Goal: Communication & Community: Answer question/provide support

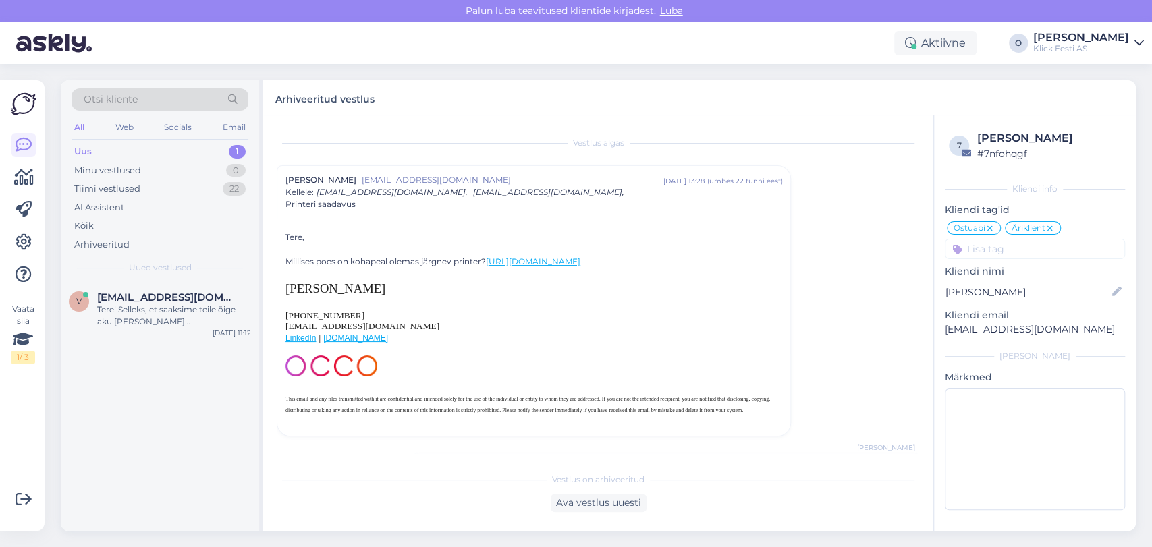
scroll to position [166, 0]
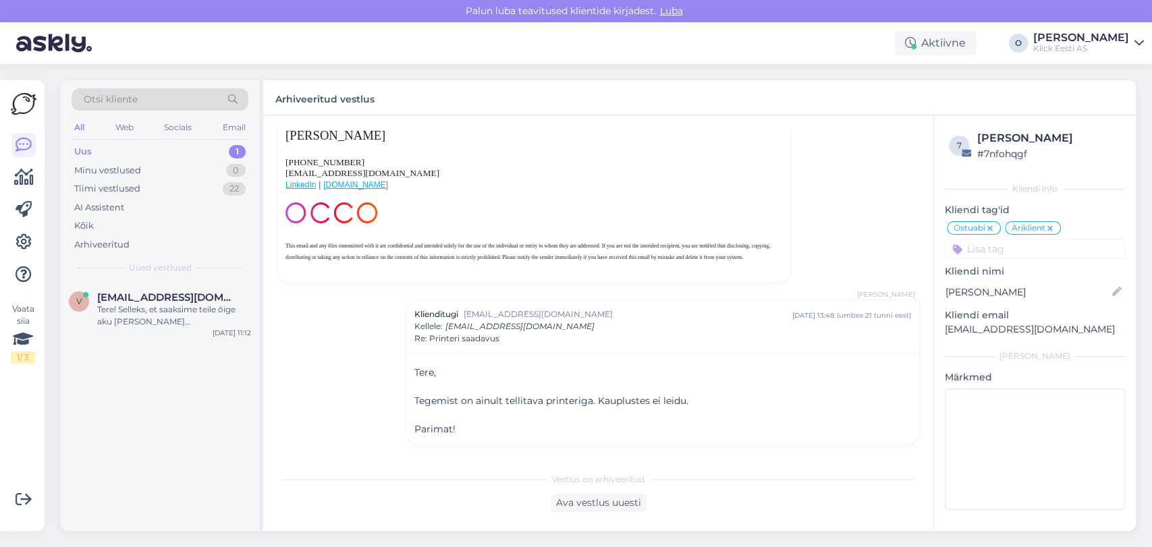
click at [142, 147] on div "Uus 1" at bounding box center [160, 151] width 177 height 19
click at [134, 174] on div "Minu vestlused" at bounding box center [107, 170] width 67 height 13
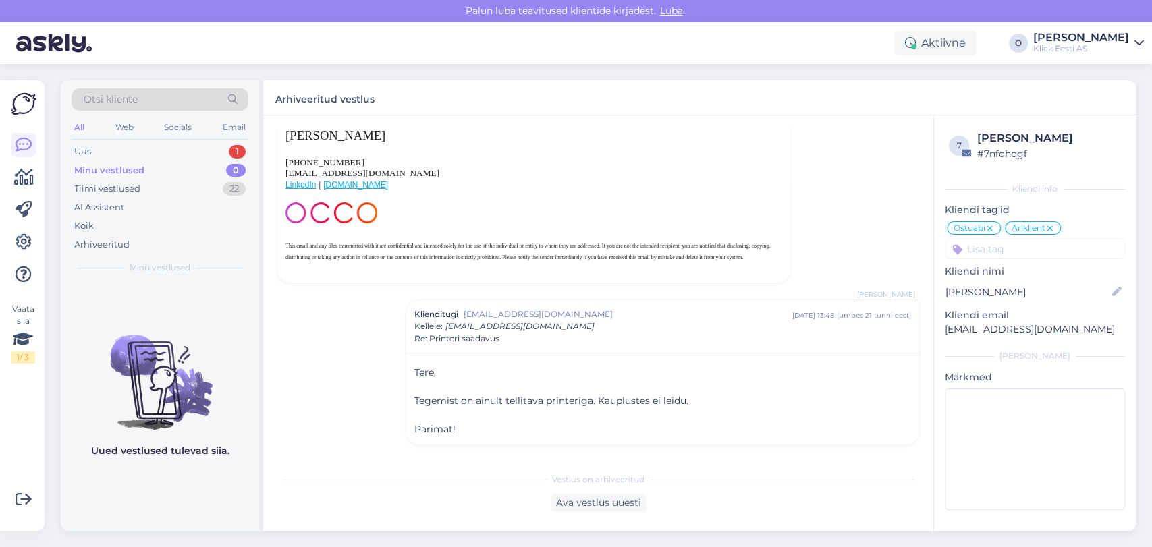
click at [113, 161] on div "Minu vestlused 0" at bounding box center [160, 170] width 177 height 19
click at [104, 140] on div "Otsi kliente All Web Socials Email Uus 1 Minu vestlused 0 Tiimi vestlused 22 AI…" at bounding box center [160, 181] width 198 height 202
click at [107, 147] on div "Uus 1" at bounding box center [160, 151] width 177 height 19
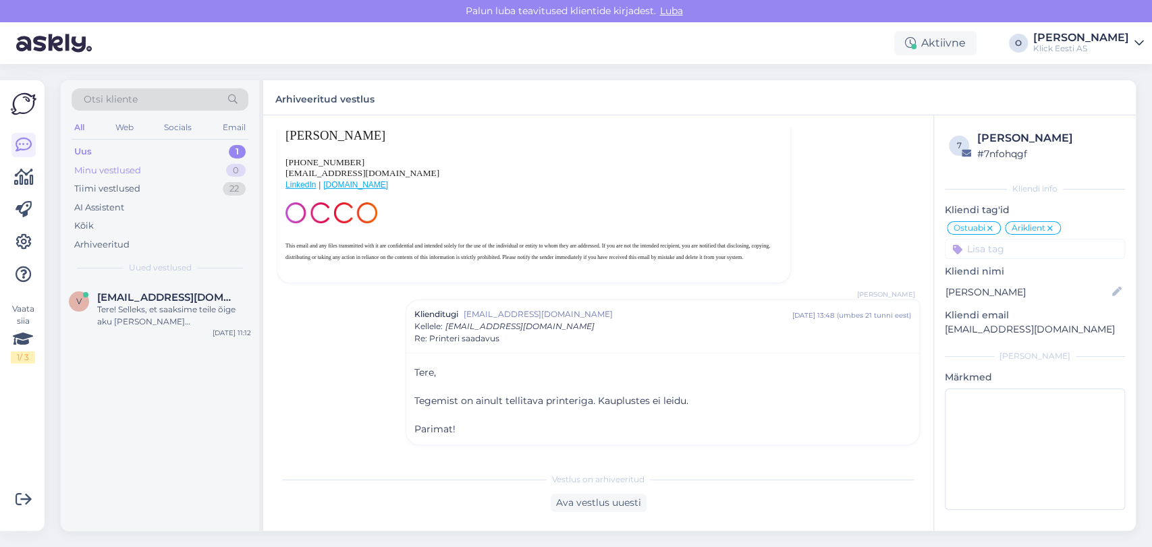
click at [119, 166] on div "Minu vestlused" at bounding box center [107, 170] width 67 height 13
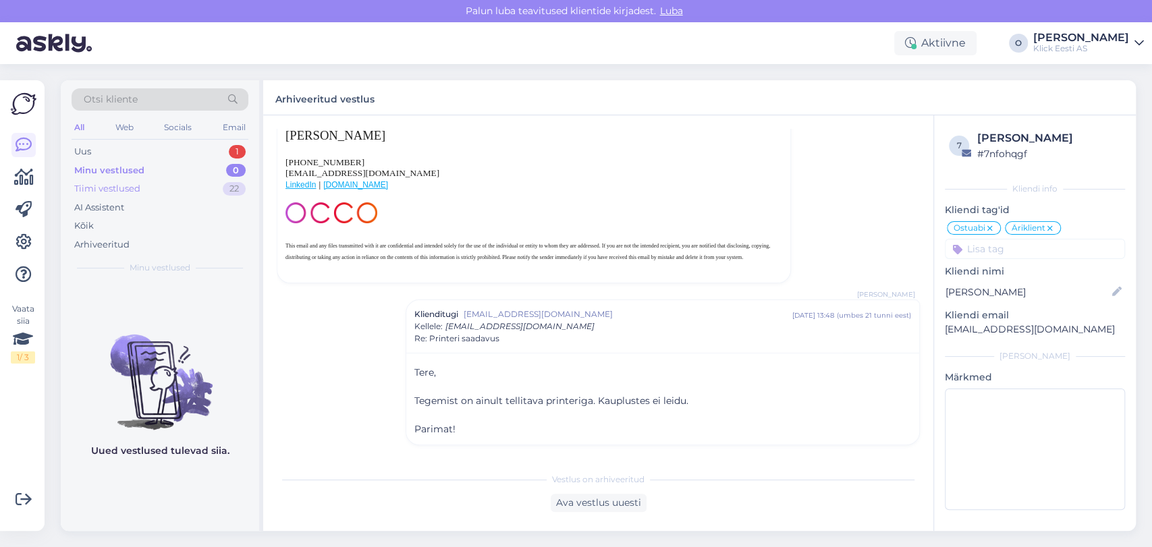
drag, startPoint x: 119, startPoint y: 177, endPoint x: 118, endPoint y: 189, distance: 12.2
click at [118, 189] on div "Uus 1 Minu vestlused 0 Tiimi vestlused 22 AI Assistent Kõik Arhiveeritud" at bounding box center [160, 197] width 177 height 111
click at [118, 189] on div "Tiimi vestlused" at bounding box center [107, 188] width 66 height 13
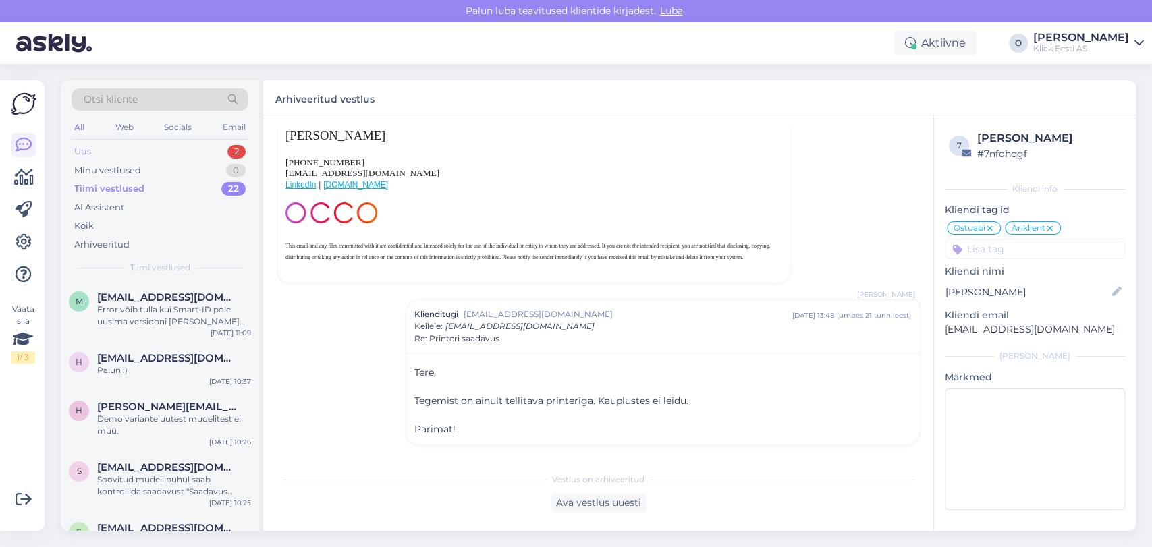
click at [157, 148] on div "Uus 2" at bounding box center [160, 151] width 177 height 19
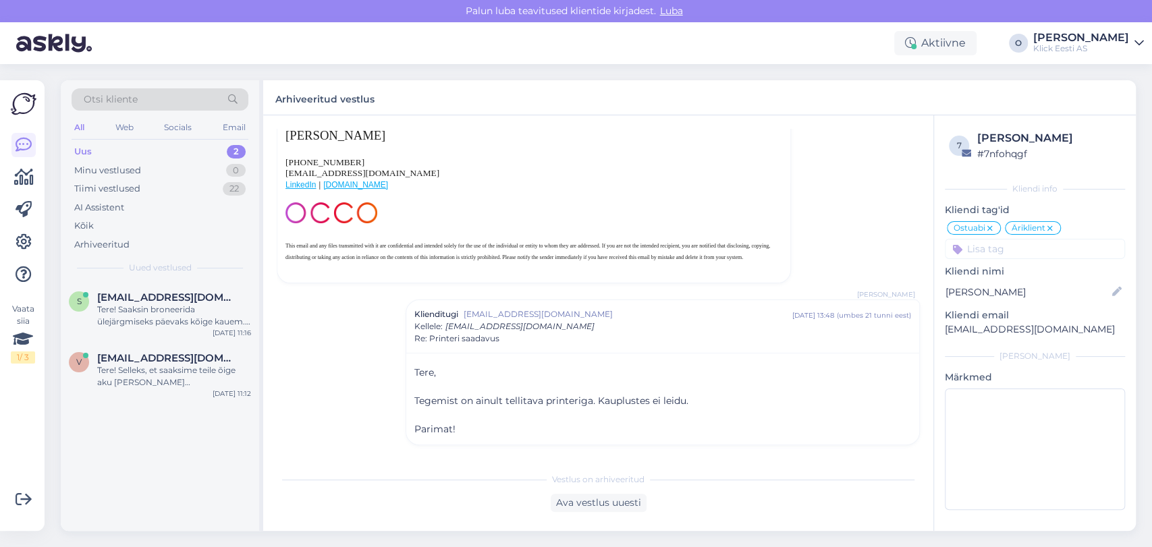
click at [151, 147] on div "Uus 2" at bounding box center [160, 151] width 177 height 19
click at [140, 296] on span "[EMAIL_ADDRESS][DOMAIN_NAME]" at bounding box center [167, 298] width 140 height 12
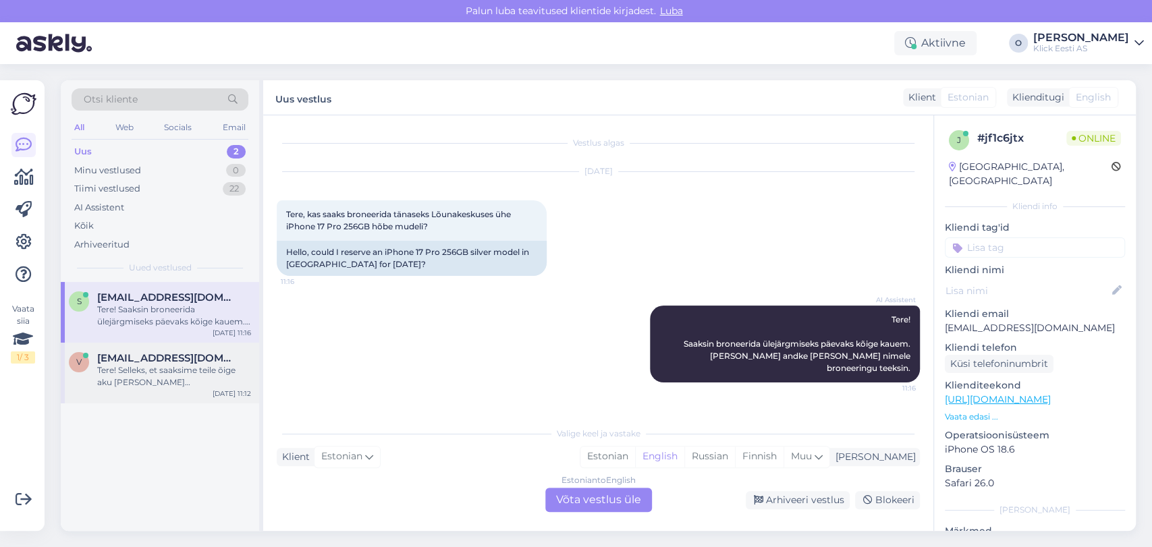
click at [138, 351] on div "v [EMAIL_ADDRESS][DOMAIN_NAME] Tere! Selleks, et saaksime teile õige aku [PERSO…" at bounding box center [160, 373] width 198 height 61
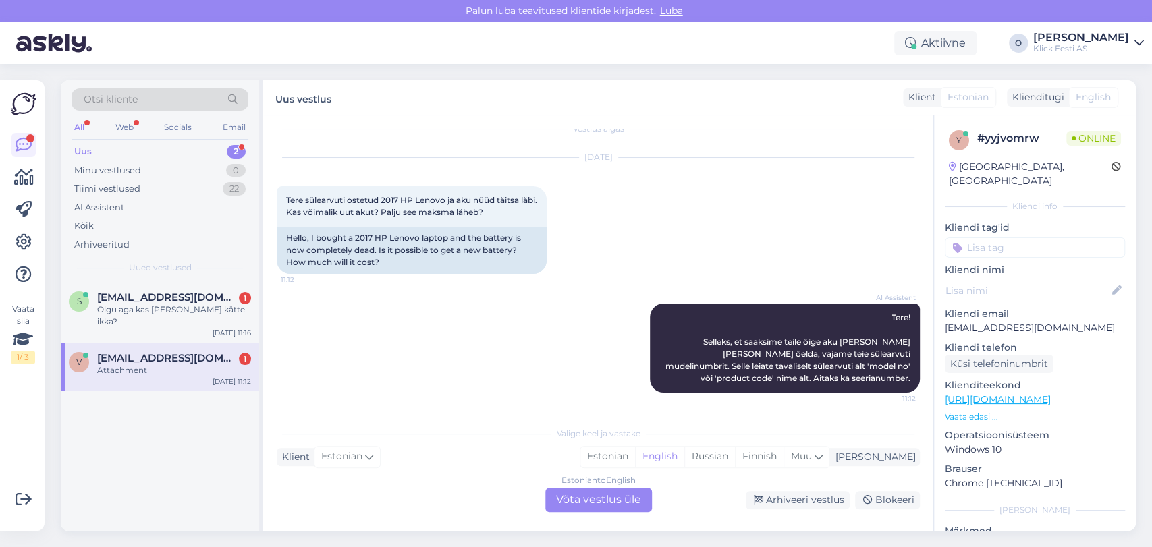
scroll to position [99, 0]
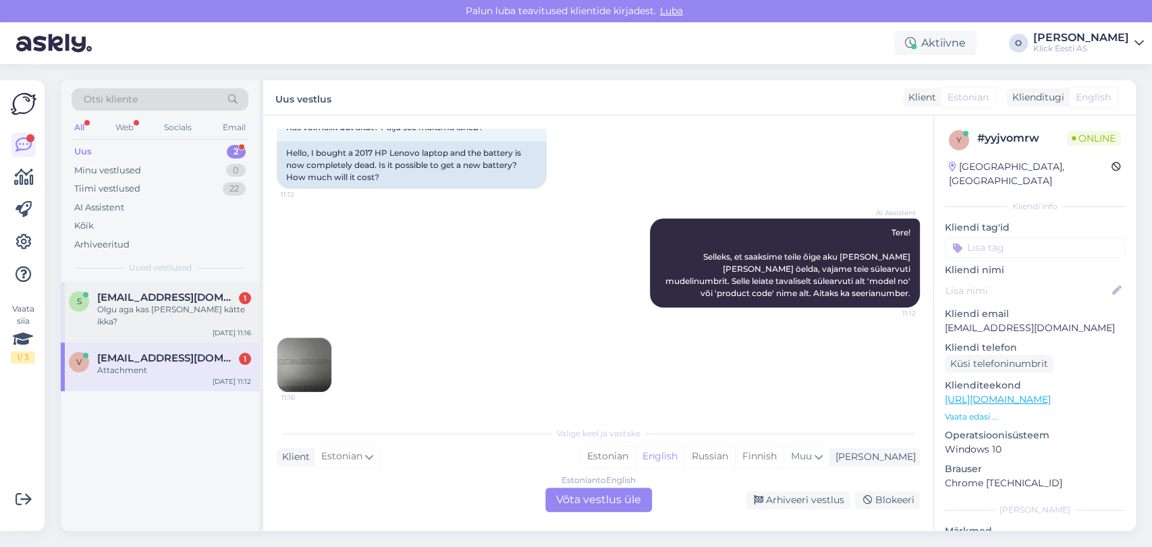
click at [156, 305] on div "Olgu aga kas [PERSON_NAME] kätte ikka?" at bounding box center [174, 316] width 154 height 24
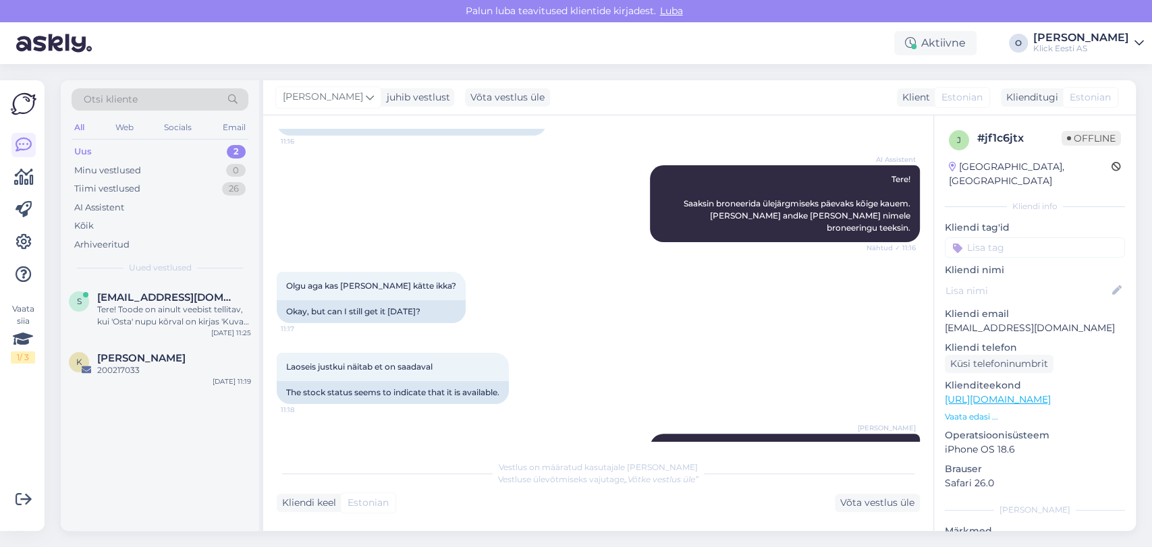
scroll to position [221, 0]
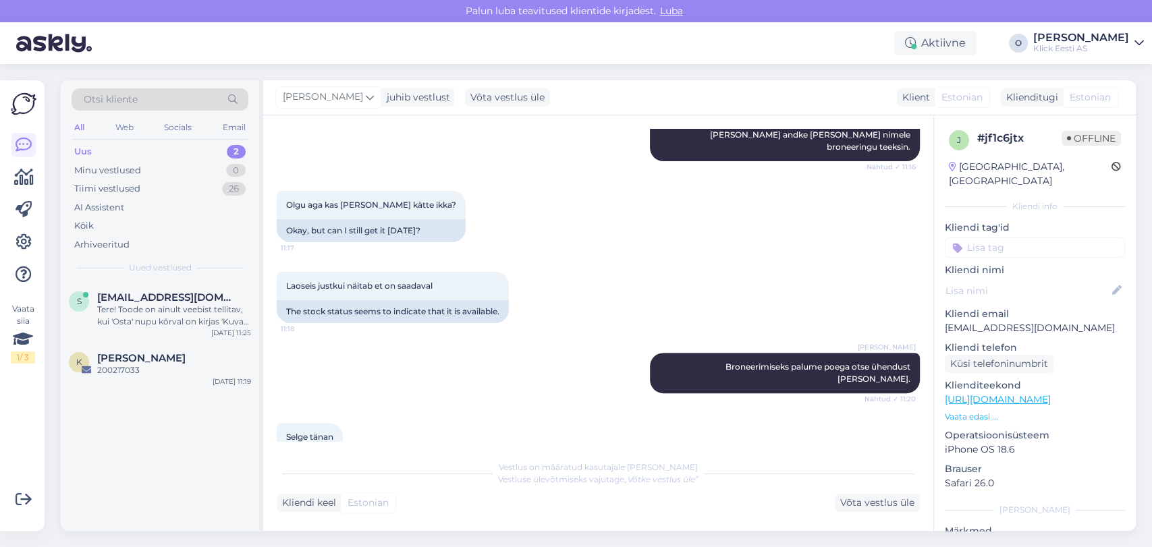
click at [157, 151] on div "Uus 2" at bounding box center [160, 151] width 177 height 19
click at [151, 277] on div "Otsi kliente All Web Socials Email Uus 2 Minu vestlused 0 Tiimi vestlused 26 AI…" at bounding box center [160, 181] width 198 height 202
click at [141, 287] on div "s [EMAIL_ADDRESS][DOMAIN_NAME] Tere! Toode on ainult veebist tellitav, kui 'Ost…" at bounding box center [160, 312] width 198 height 61
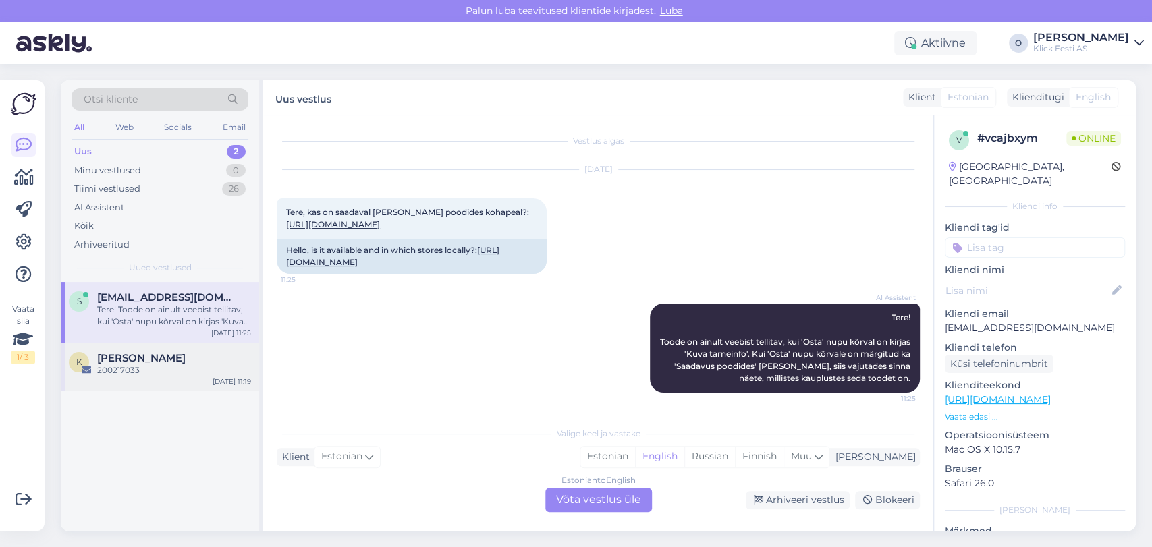
click at [124, 358] on span "[PERSON_NAME]" at bounding box center [141, 358] width 88 height 12
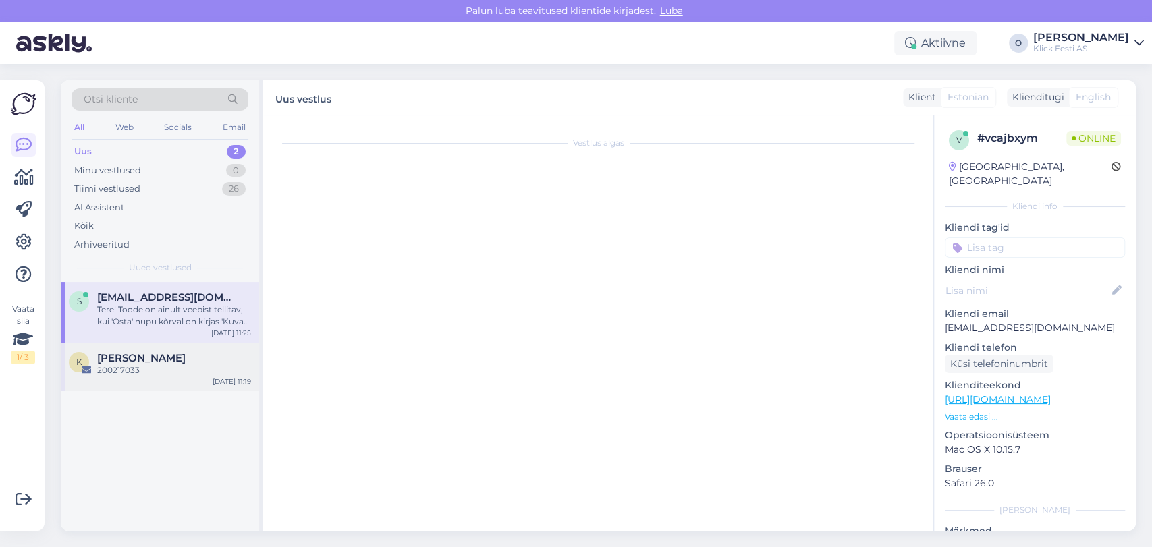
scroll to position [0, 0]
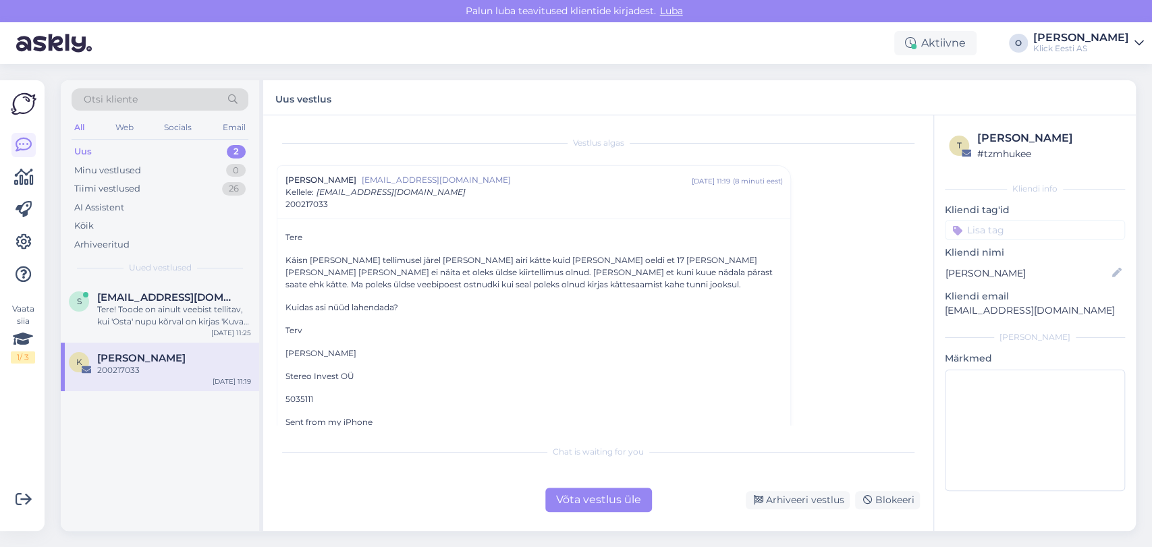
click at [312, 380] on p "Stereo Invest OÜ" at bounding box center [533, 377] width 497 height 12
copy div "Stereo Invest OÜ"
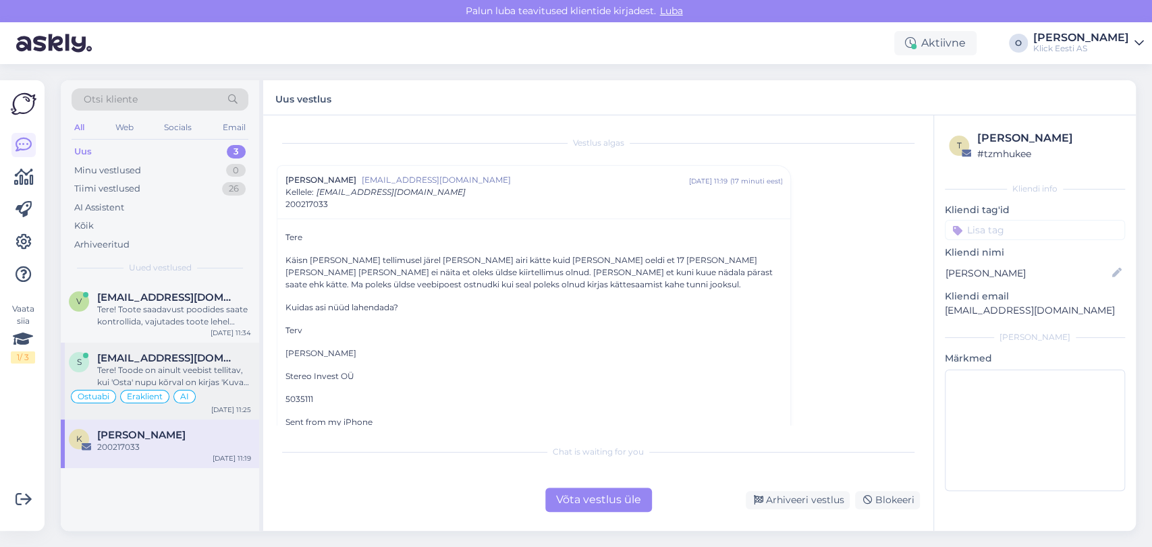
click at [198, 350] on div "s [EMAIL_ADDRESS][DOMAIN_NAME] Tere! Toode on ainult veebist tellitav, kui 'Ost…" at bounding box center [160, 381] width 198 height 77
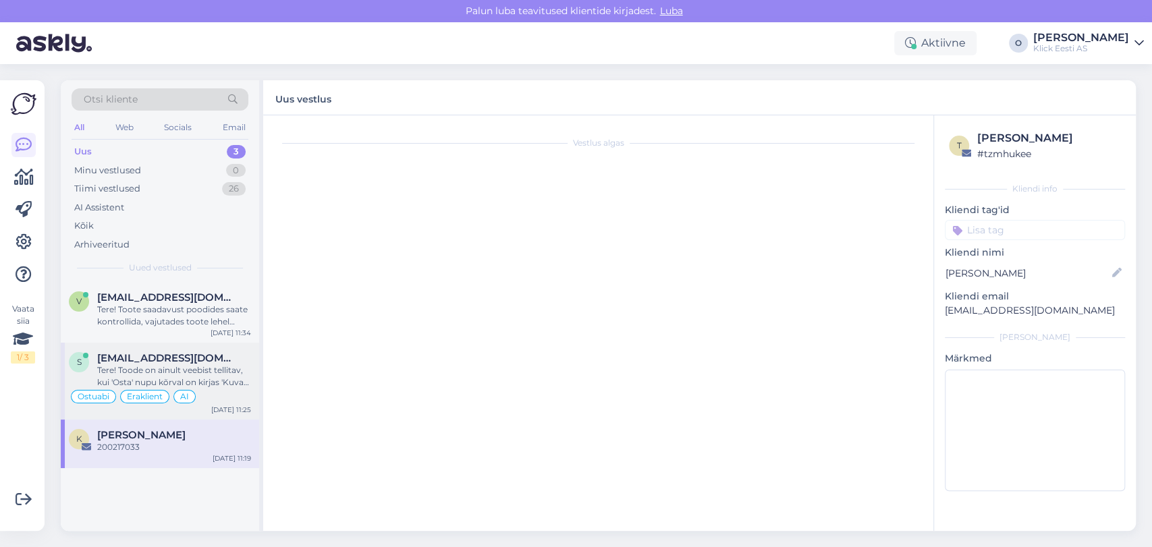
scroll to position [27, 0]
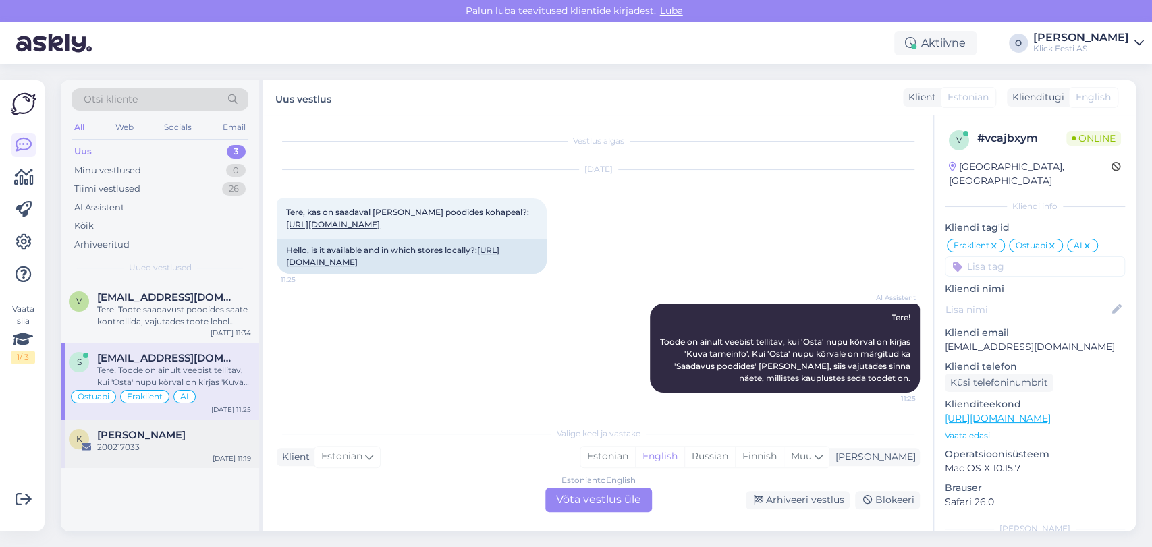
click at [173, 451] on div "200217033" at bounding box center [174, 447] width 154 height 12
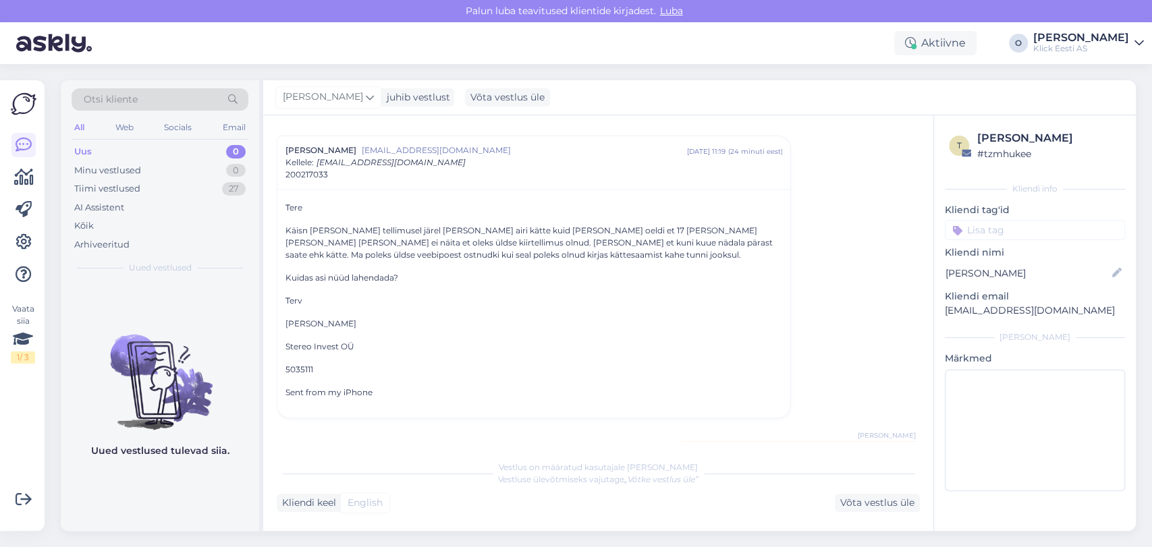
scroll to position [72, 0]
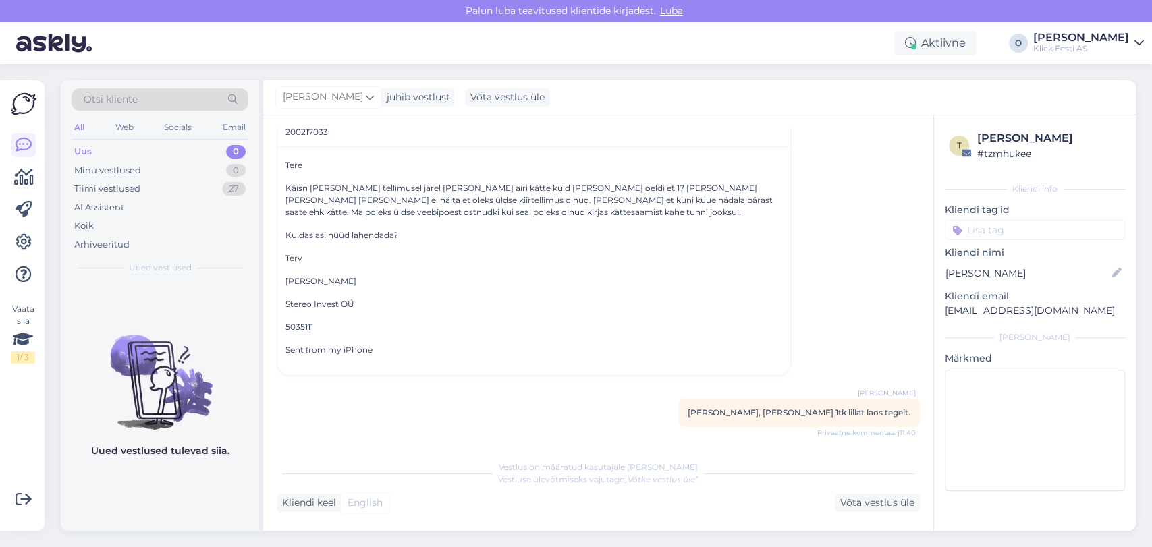
click at [628, 436] on div "Vestlus algas [PERSON_NAME] [EMAIL_ADDRESS][DOMAIN_NAME] [DATE] 11:19 ( 24 minu…" at bounding box center [604, 285] width 655 height 312
click at [886, 507] on div "Võta vestlus üle" at bounding box center [877, 503] width 85 height 18
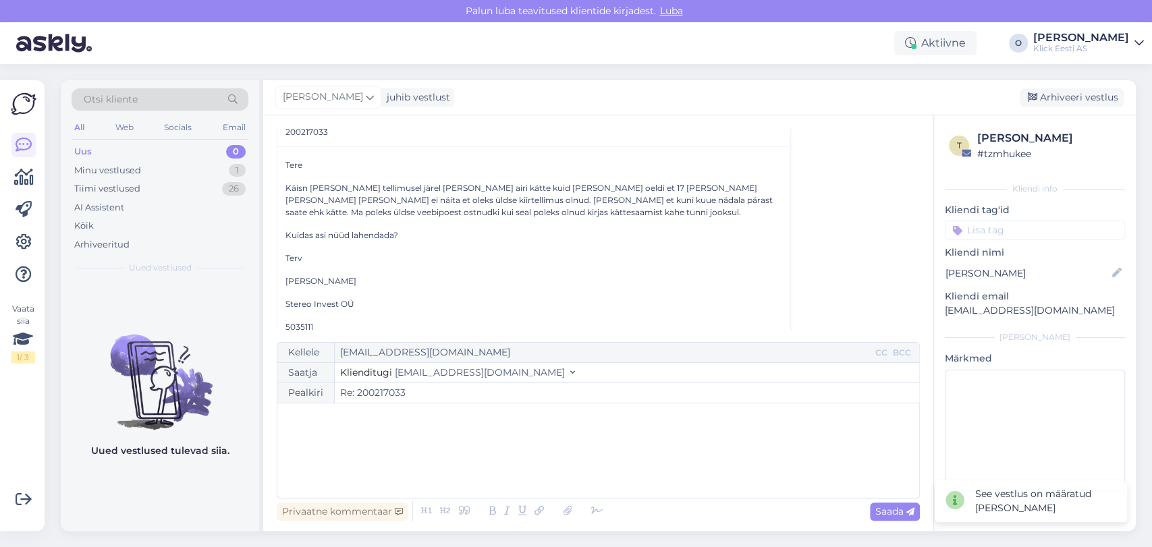
click at [497, 409] on div "Kellele [EMAIL_ADDRESS][DOMAIN_NAME] CC BCC Saatja Klienditugi [EMAIL_ADDRESS][…" at bounding box center [598, 420] width 643 height 157
click at [435, 453] on div "﻿" at bounding box center [598, 450] width 628 height 81
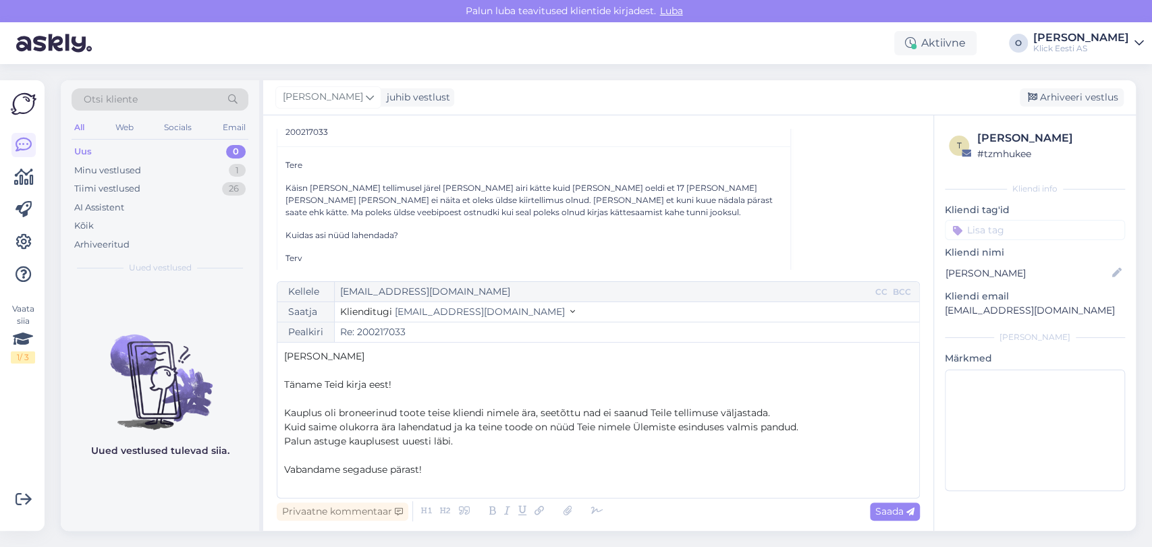
scroll to position [7, 0]
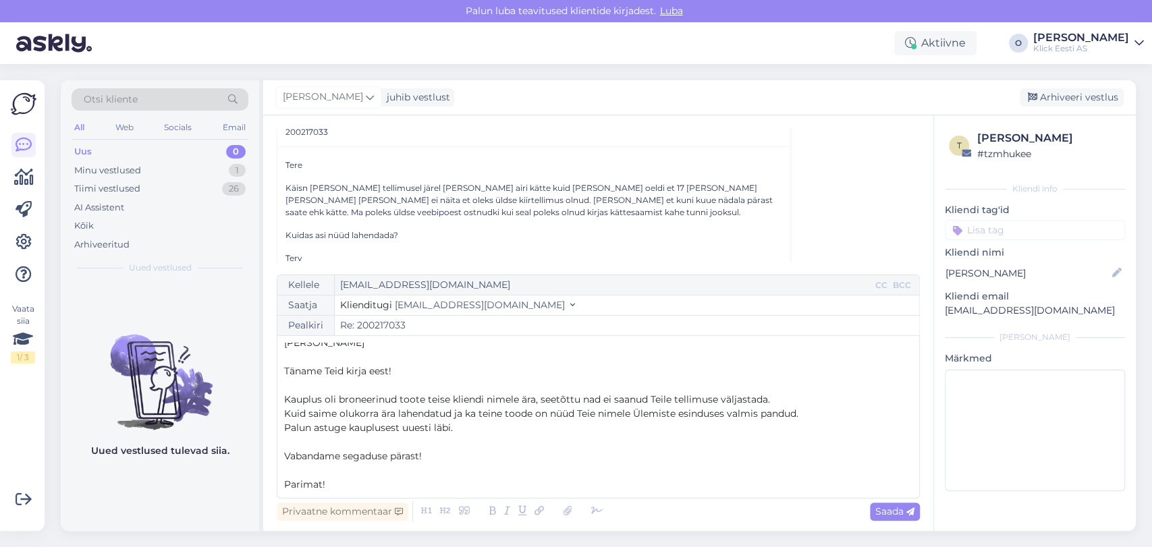
click at [707, 390] on p "﻿" at bounding box center [598, 386] width 628 height 14
click at [696, 394] on span "Kauplus oli broneerinud toote teise kliendi nimele ära, seetõttu nad ei saanud …" at bounding box center [527, 399] width 486 height 12
click at [553, 478] on p "Parimat!" at bounding box center [598, 485] width 628 height 14
click at [894, 514] on span "Saada" at bounding box center [894, 511] width 39 height 12
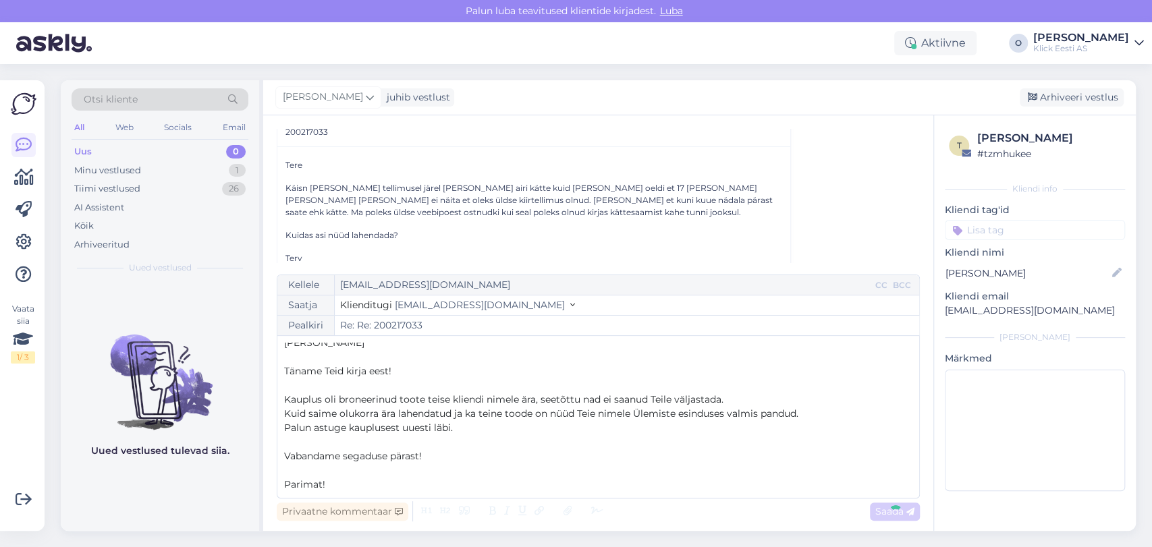
type input "Re: 200217033"
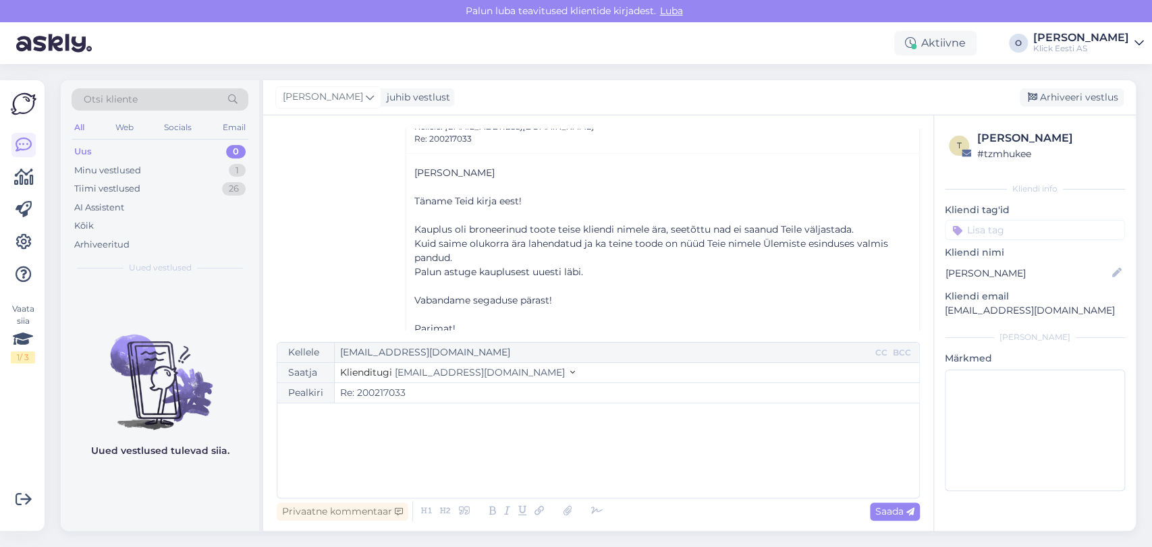
scroll to position [444, 0]
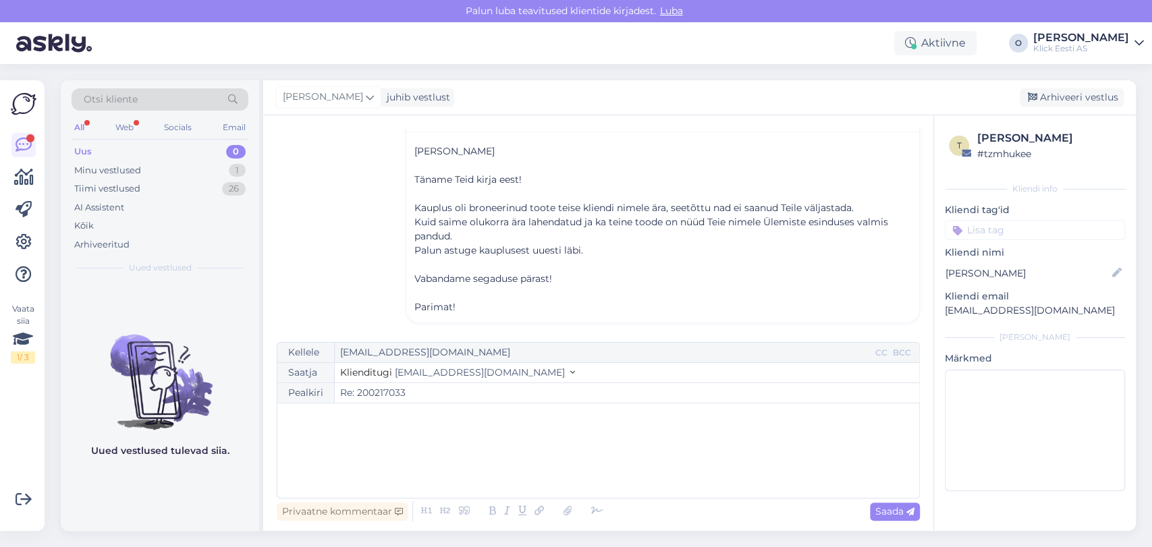
click at [174, 518] on div "Uued vestlused tulevad siia." at bounding box center [160, 406] width 198 height 249
click at [203, 156] on div "Uus 0" at bounding box center [160, 151] width 177 height 19
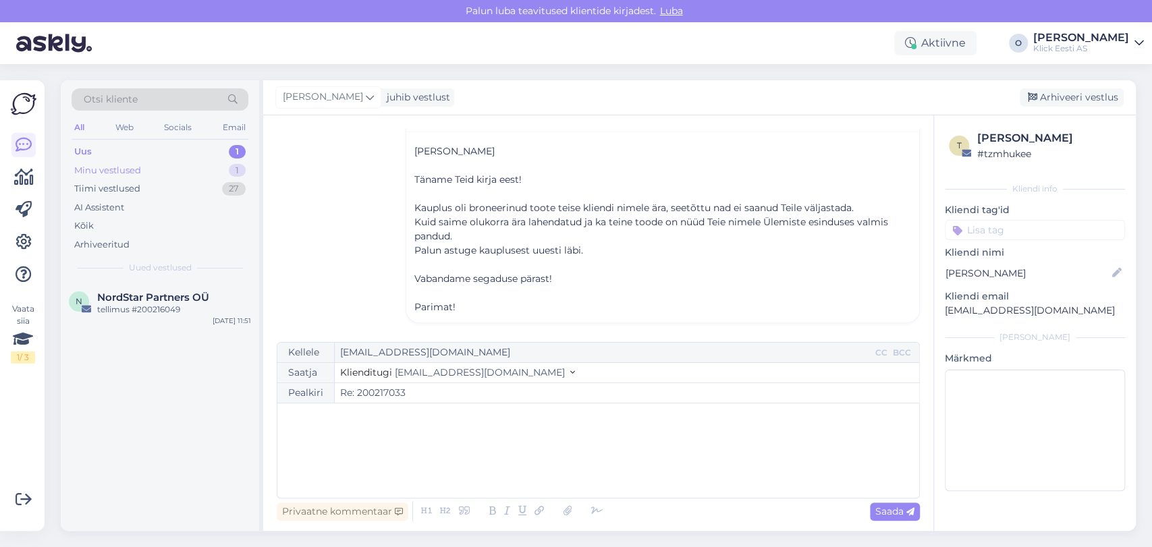
click at [200, 171] on div "Minu vestlused 1" at bounding box center [160, 170] width 177 height 19
click at [188, 150] on div "Uus 1" at bounding box center [160, 151] width 177 height 19
click at [159, 316] on div "N NordStar Partners OÜ tellimus #200216049 [DATE] 11:51" at bounding box center [160, 306] width 198 height 49
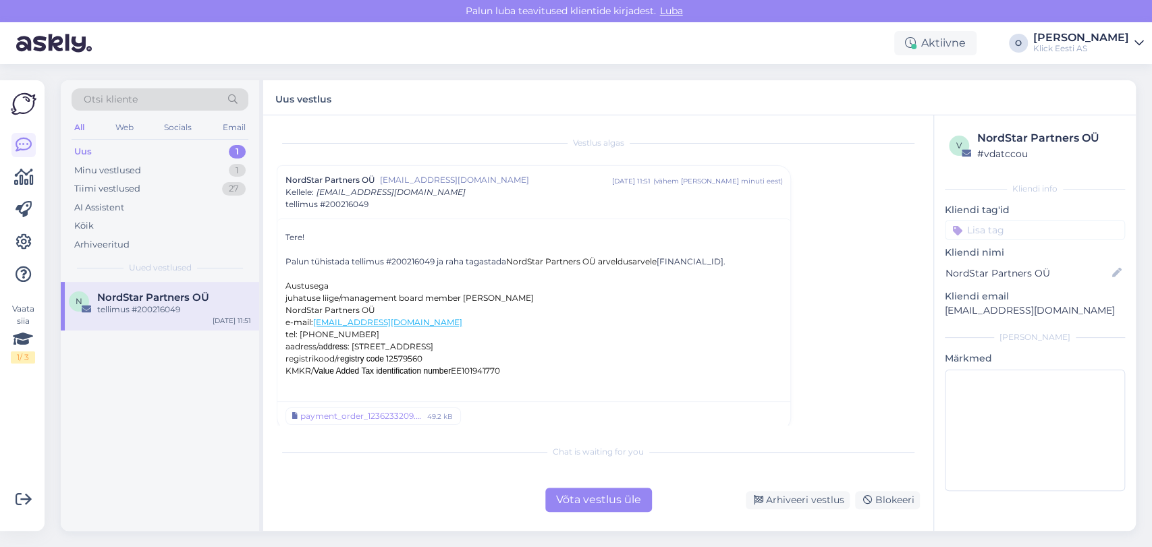
click at [407, 260] on div "Palun tühistada tellimus #200216049 ja raha tagastada NordStar Partners OÜ arve…" at bounding box center [533, 262] width 497 height 12
copy div "200216049"
click at [623, 499] on div "Võta vestlus üle" at bounding box center [598, 500] width 107 height 24
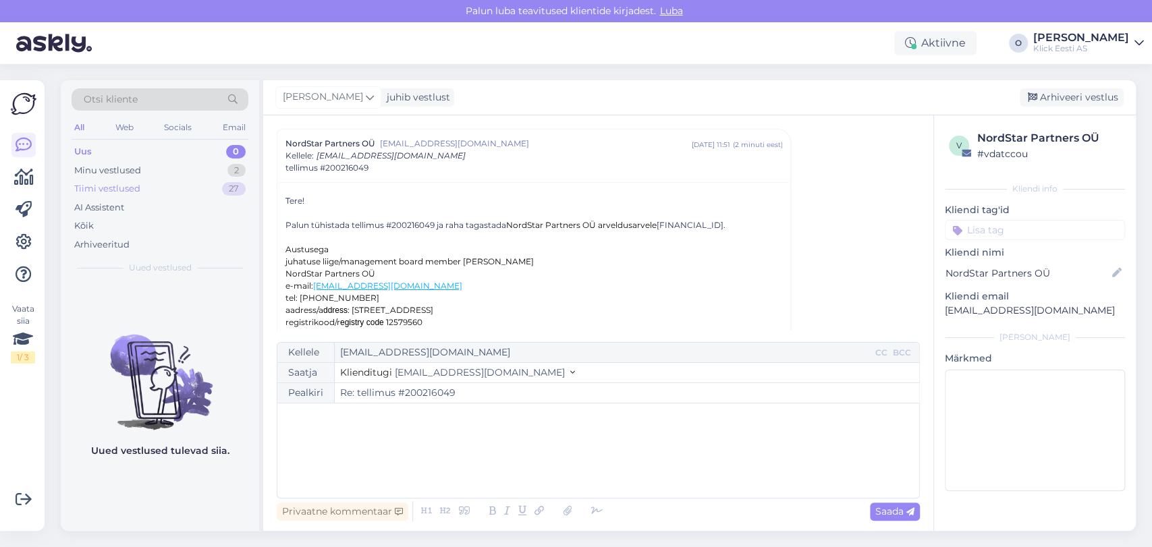
click at [186, 183] on div "Tiimi vestlused 27" at bounding box center [160, 189] width 177 height 19
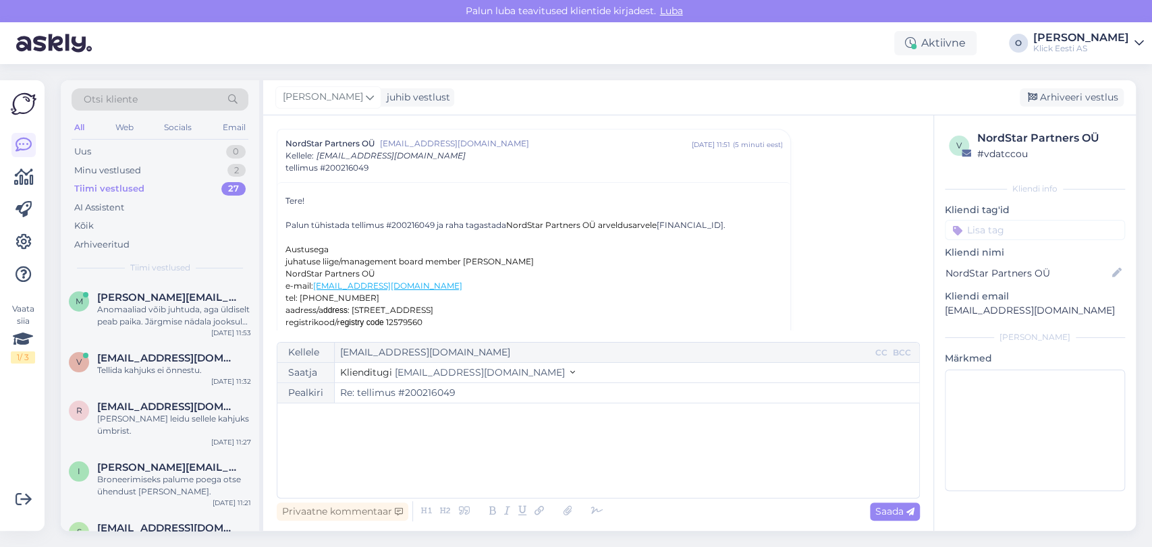
click at [143, 306] on div "Anomaaliad võib juhtuda, aga üldiselt peab paika. Järgmise nädala jooksul jõuak…" at bounding box center [174, 316] width 154 height 24
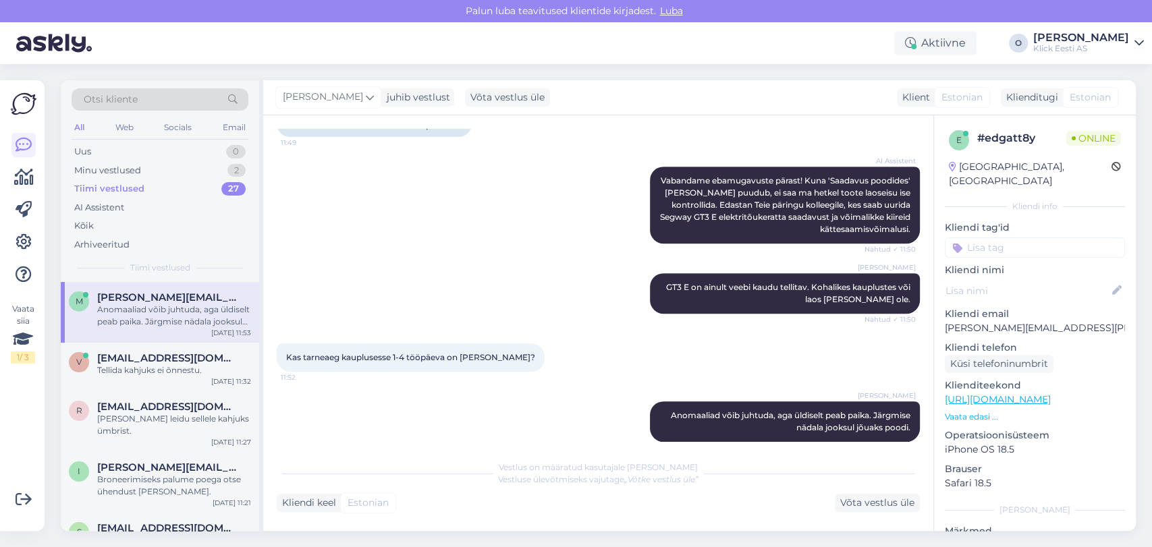
scroll to position [415, 0]
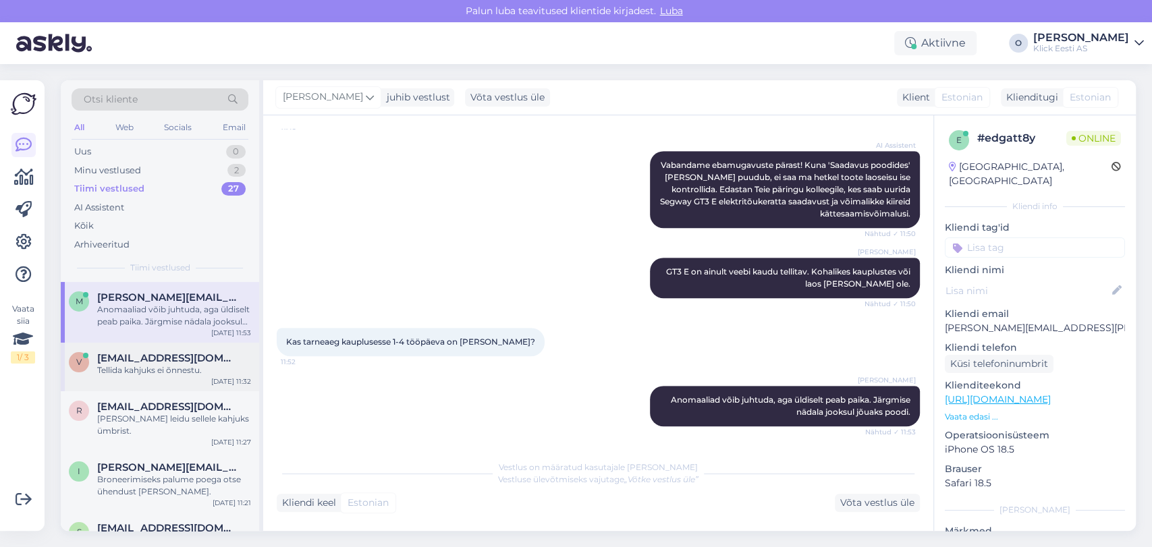
click at [208, 358] on span "[EMAIL_ADDRESS][DOMAIN_NAME]" at bounding box center [167, 358] width 140 height 12
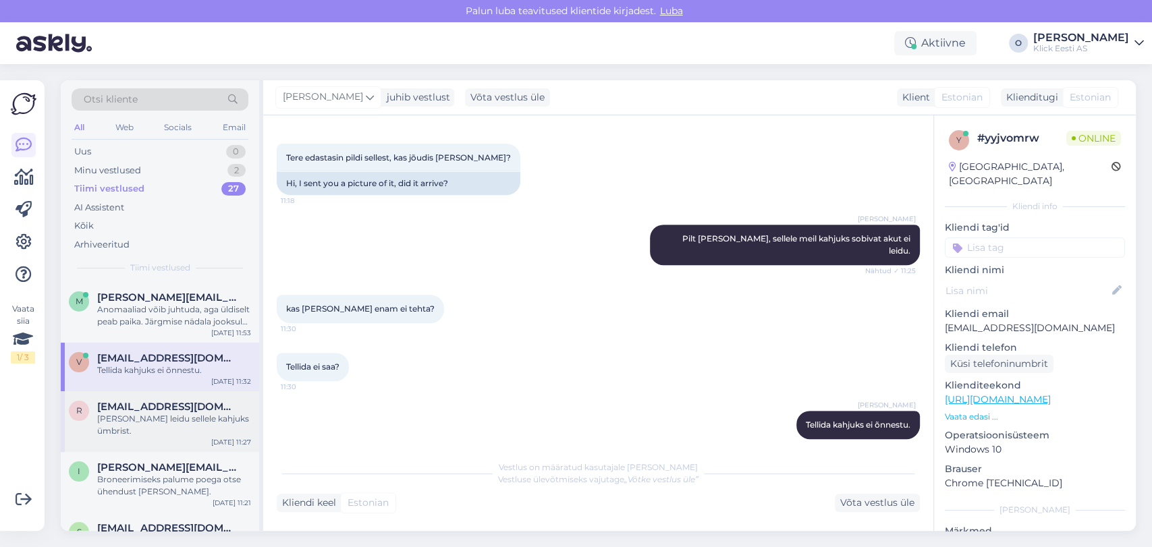
click at [188, 414] on div "[PERSON_NAME] leidu sellele kahjuks ümbrist." at bounding box center [174, 425] width 154 height 24
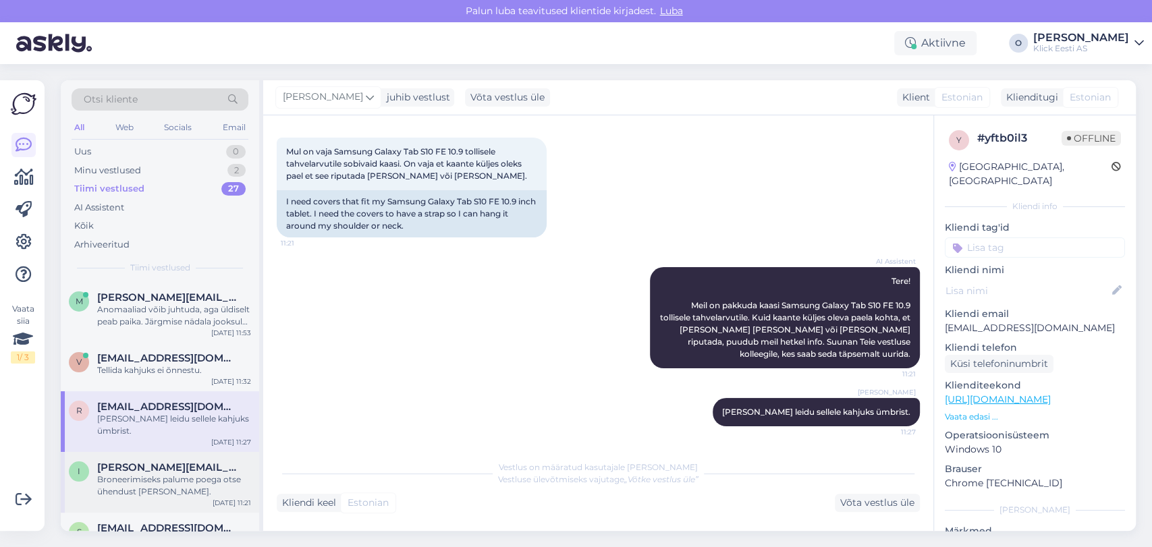
click at [173, 462] on span "[PERSON_NAME][EMAIL_ADDRESS][PERSON_NAME][DOMAIN_NAME]" at bounding box center [167, 468] width 140 height 12
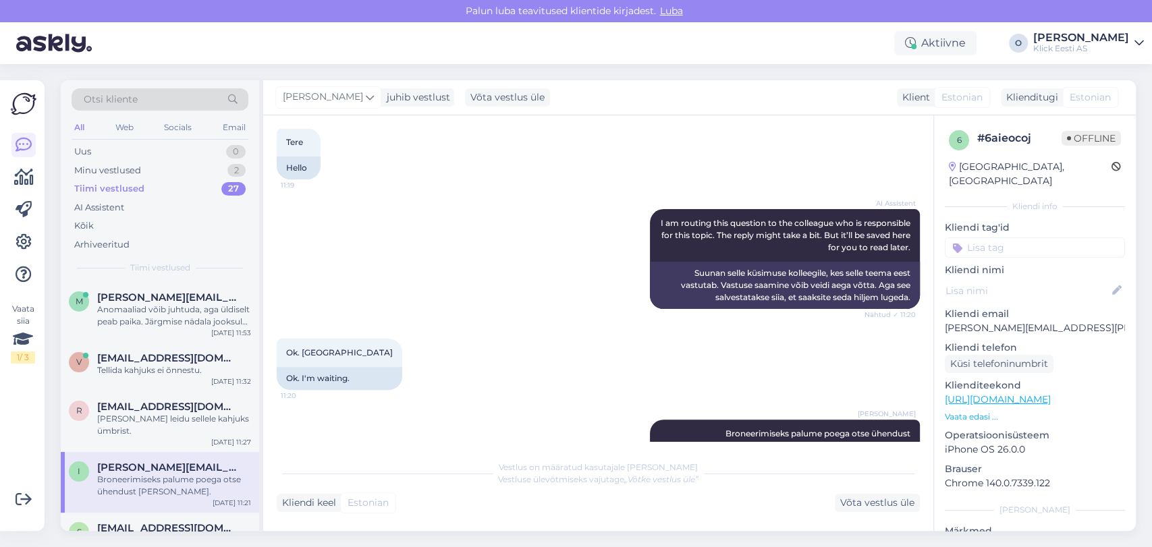
scroll to position [223, 0]
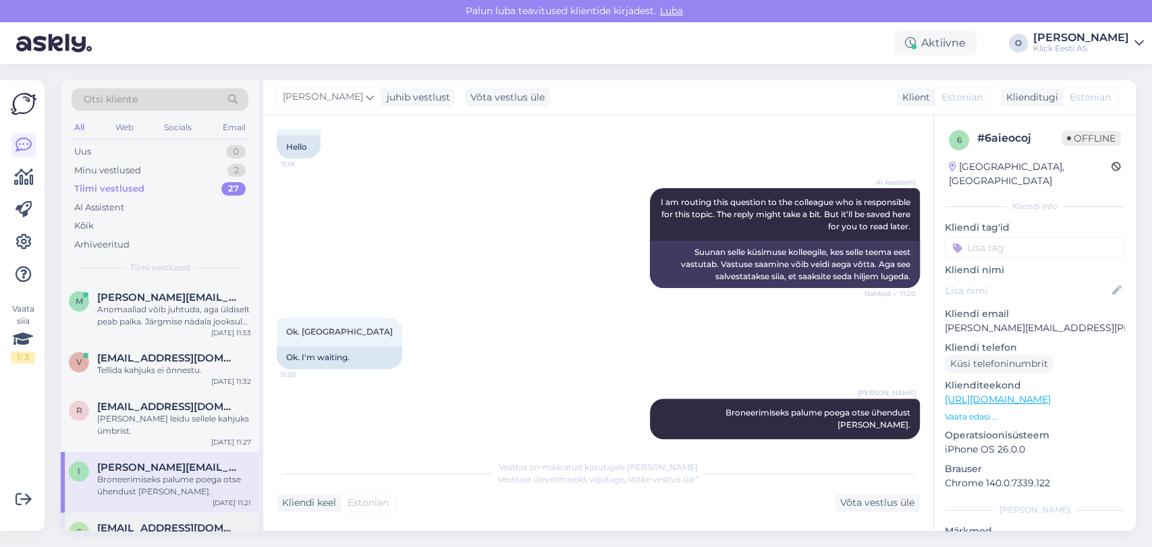
click at [161, 534] on div "Selge tänan" at bounding box center [174, 540] width 154 height 12
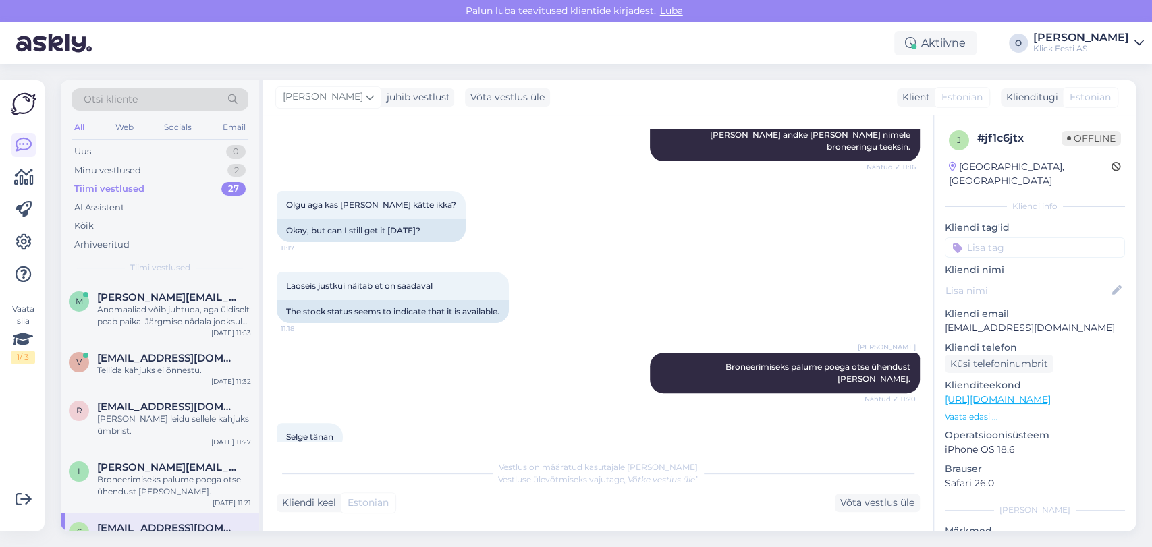
click at [141, 534] on div "Selge tänan" at bounding box center [174, 540] width 154 height 12
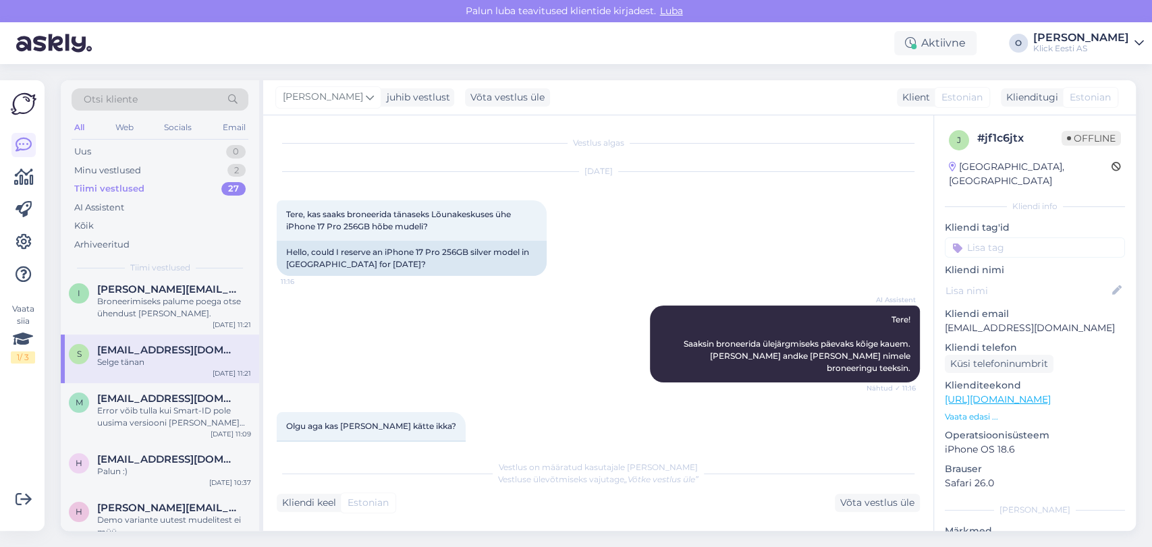
scroll to position [180, 0]
click at [146, 391] on span "[EMAIL_ADDRESS][DOMAIN_NAME]" at bounding box center [167, 397] width 140 height 12
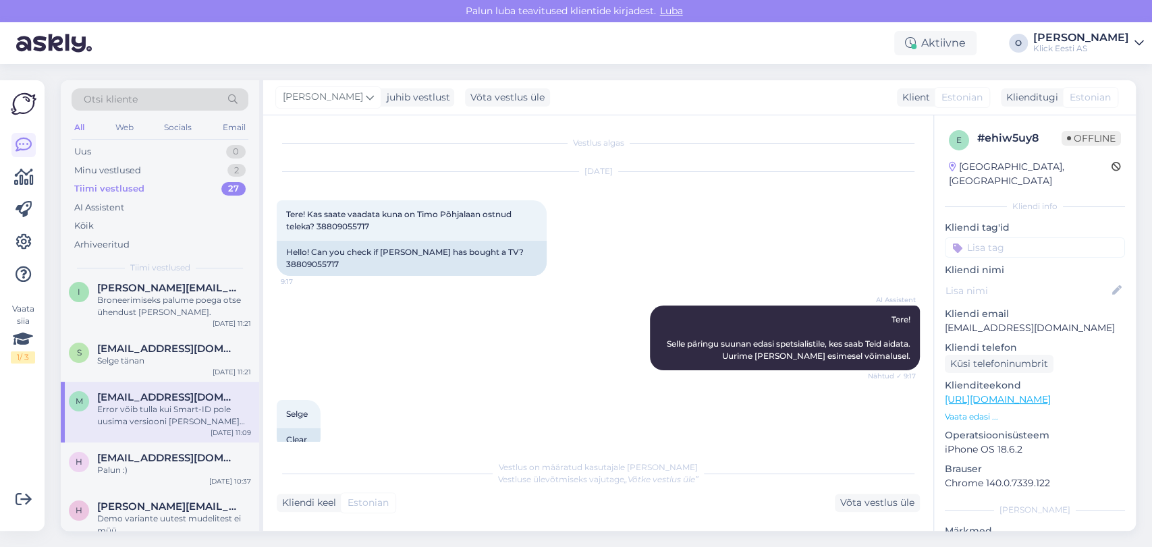
scroll to position [622, 0]
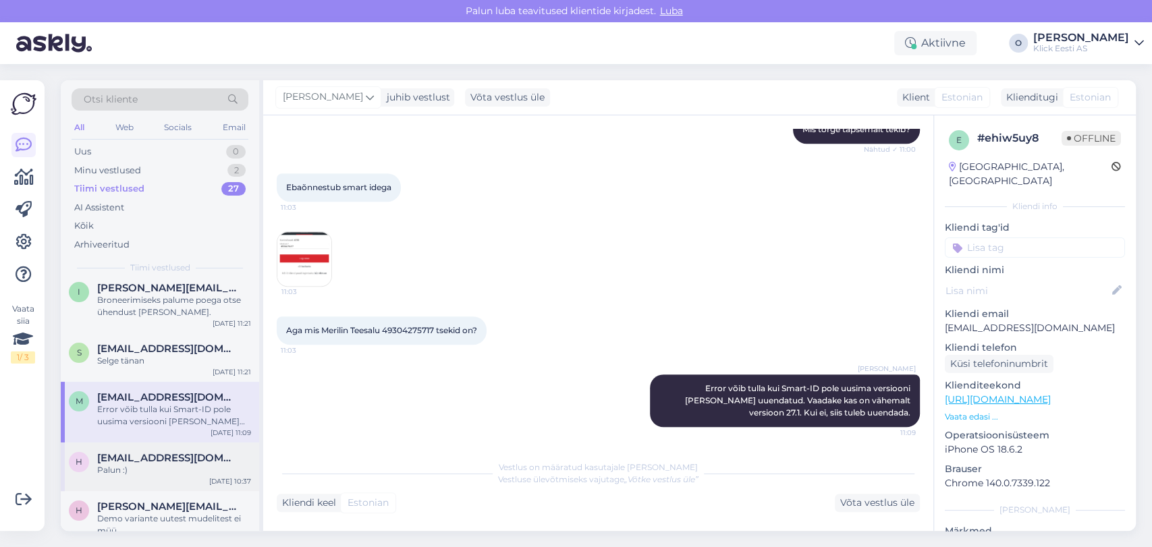
click at [171, 443] on div "h [EMAIL_ADDRESS][DOMAIN_NAME] Palun :) [DATE] 10:37" at bounding box center [160, 467] width 198 height 49
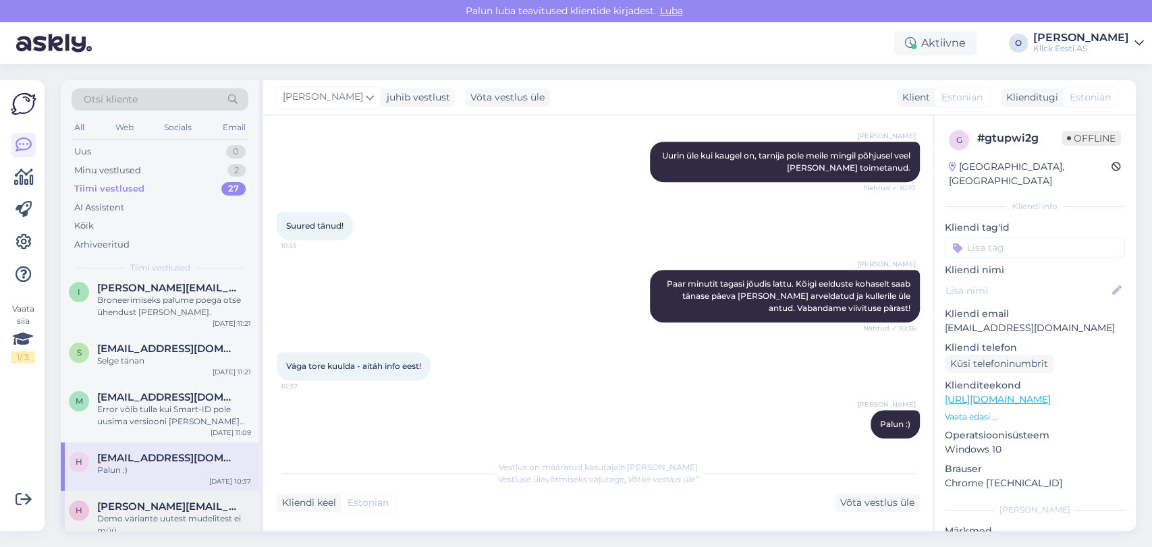
click at [162, 501] on span "[PERSON_NAME][EMAIL_ADDRESS][DOMAIN_NAME]" at bounding box center [167, 507] width 140 height 12
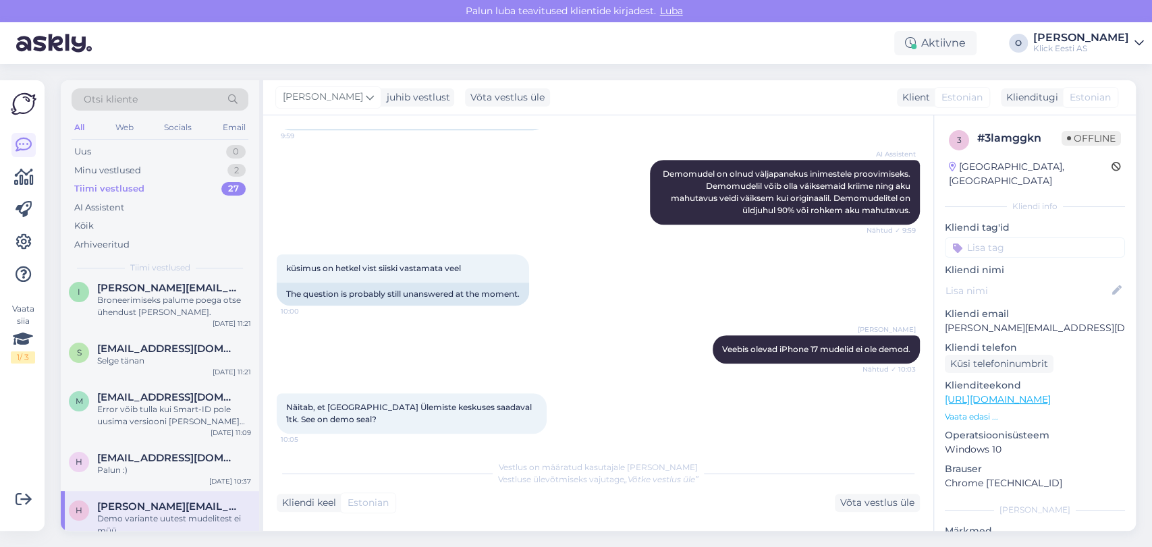
scroll to position [496, 0]
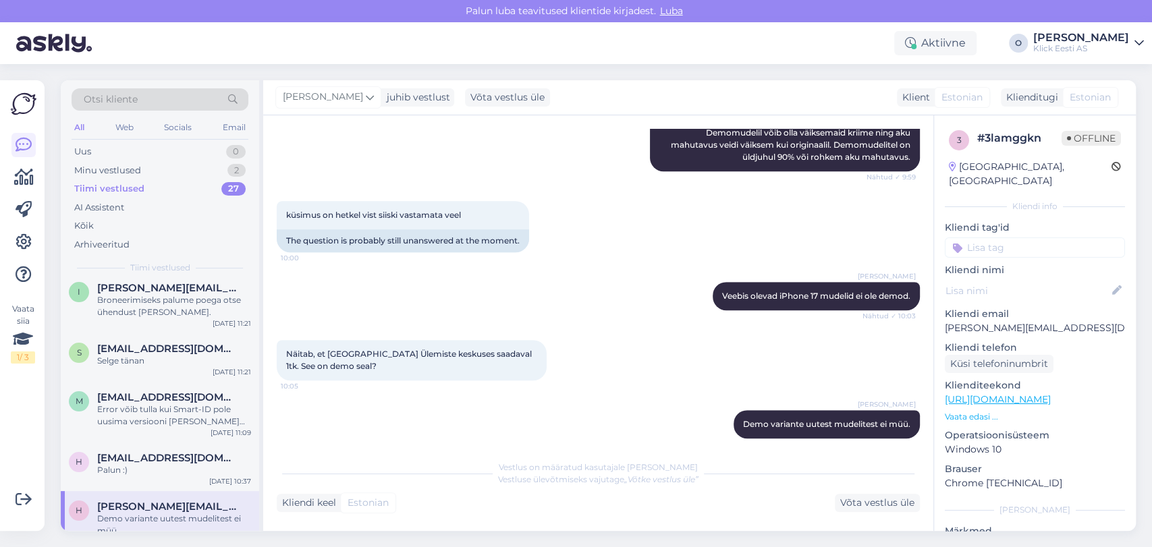
click at [143, 513] on div "Demo variante uutest mudelitest ei müü." at bounding box center [174, 525] width 154 height 24
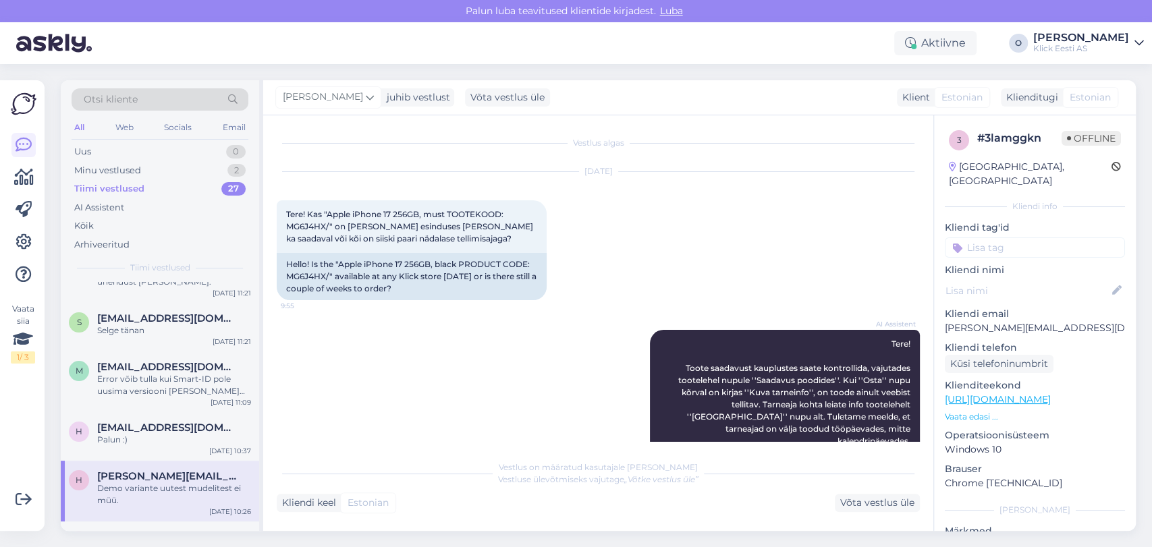
scroll to position [240, 0]
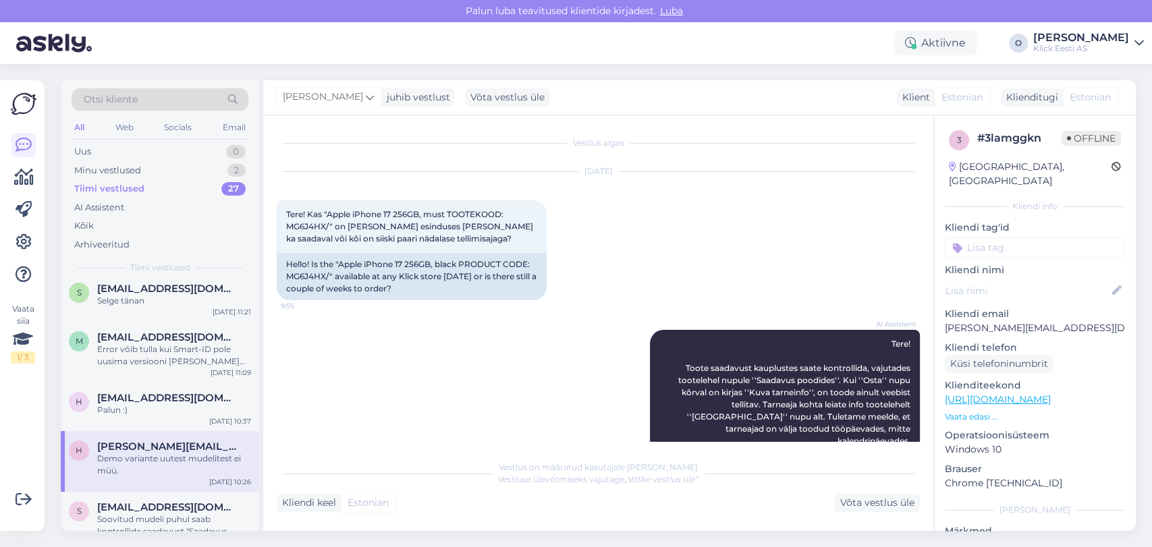
click at [143, 514] on div "Soovitud mudeli puhul saab kontrollida saadavust "Saadavus poodides" nupuga. Uu…" at bounding box center [174, 526] width 154 height 24
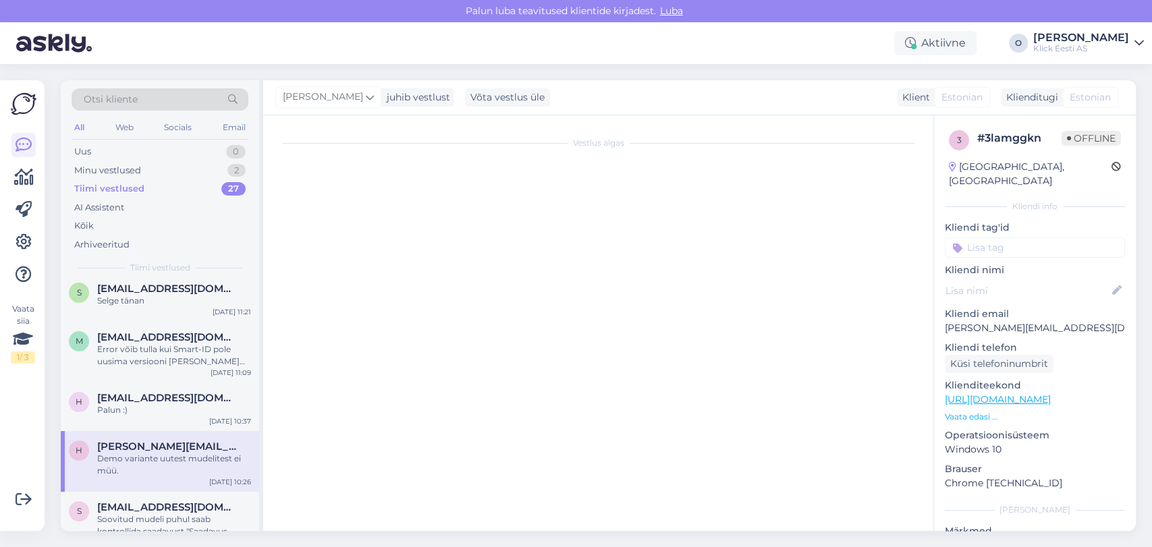
scroll to position [37, 0]
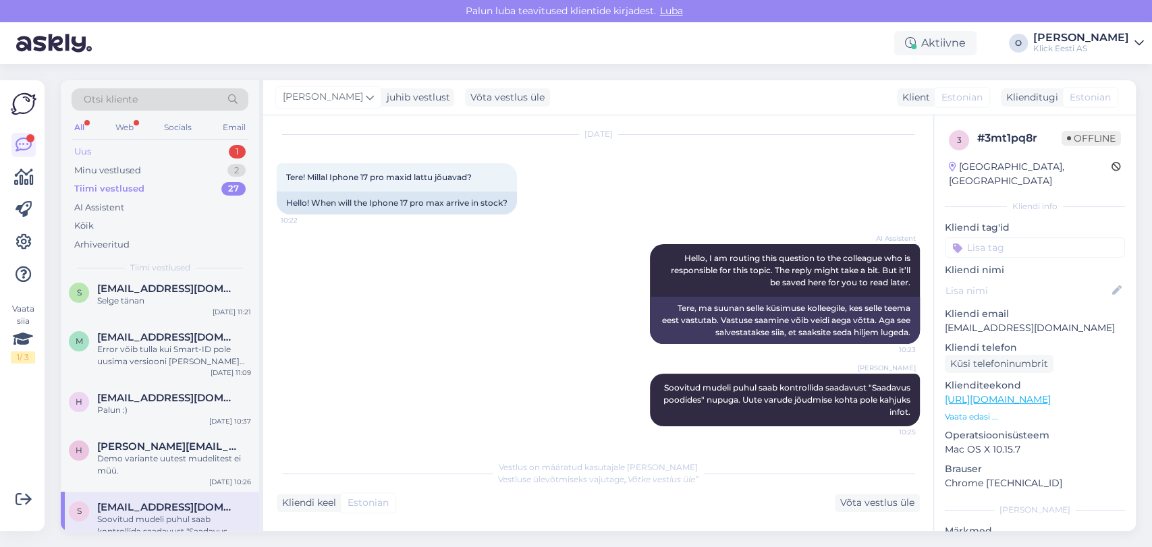
click at [177, 155] on div "Uus 1" at bounding box center [160, 151] width 177 height 19
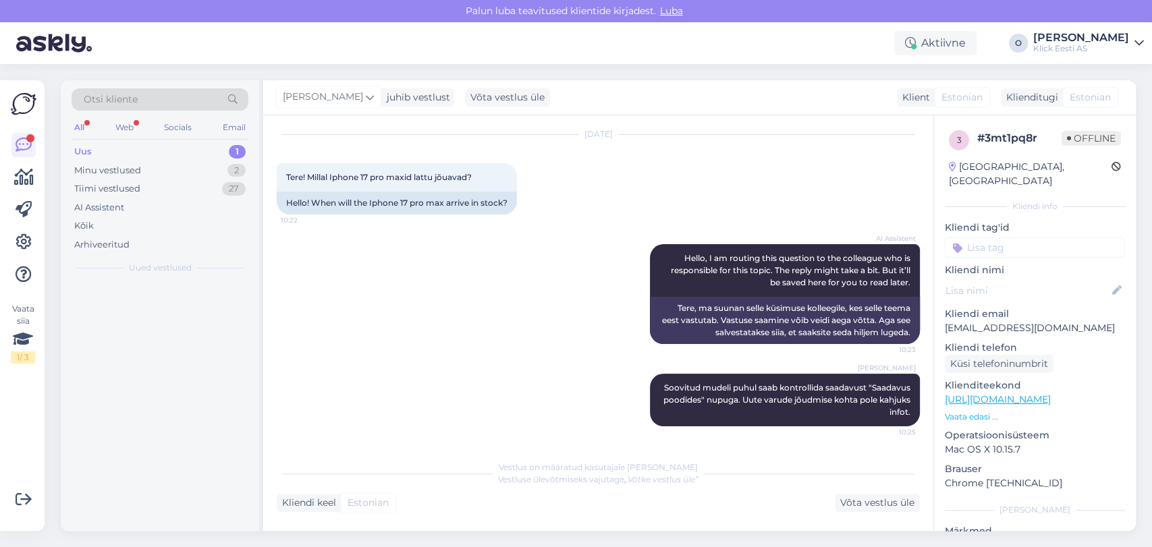
scroll to position [0, 0]
click at [166, 310] on div "Tere! Mõistan teie rahulolematust. Eraisiku e-[PERSON_NAME] ostudele ja järelma…" at bounding box center [174, 316] width 154 height 24
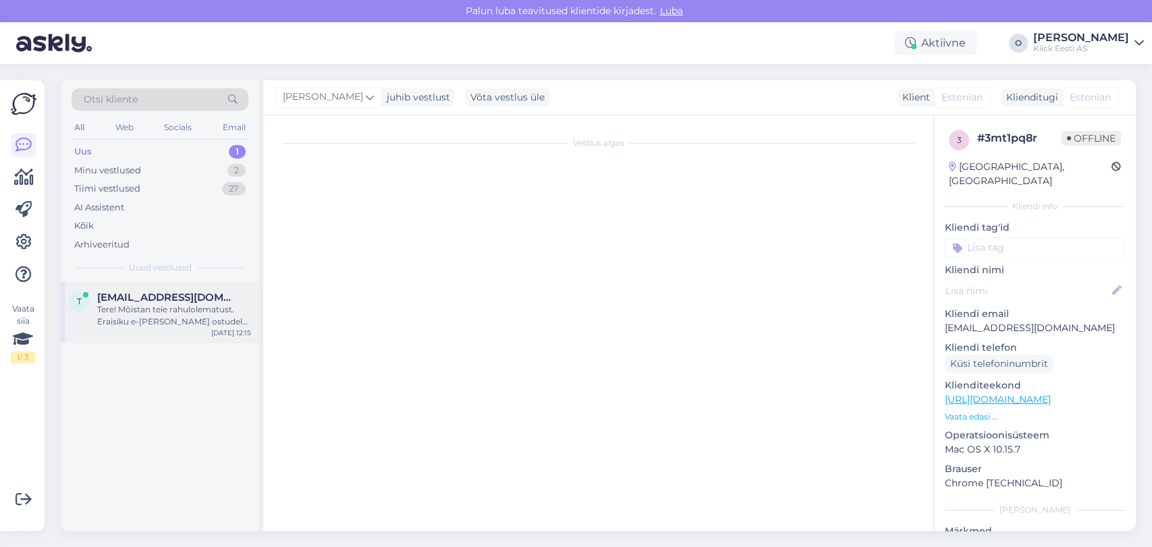
scroll to position [38, 0]
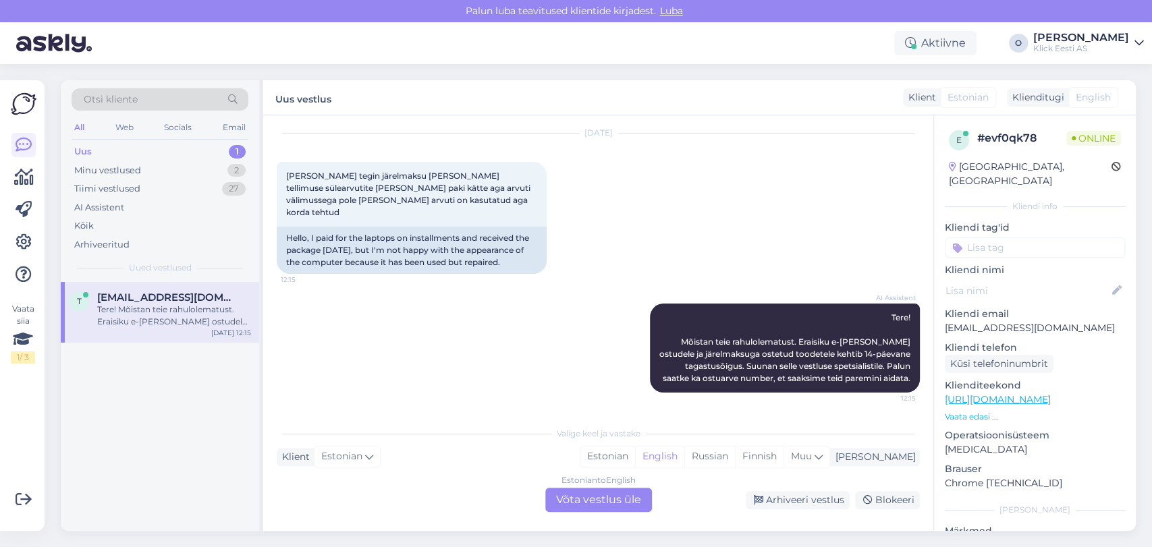
click at [347, 347] on div "AI Assistent Tere! Mõistan teie rahulolematust. Eraisiku e-[PERSON_NAME] ostude…" at bounding box center [598, 348] width 643 height 119
click at [1010, 321] on p "[EMAIL_ADDRESS][DOMAIN_NAME]" at bounding box center [1035, 328] width 180 height 14
copy p "[EMAIL_ADDRESS][DOMAIN_NAME]"
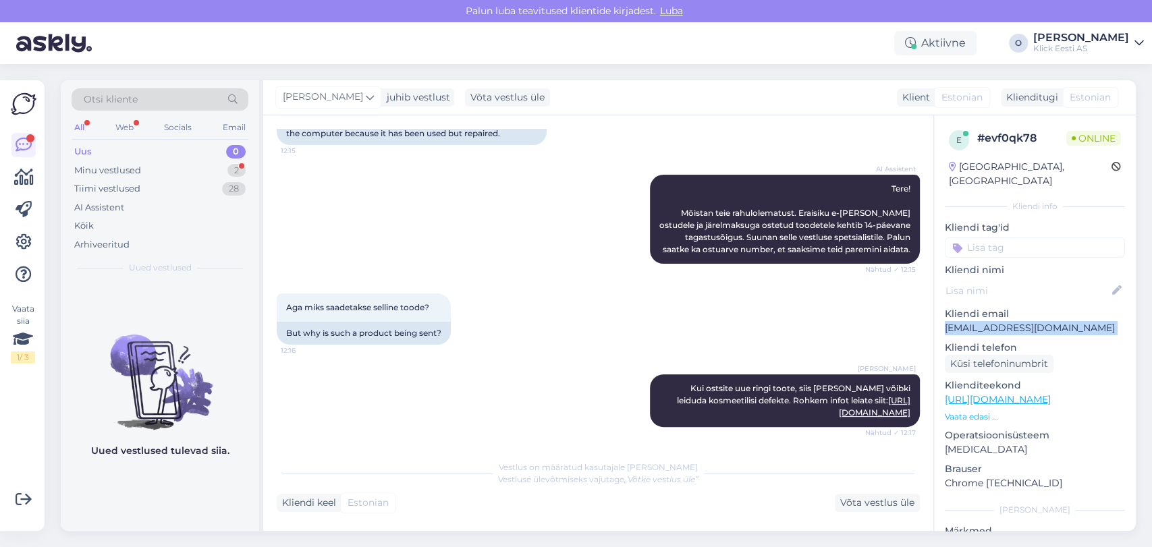
scroll to position [284, 0]
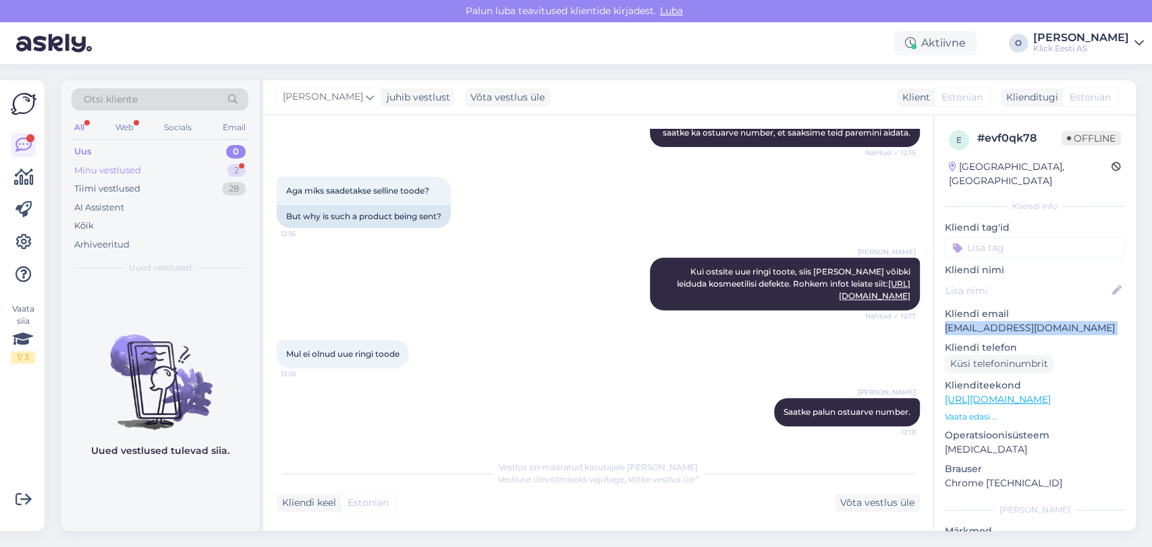
click at [106, 177] on div "Minu vestlused 2" at bounding box center [160, 170] width 177 height 19
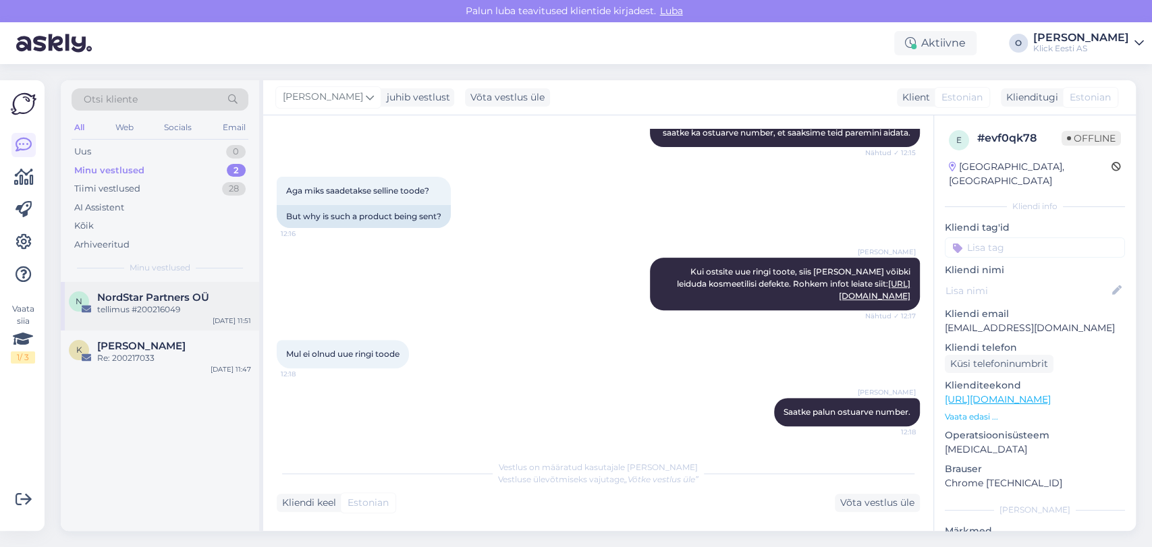
click at [109, 287] on div "N NordStar Partners OÜ tellimus #200216049 [DATE] 11:51" at bounding box center [160, 306] width 198 height 49
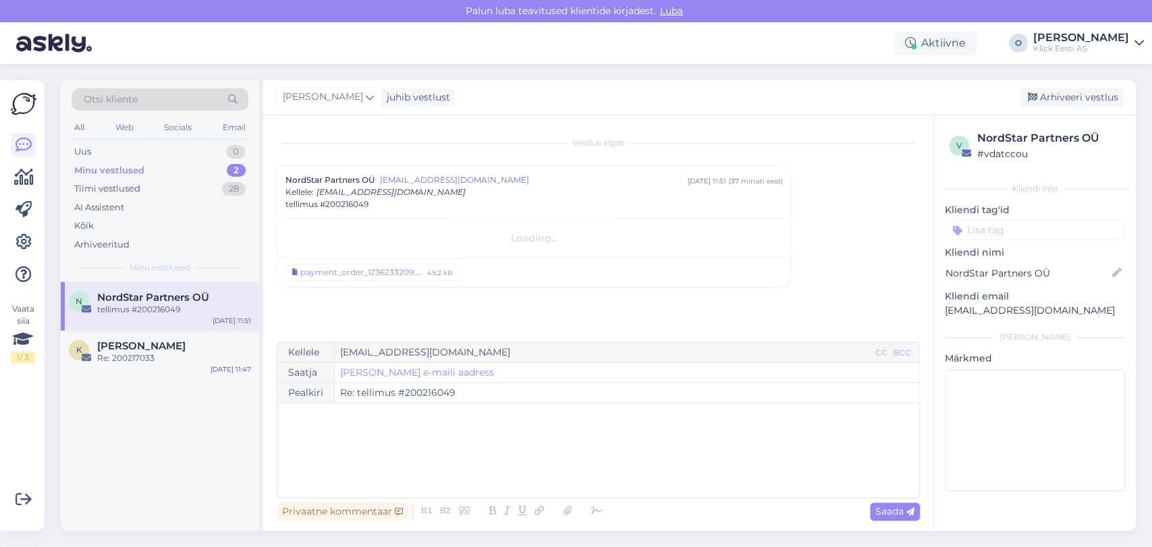
scroll to position [0, 0]
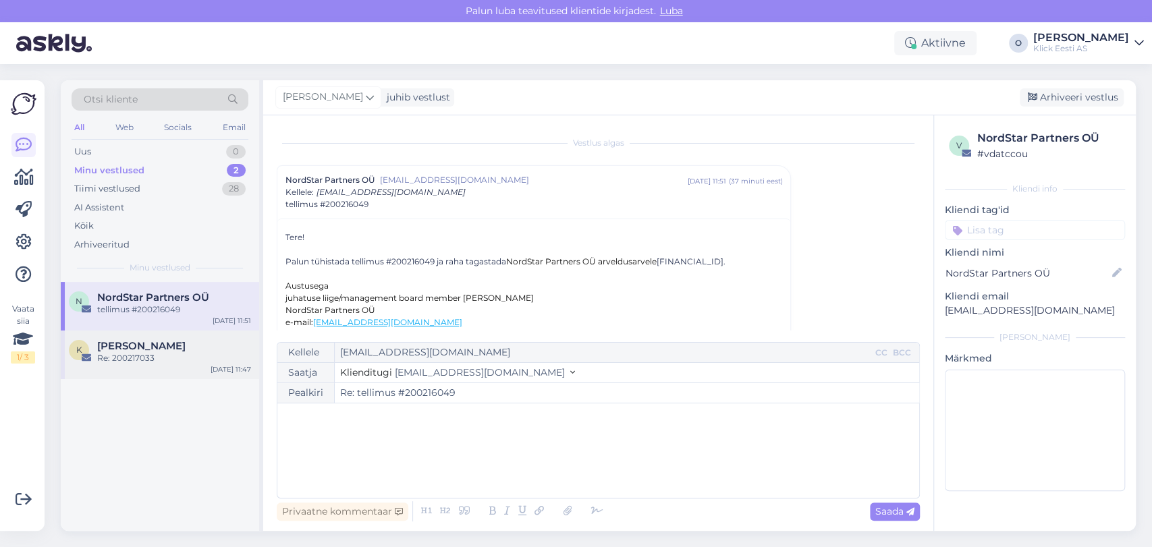
click at [124, 353] on div "Re: 200217033" at bounding box center [174, 358] width 154 height 12
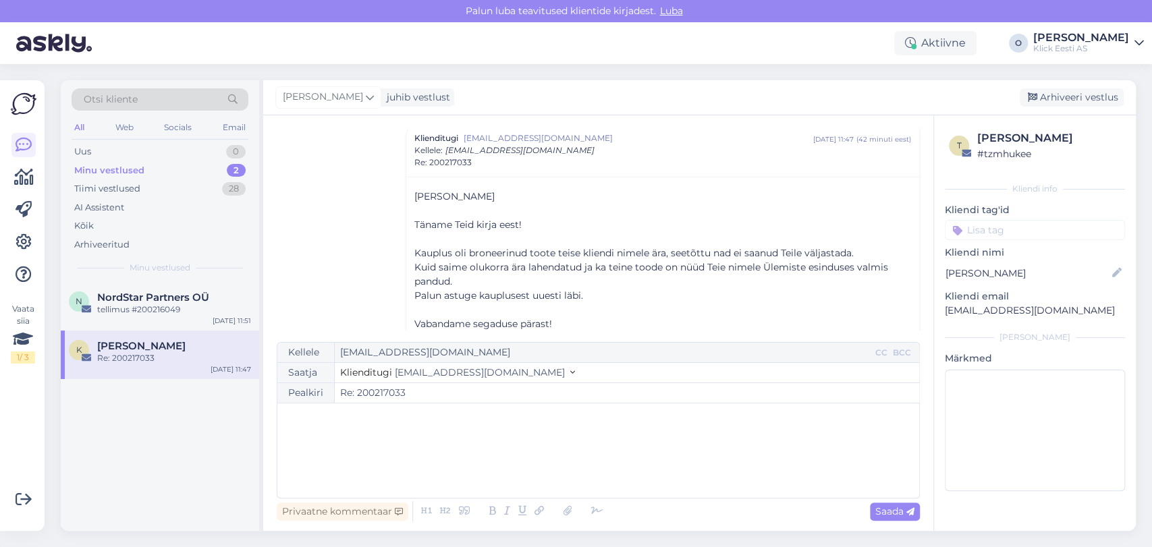
scroll to position [204, 0]
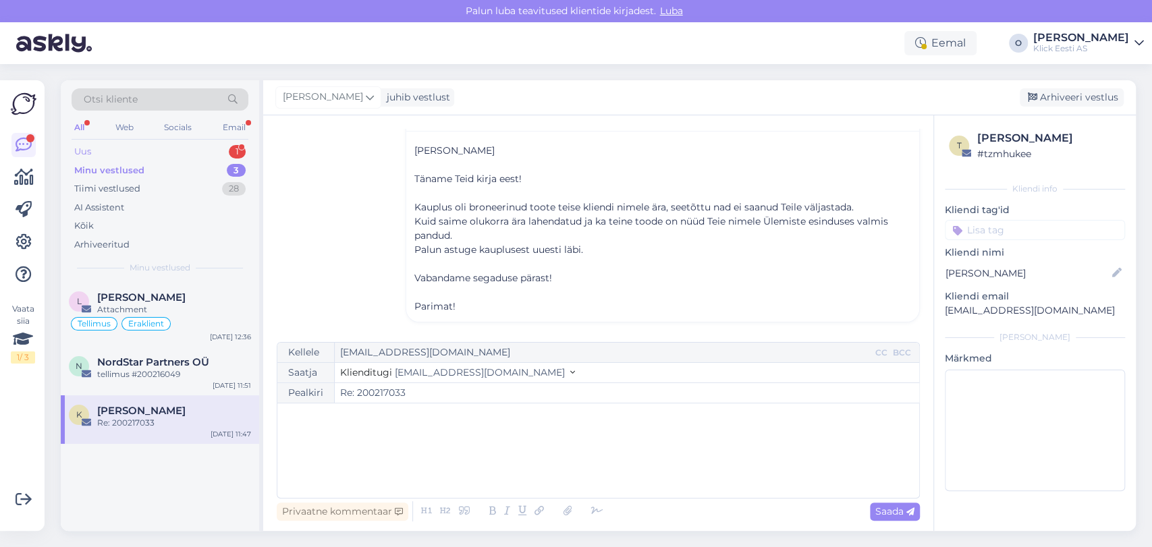
click at [227, 148] on div "Uus 1" at bounding box center [160, 151] width 177 height 19
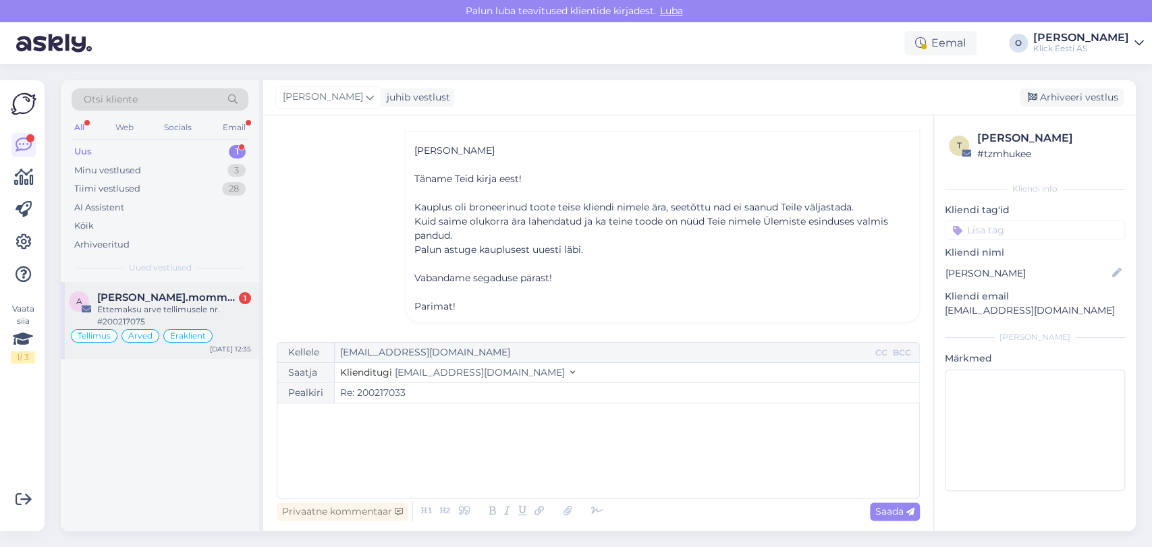
click at [167, 287] on div "a [PERSON_NAME].mommeja via [EMAIL_ADDRESS][DOMAIN_NAME] 1 Ettemaksu arve telli…" at bounding box center [160, 320] width 198 height 77
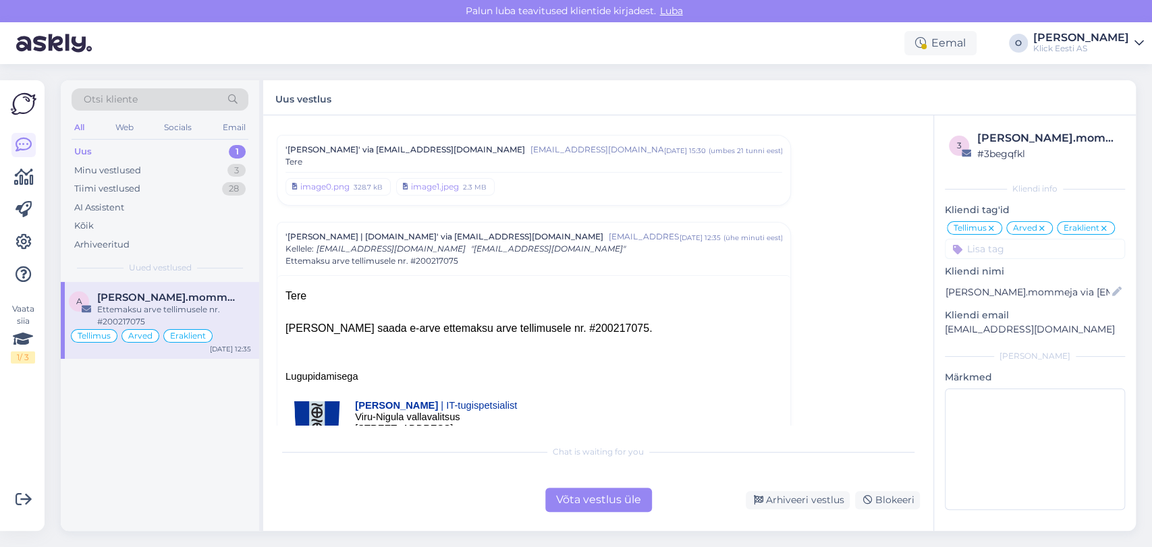
scroll to position [5988, 0]
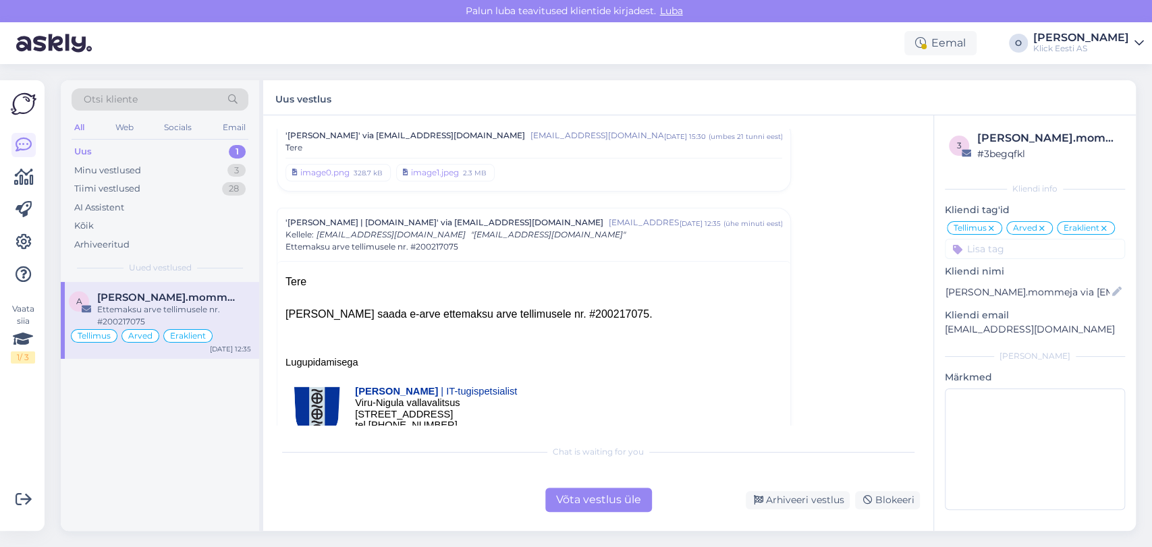
click at [546, 274] on div "Tere [PERSON_NAME] soov saada e-arve ettemaksu arve tellimusele nr. #200217075." at bounding box center [533, 298] width 497 height 49
copy div "200217075"
click at [166, 170] on div "Minu vestlused 3" at bounding box center [160, 170] width 177 height 19
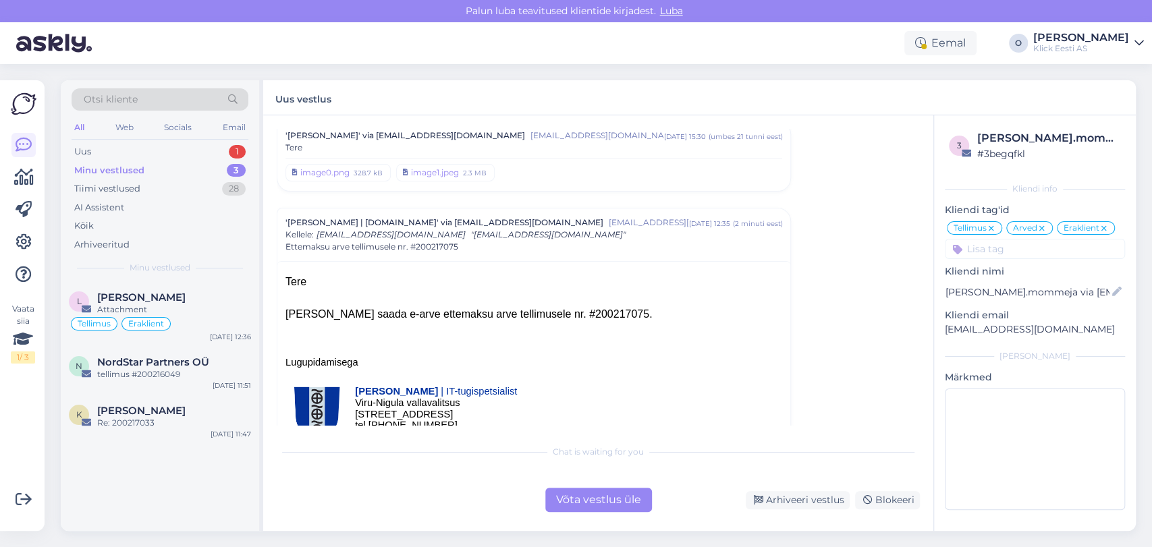
click at [166, 170] on div "Minu vestlused 3" at bounding box center [160, 170] width 177 height 19
click at [153, 175] on div "Minu vestlused 3" at bounding box center [160, 170] width 177 height 19
click at [142, 281] on div "Otsi kliente All Web Socials Email Uus 1 Minu vestlused 3 Tiimi vestlused 28 AI…" at bounding box center [160, 181] width 198 height 202
click at [140, 293] on span "[PERSON_NAME]" at bounding box center [141, 298] width 88 height 12
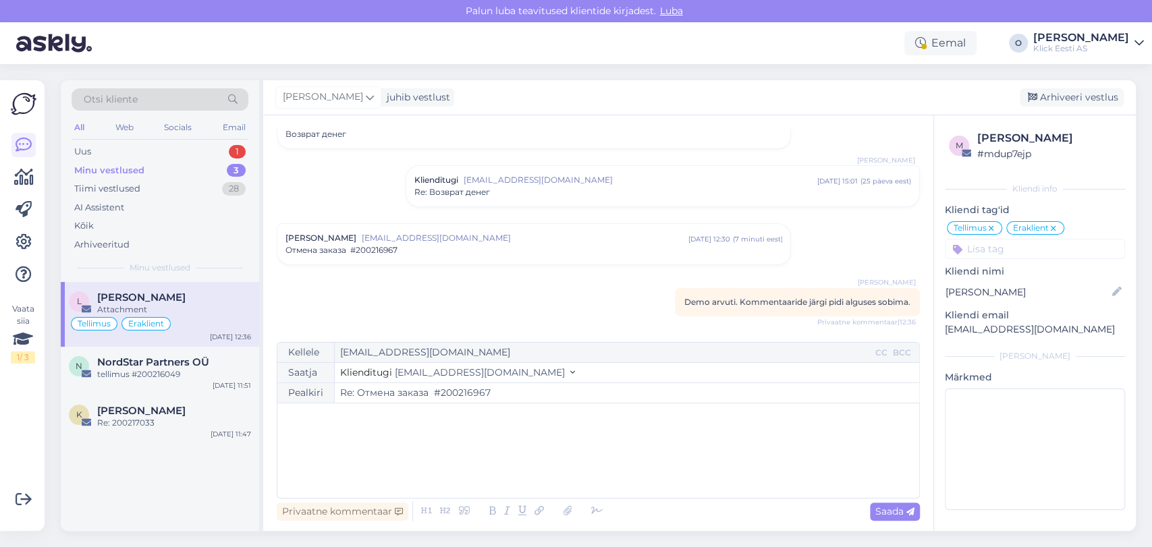
click at [462, 398] on input "Re: Отмена заказа #200216967" at bounding box center [627, 393] width 584 height 20
click at [141, 146] on div "Uus 1" at bounding box center [160, 151] width 177 height 19
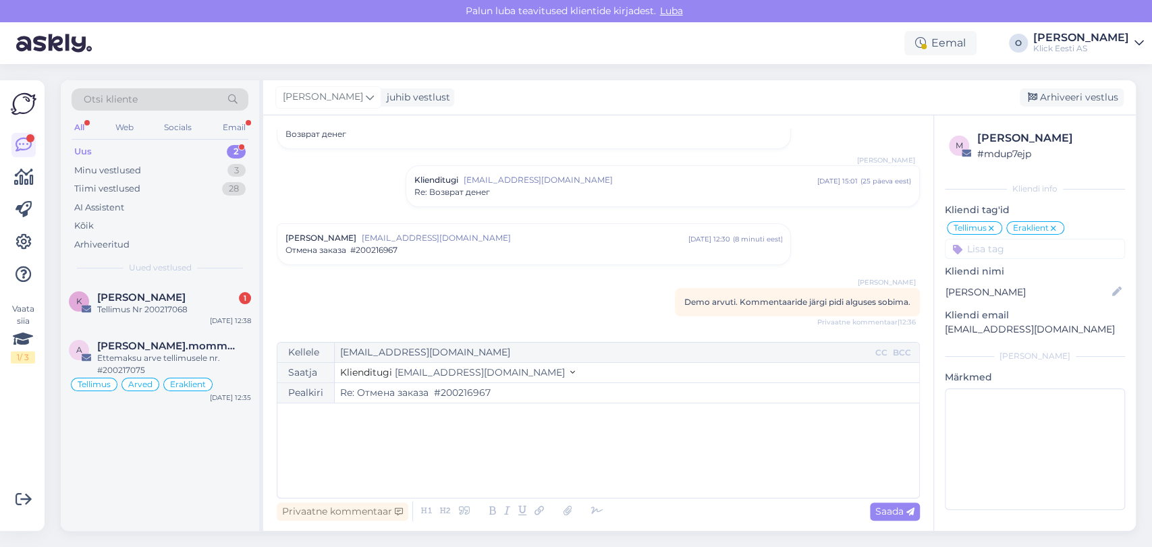
click at [141, 146] on div "Uus 2" at bounding box center [160, 151] width 177 height 19
click at [145, 299] on span "[PERSON_NAME]" at bounding box center [141, 298] width 88 height 12
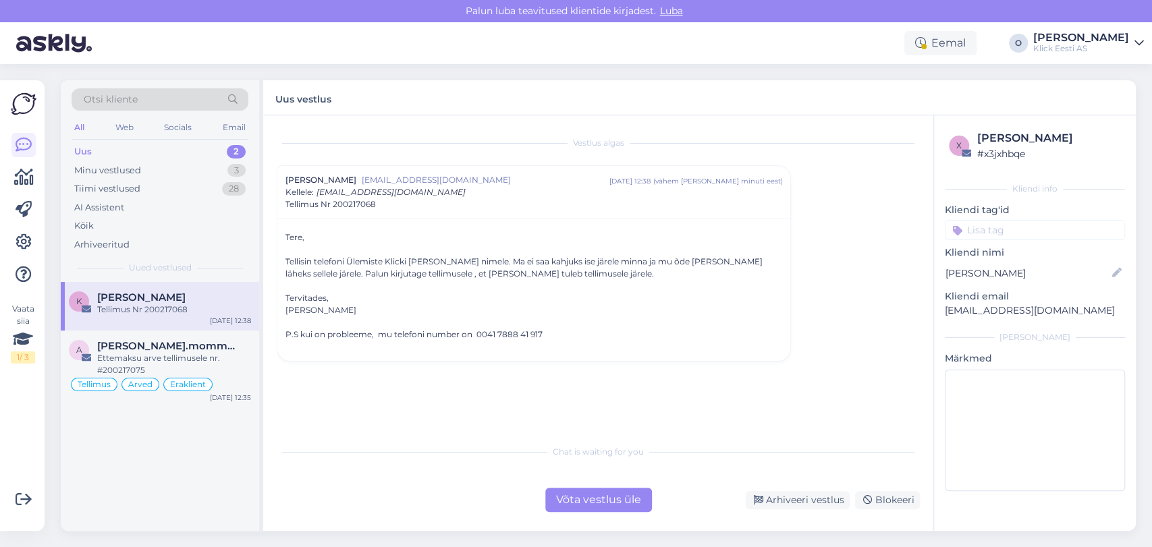
click at [629, 339] on div "P.S kui on probleeme, mu telefoni number on 0041 7888 41 917" at bounding box center [533, 335] width 497 height 12
click at [352, 205] on span "Tellimus Nr 200217068" at bounding box center [330, 204] width 90 height 12
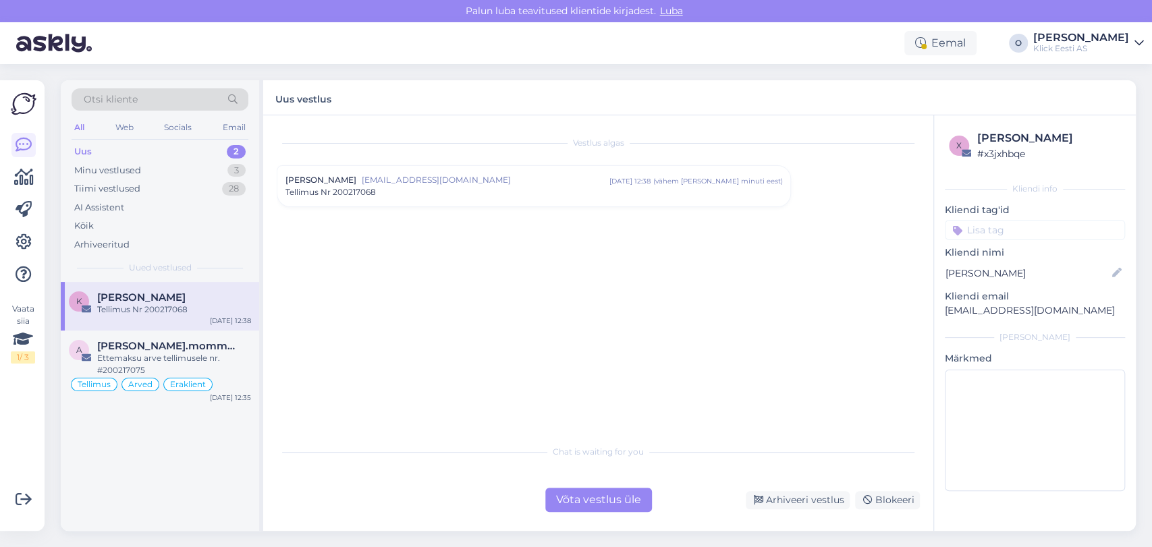
click at [352, 205] on div "[PERSON_NAME] [PERSON_NAME][EMAIL_ADDRESS][DOMAIN_NAME] [DATE] 12:38 ( vähem [P…" at bounding box center [533, 186] width 513 height 40
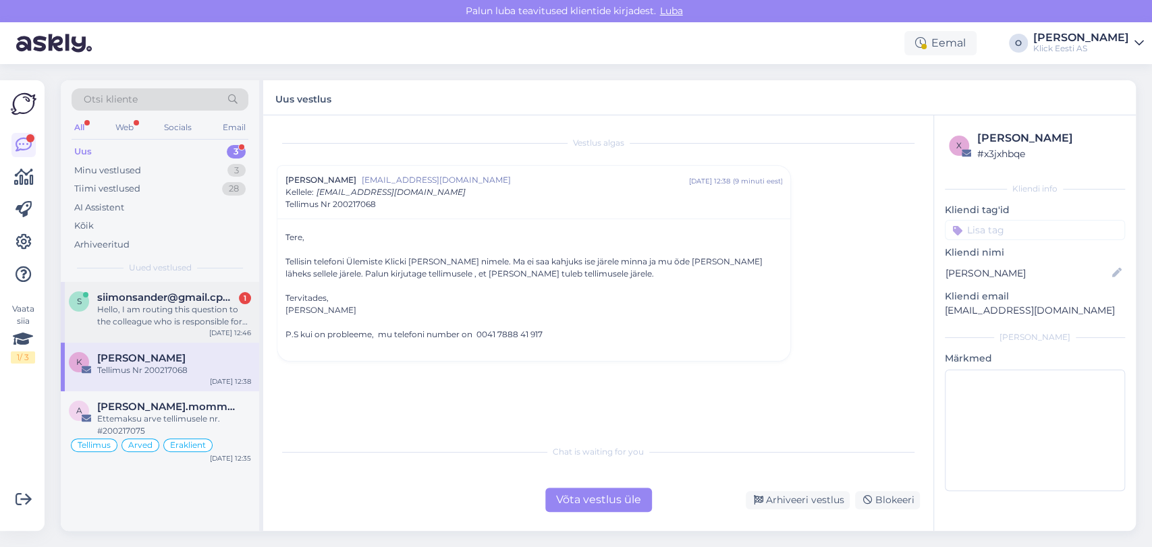
click at [186, 310] on div "Hello, I am routing this question to the colleague who is responsible for this …" at bounding box center [174, 316] width 154 height 24
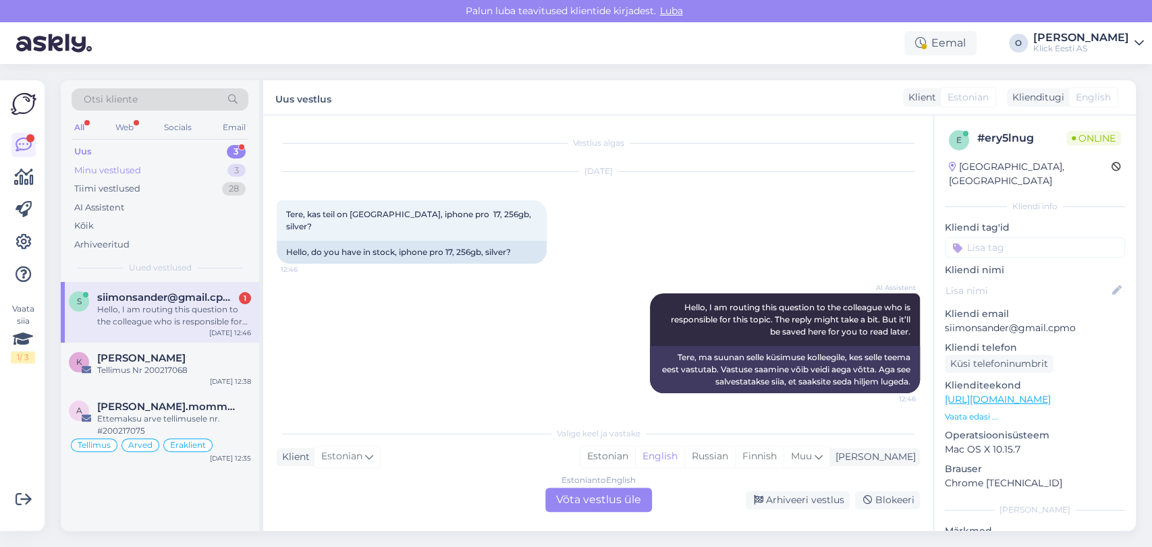
click at [122, 164] on div "Minu vestlused" at bounding box center [107, 170] width 67 height 13
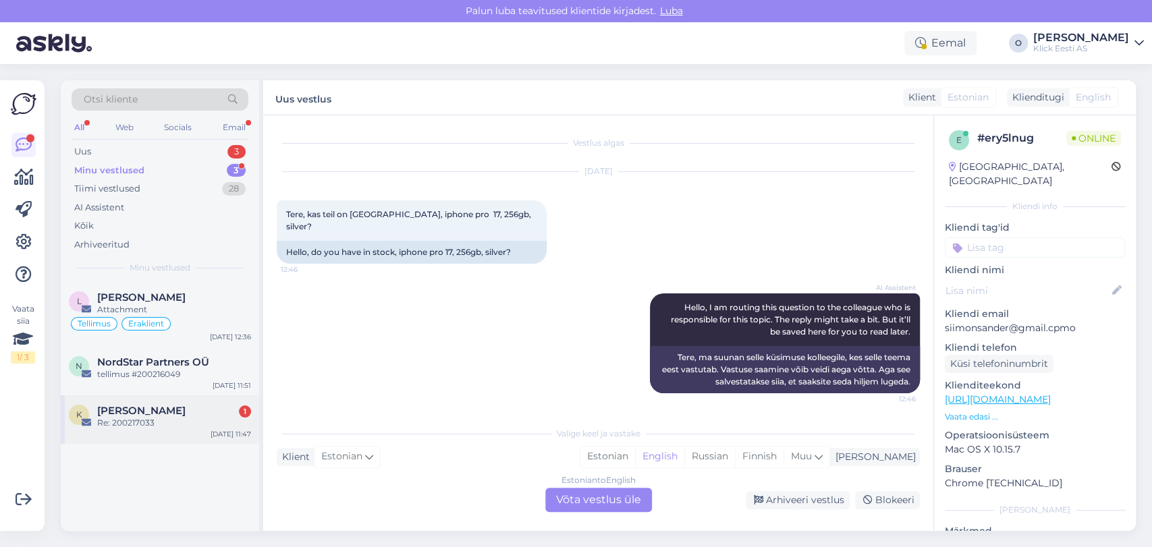
click at [146, 424] on div "Re: 200217033" at bounding box center [174, 423] width 154 height 12
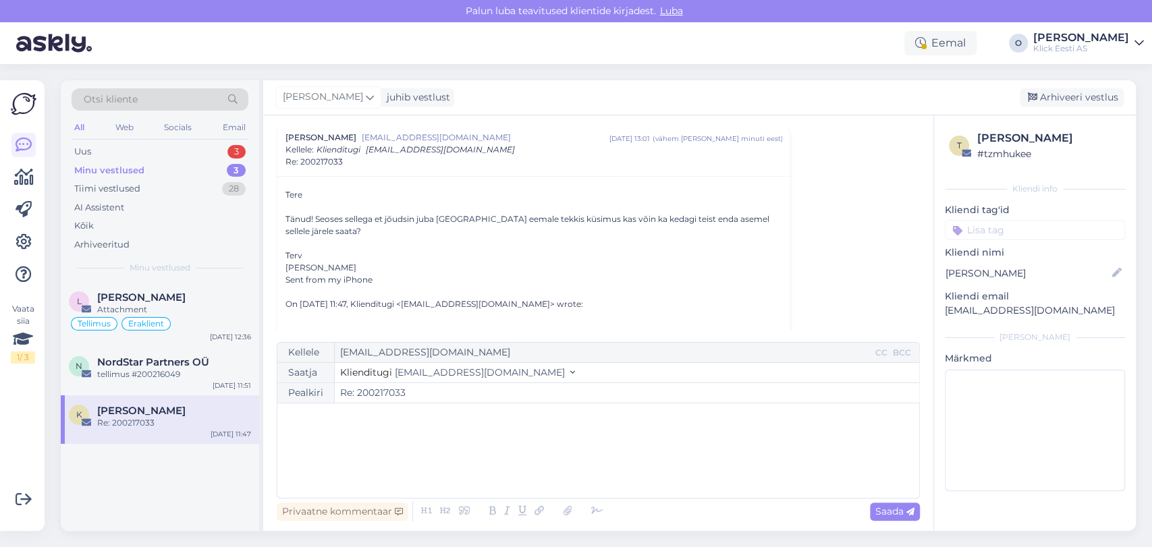
scroll to position [225, 0]
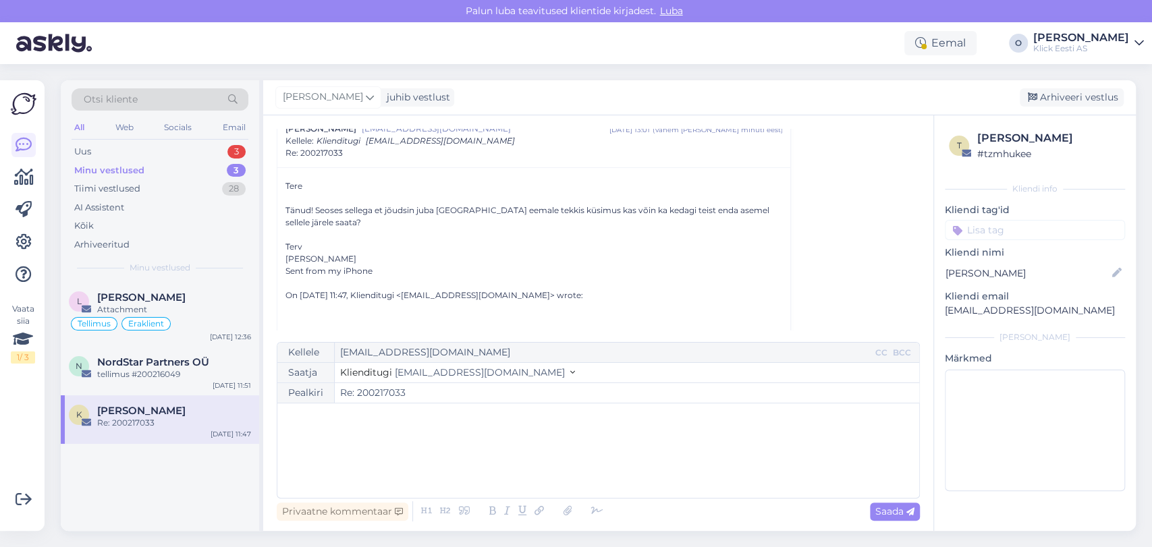
click at [392, 450] on div "﻿" at bounding box center [598, 450] width 628 height 81
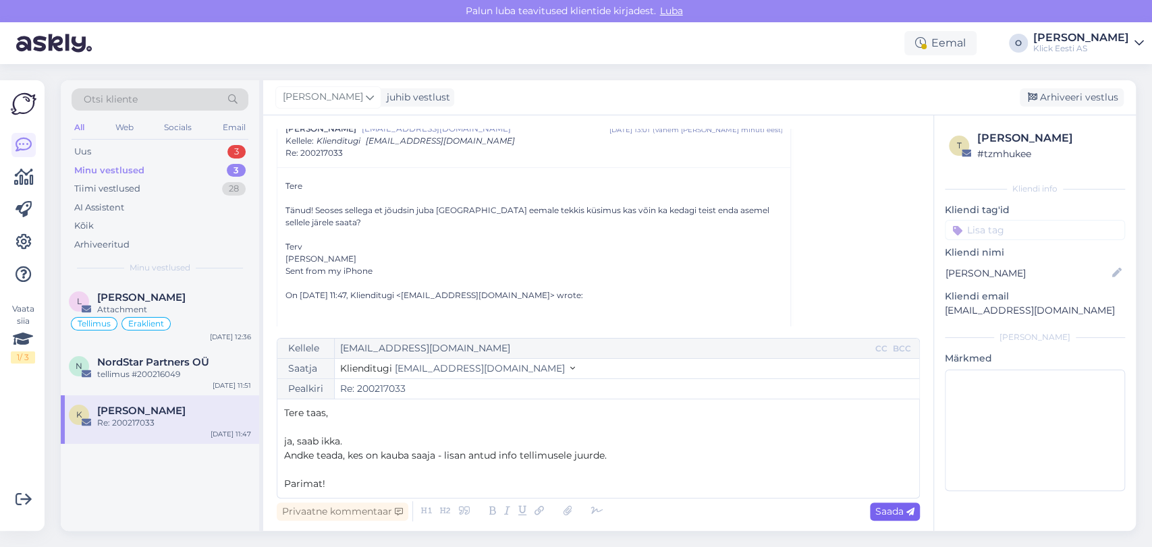
click at [881, 514] on span "Saada" at bounding box center [894, 511] width 39 height 12
type input "Re: Re: 200217033"
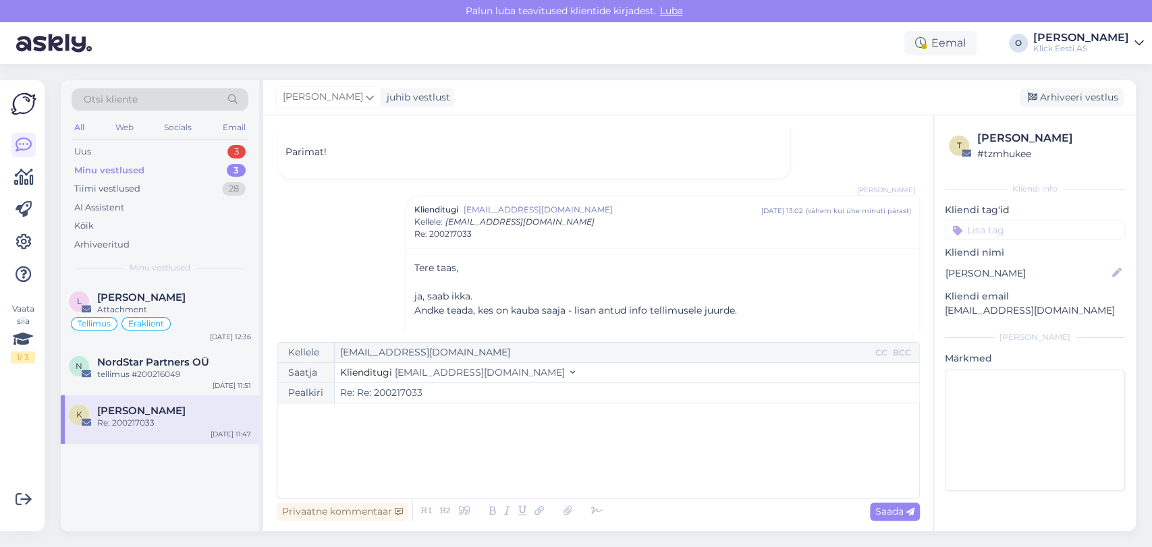
scroll to position [605, 0]
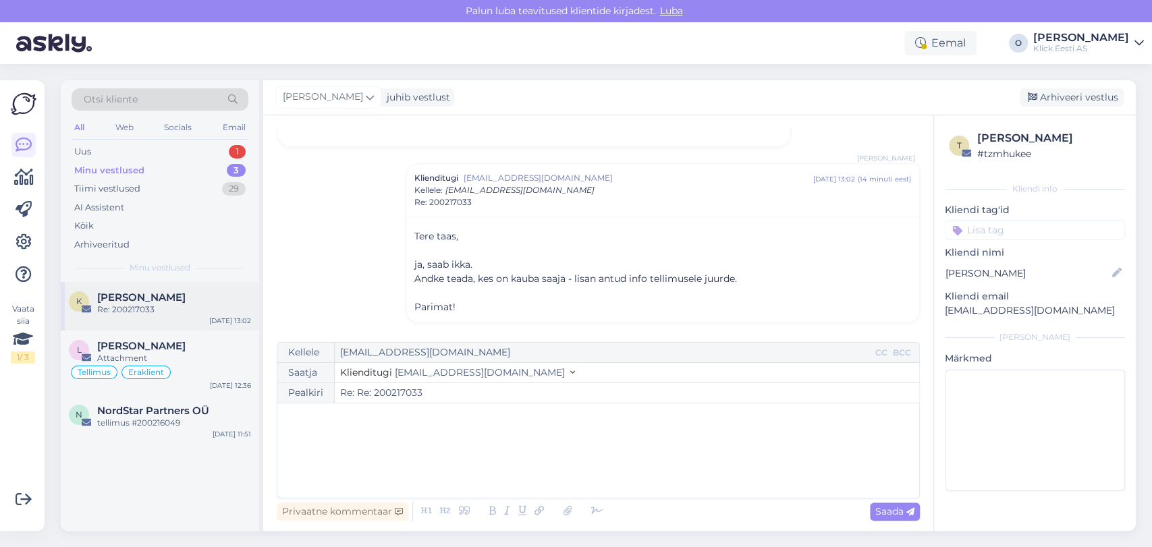
click at [155, 298] on div "[PERSON_NAME]" at bounding box center [174, 298] width 154 height 12
click at [174, 140] on div "Otsi kliente All Web Socials Email Uus 1 Minu vestlused 3 Tiimi vestlused 29 AI…" at bounding box center [160, 181] width 198 height 202
click at [171, 145] on div "Uus 1" at bounding box center [160, 151] width 177 height 19
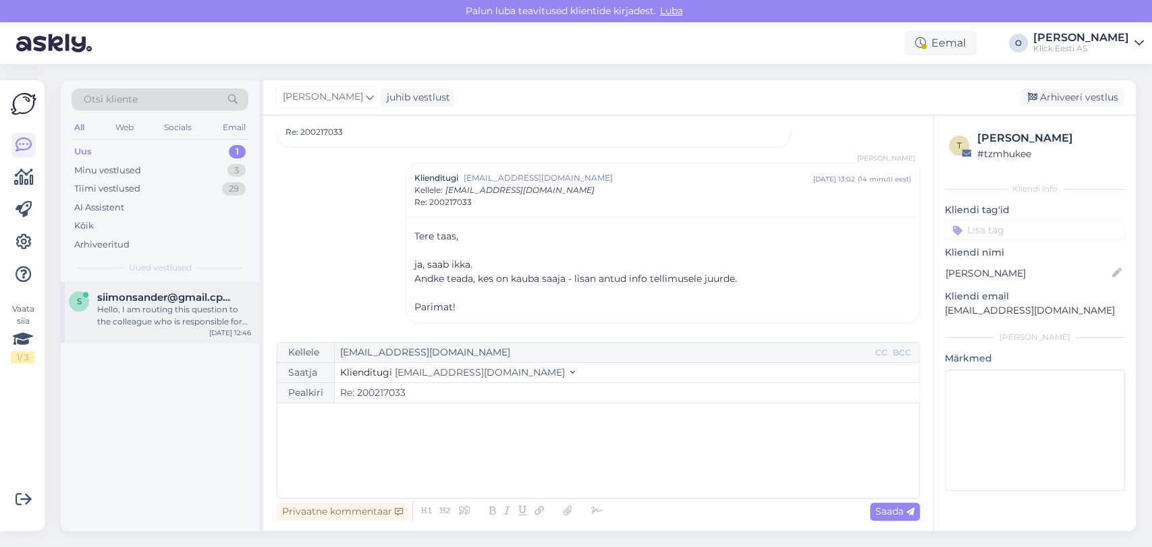
click at [135, 317] on div "Hello, I am routing this question to the colleague who is responsible for this …" at bounding box center [174, 316] width 154 height 24
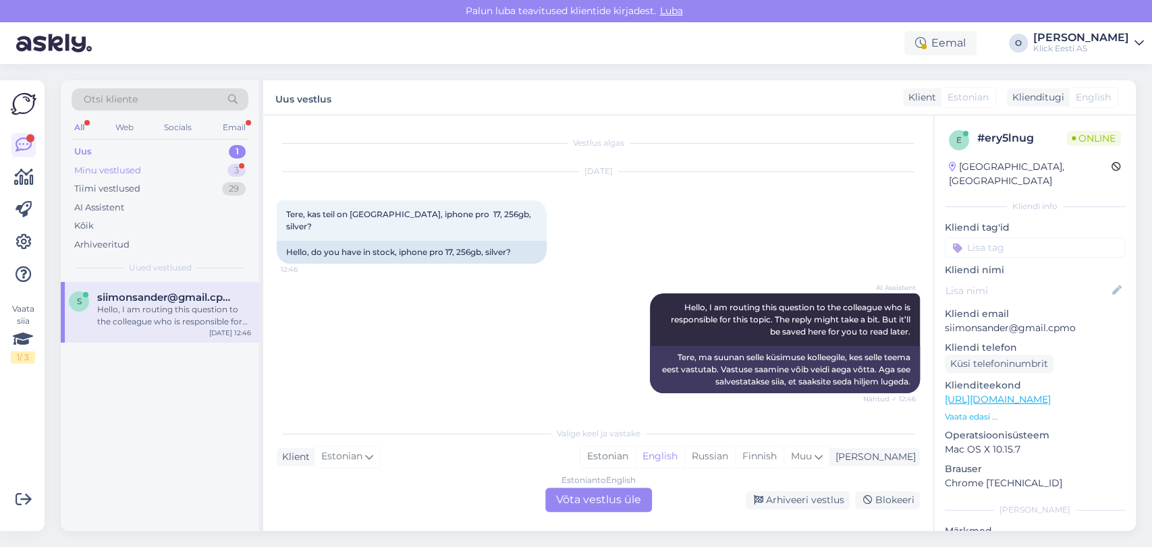
click at [211, 165] on div "Minu vestlused 3" at bounding box center [160, 170] width 177 height 19
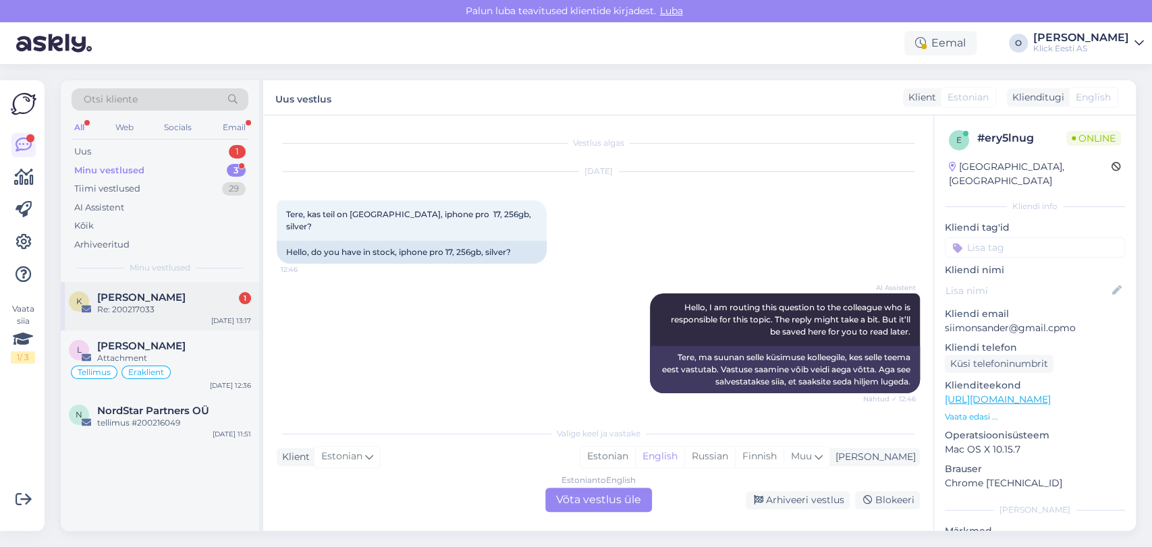
click at [150, 292] on span "[PERSON_NAME]" at bounding box center [141, 298] width 88 height 12
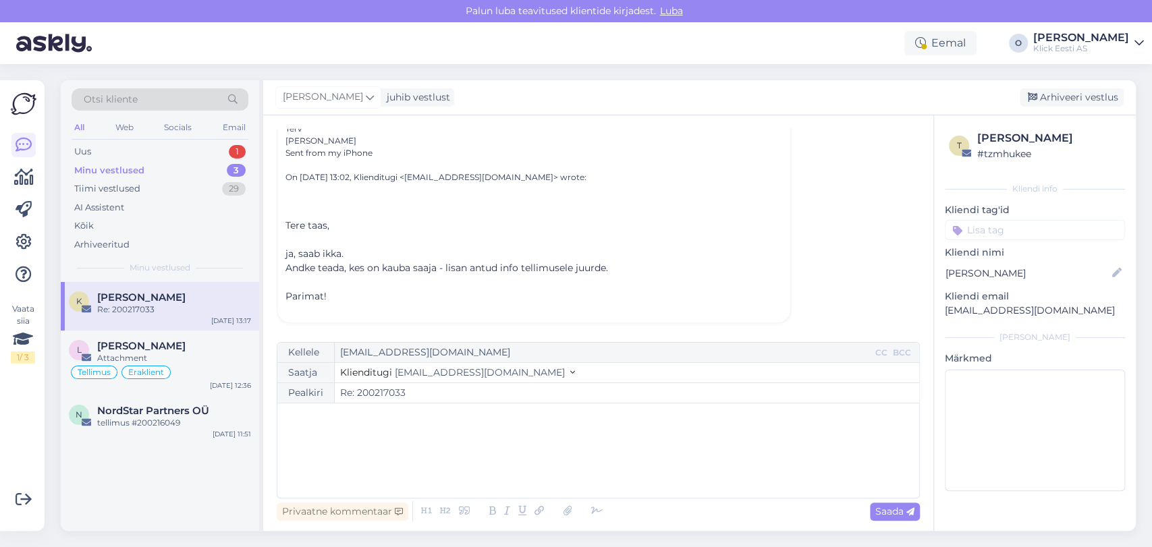
scroll to position [298, 0]
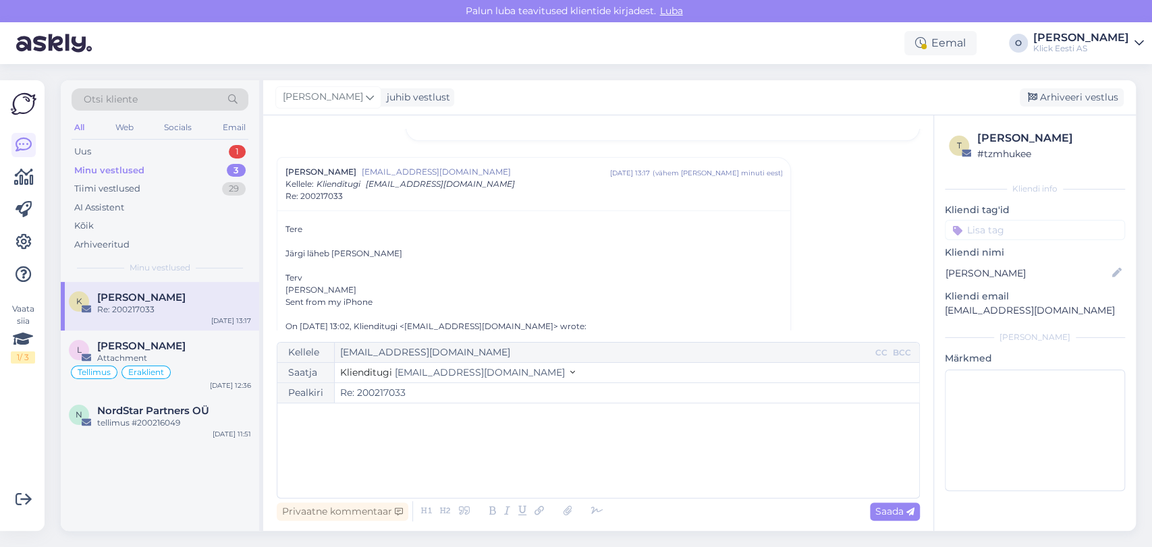
click at [394, 387] on input "Re: 200217033" at bounding box center [627, 393] width 584 height 20
drag, startPoint x: 379, startPoint y: 254, endPoint x: 335, endPoint y: 254, distance: 44.5
click at [335, 254] on div "Järgi läheb [PERSON_NAME]" at bounding box center [533, 254] width 497 height 12
copy div "[PERSON_NAME]"
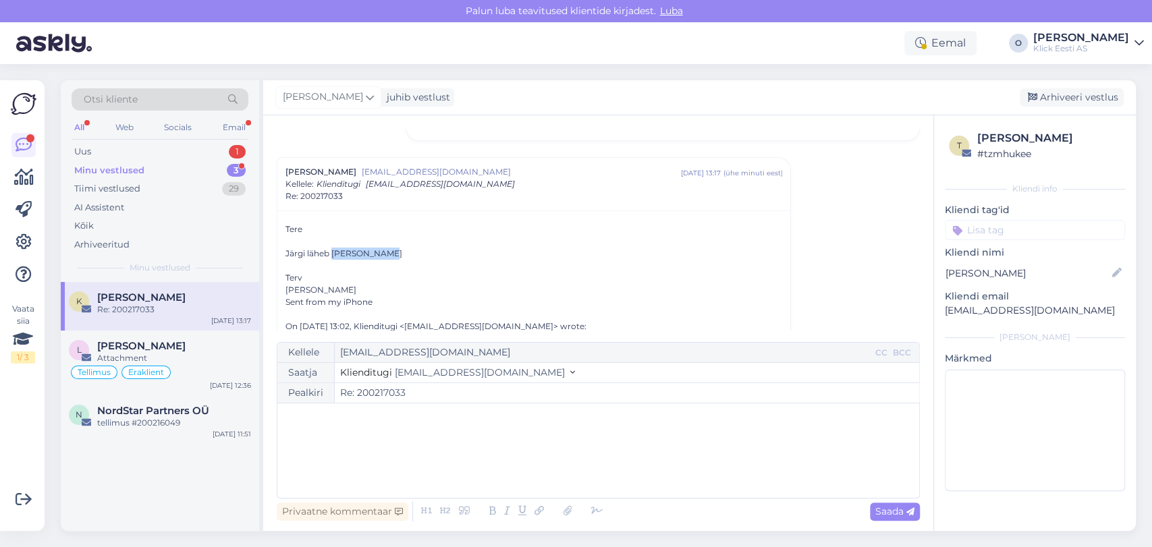
drag, startPoint x: 386, startPoint y: 257, endPoint x: 335, endPoint y: 253, distance: 50.8
click at [335, 253] on div "Järgi läheb [PERSON_NAME]" at bounding box center [533, 254] width 497 height 12
copy div "[PERSON_NAME]"
click at [418, 466] on div "﻿" at bounding box center [598, 450] width 628 height 81
click at [883, 509] on span "Saada" at bounding box center [894, 511] width 39 height 12
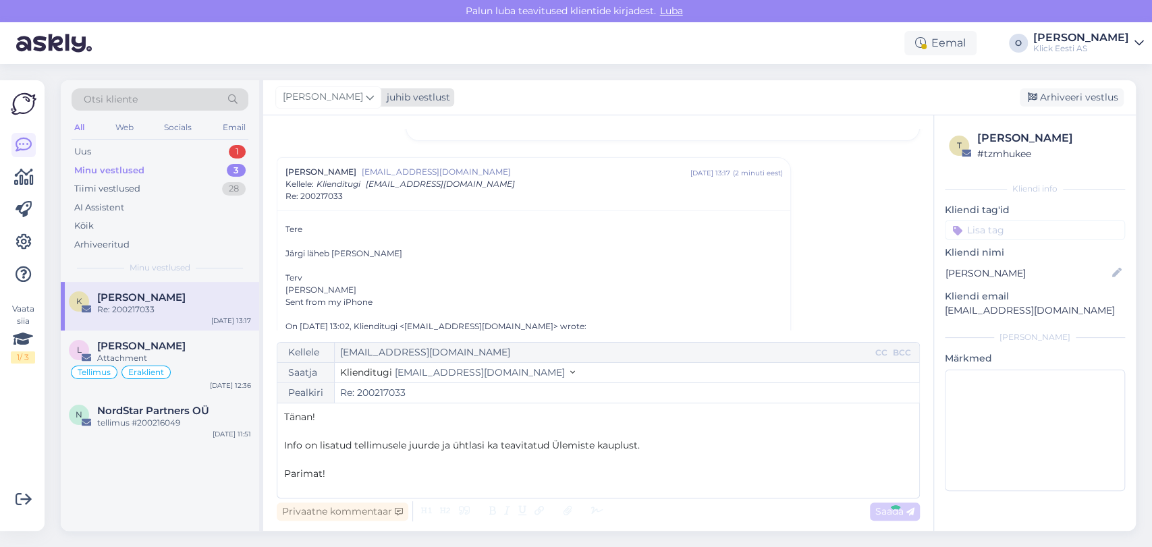
type input "Re: Re: 200217033"
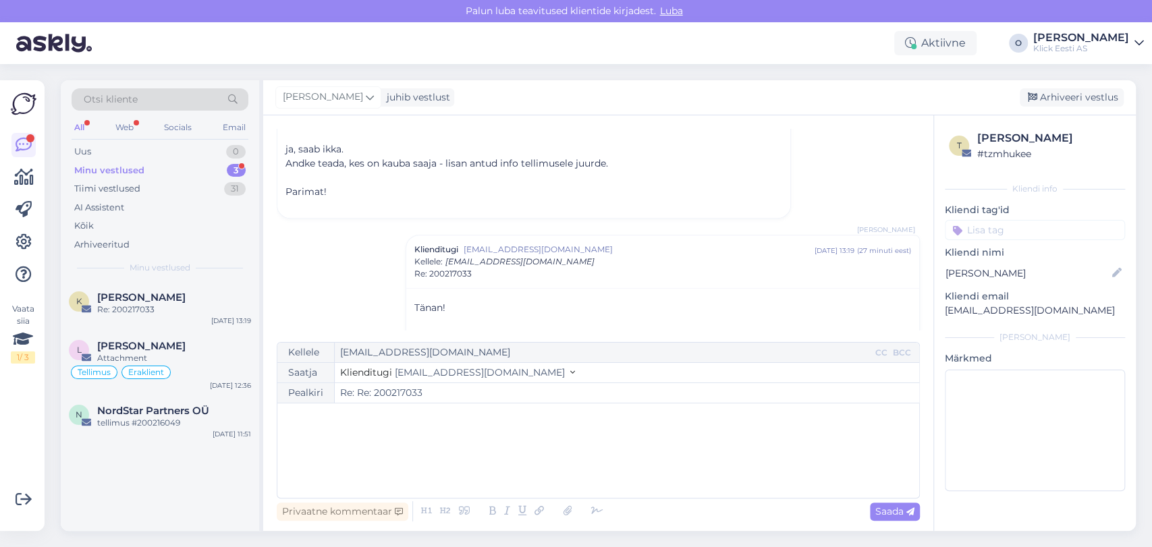
click at [130, 167] on div "Minu vestlused" at bounding box center [109, 170] width 70 height 13
click at [124, 290] on div "K [PERSON_NAME] Re: 200217033 [DATE] 13:19" at bounding box center [160, 306] width 198 height 49
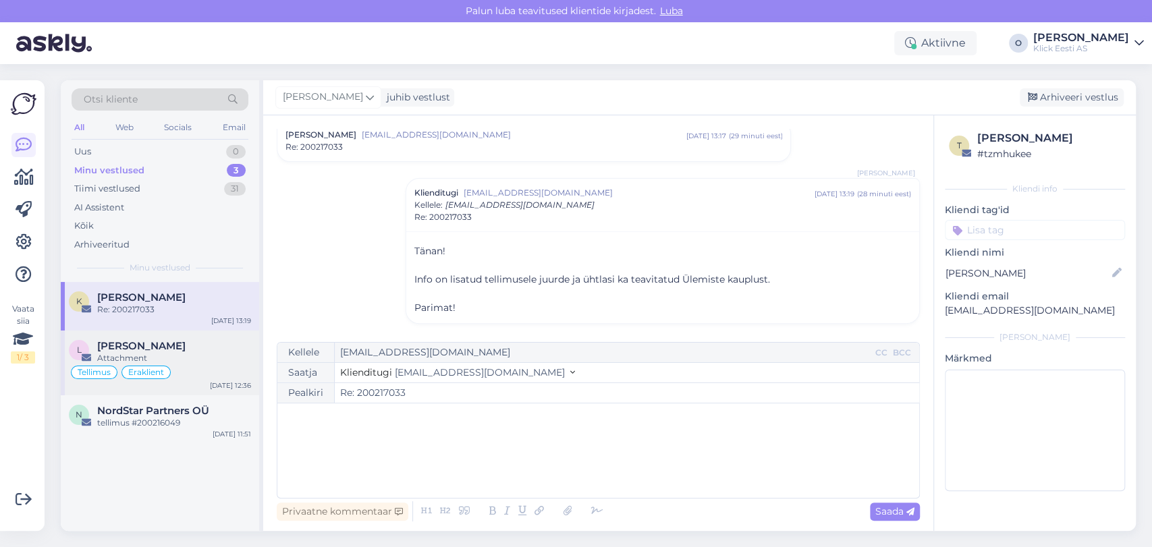
click at [140, 348] on span "[PERSON_NAME]" at bounding box center [141, 346] width 88 height 12
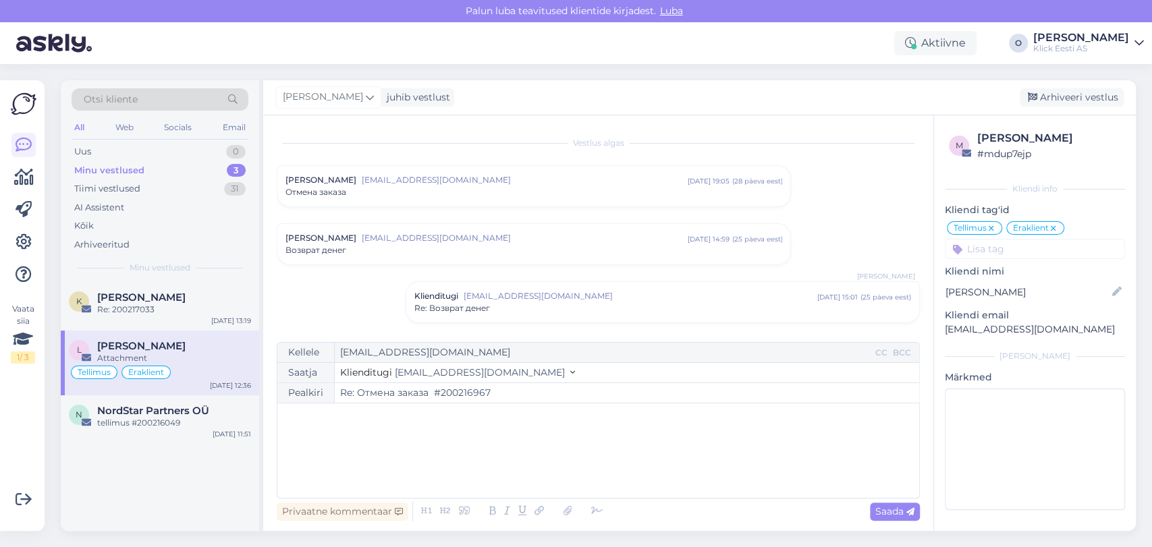
scroll to position [116, 0]
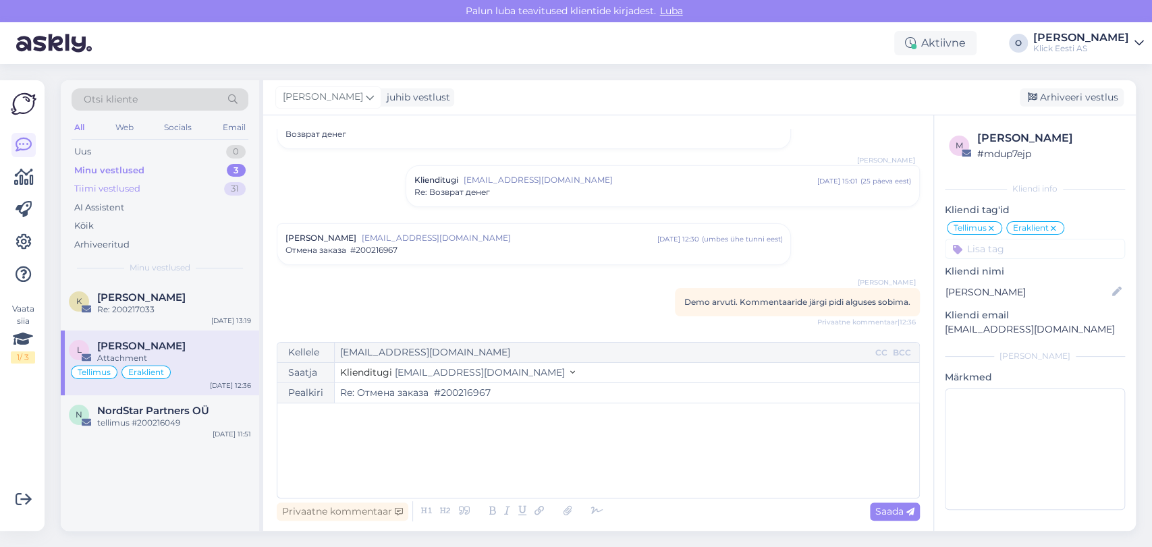
click at [111, 184] on div "Tiimi vestlused" at bounding box center [107, 188] width 66 height 13
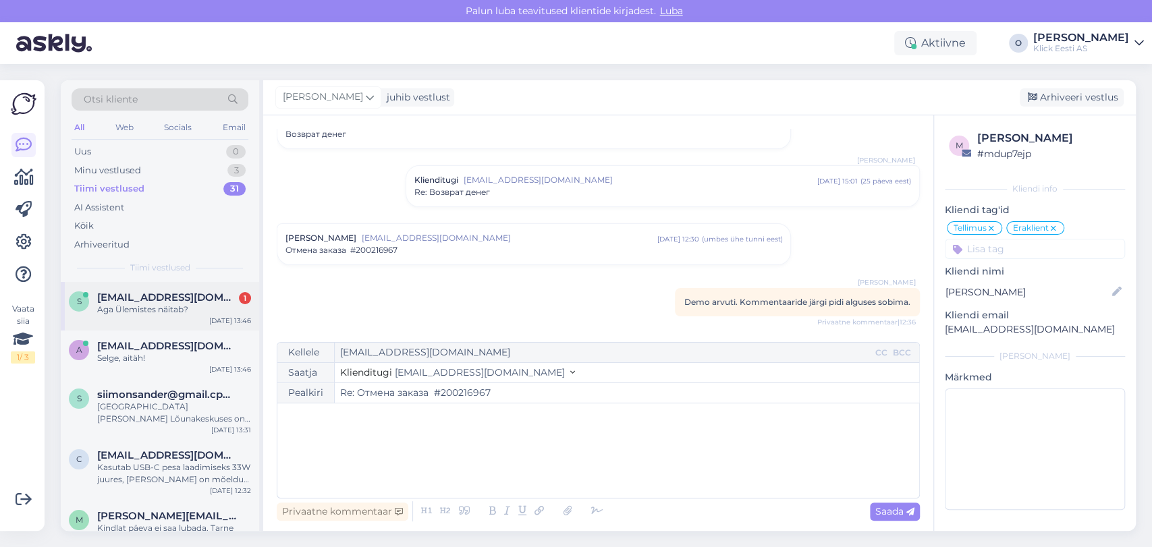
click at [105, 321] on div "S [EMAIL_ADDRESS][DOMAIN_NAME] 1 Aga Ülemistes näitab? [DATE] 13:46" at bounding box center [160, 306] width 198 height 49
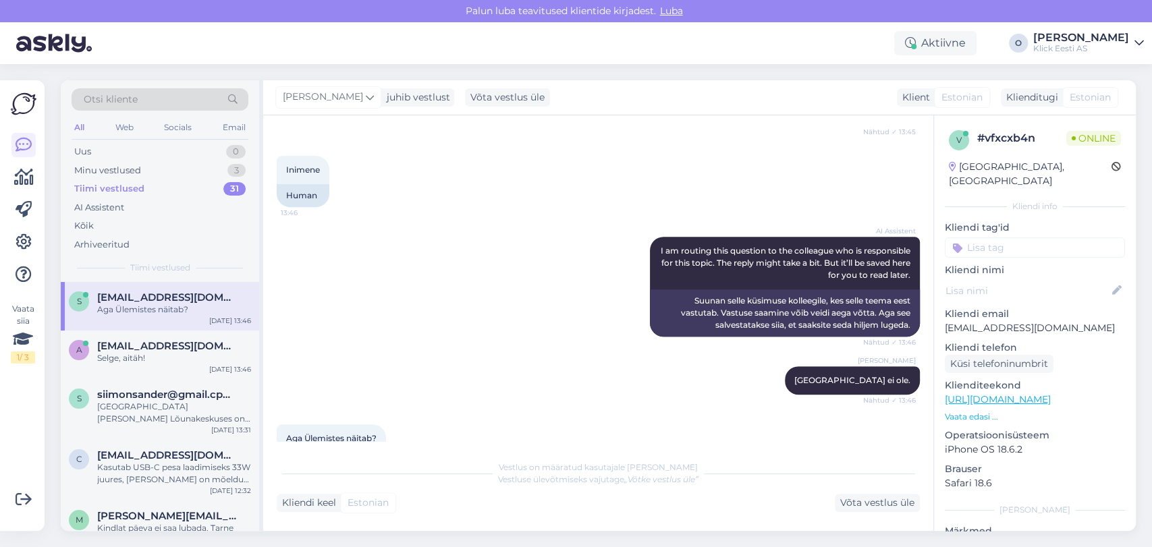
scroll to position [385, 0]
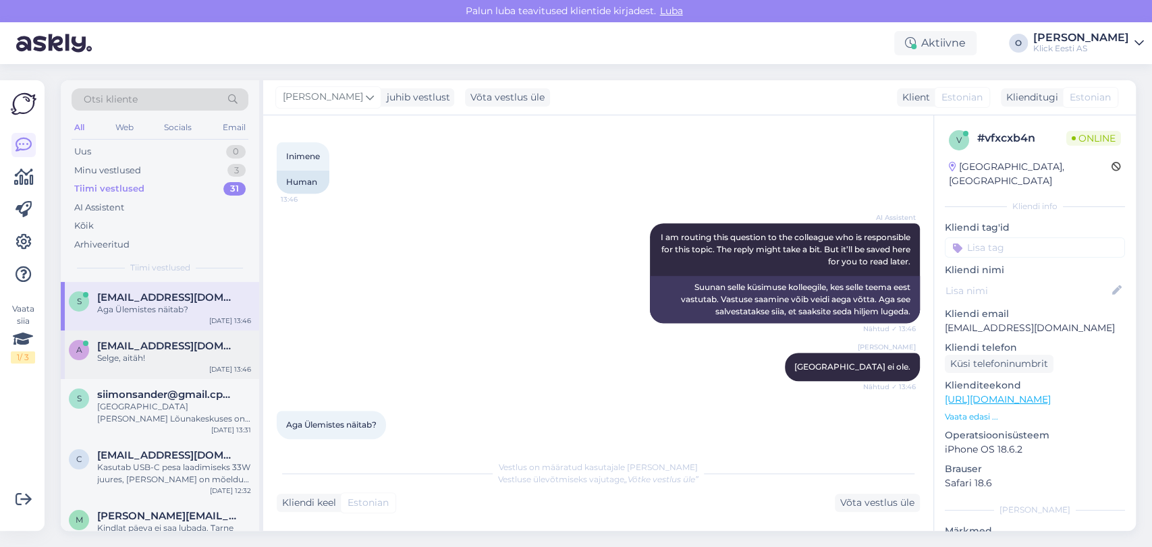
click at [215, 333] on div "a [EMAIL_ADDRESS][DOMAIN_NAME] Selge, aitäh! [DATE] 13:46" at bounding box center [160, 355] width 198 height 49
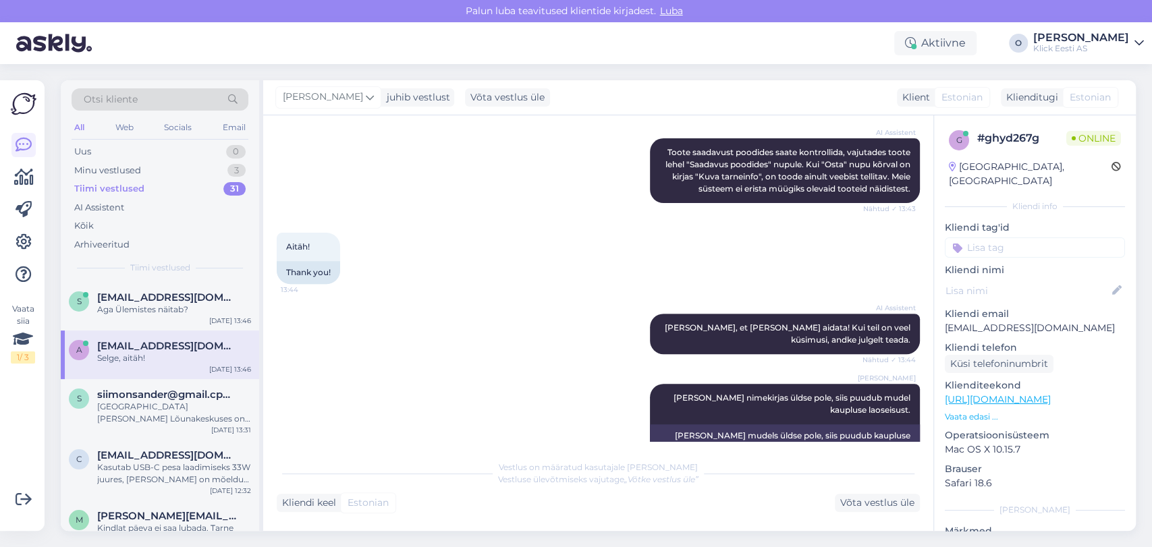
scroll to position [421, 0]
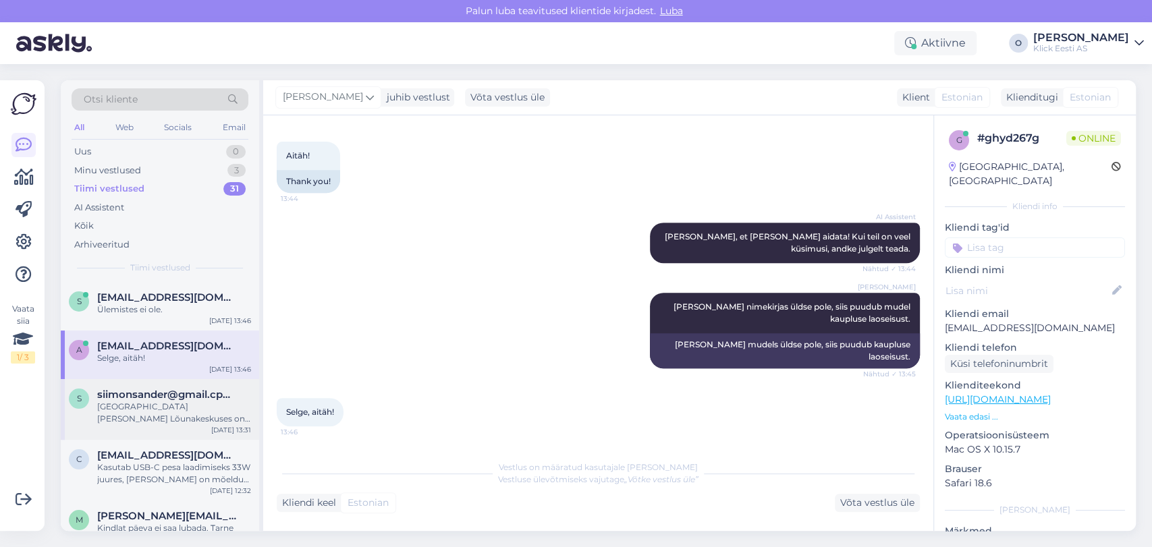
click at [136, 399] on span "siimonsander@gmail.cpmo" at bounding box center [167, 395] width 140 height 12
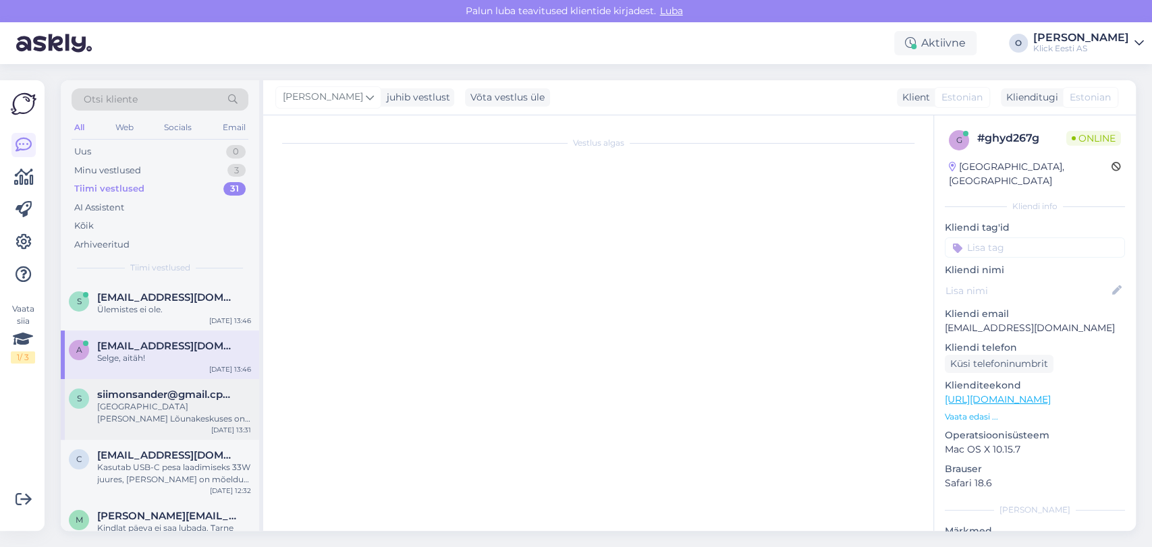
scroll to position [12, 0]
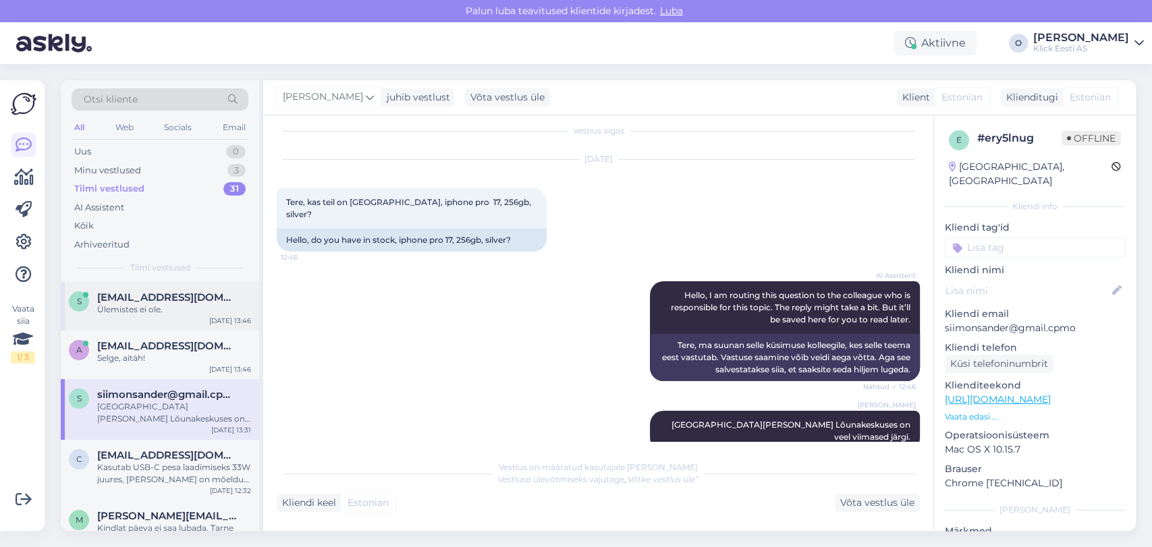
click at [144, 306] on div "Ülemistes ei ole." at bounding box center [174, 310] width 154 height 12
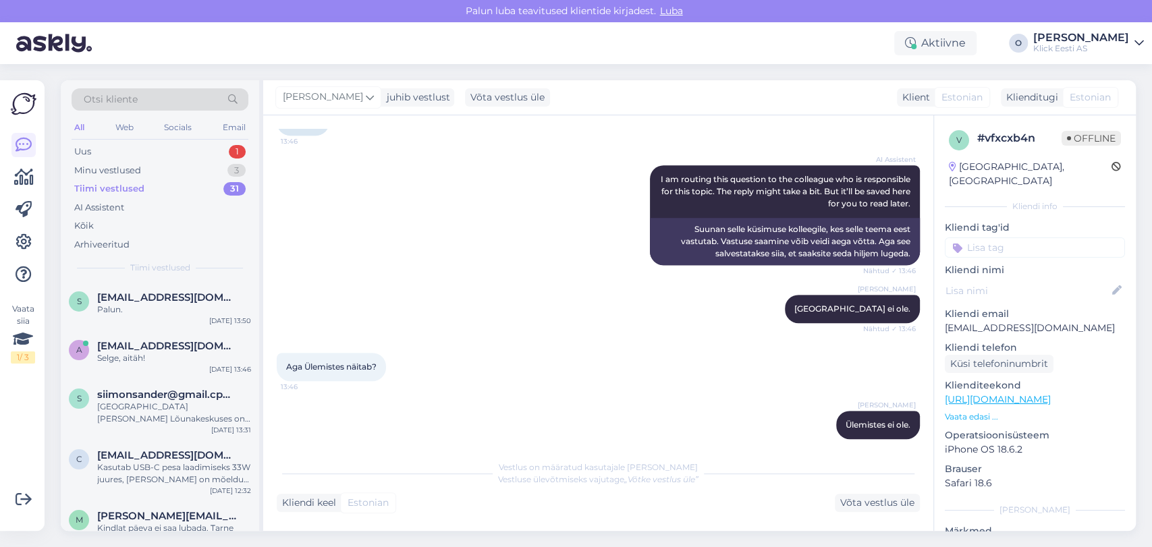
scroll to position [675, 0]
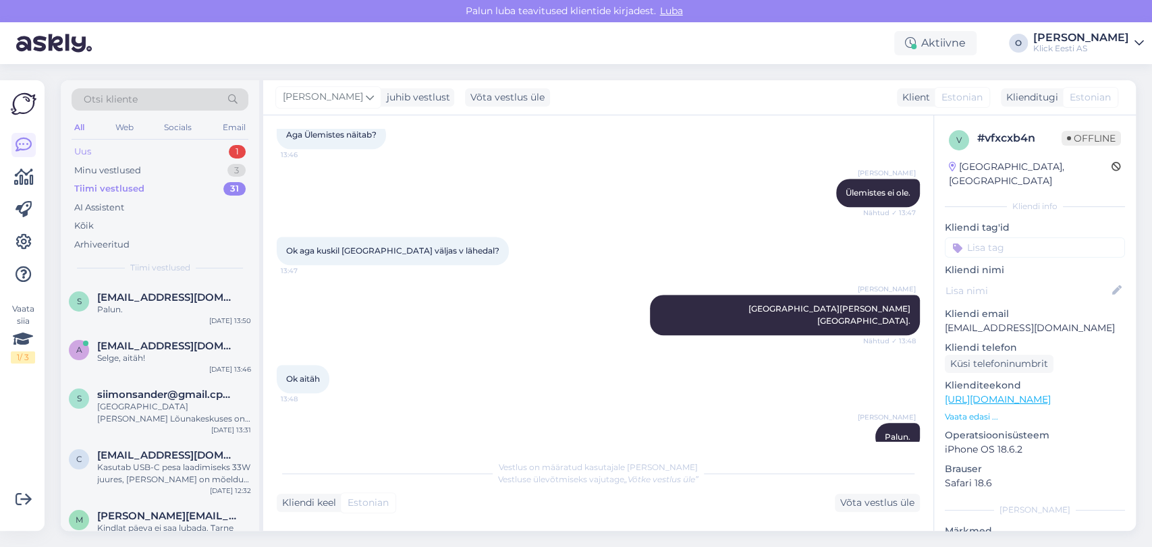
click at [161, 153] on div "Uus 1" at bounding box center [160, 151] width 177 height 19
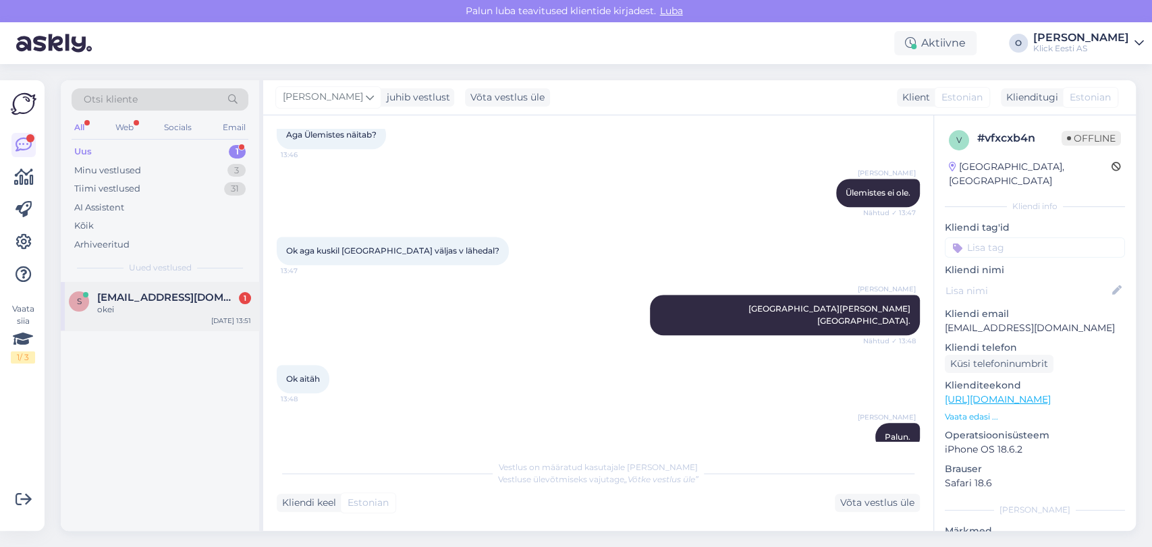
click at [121, 308] on div "okei" at bounding box center [174, 310] width 154 height 12
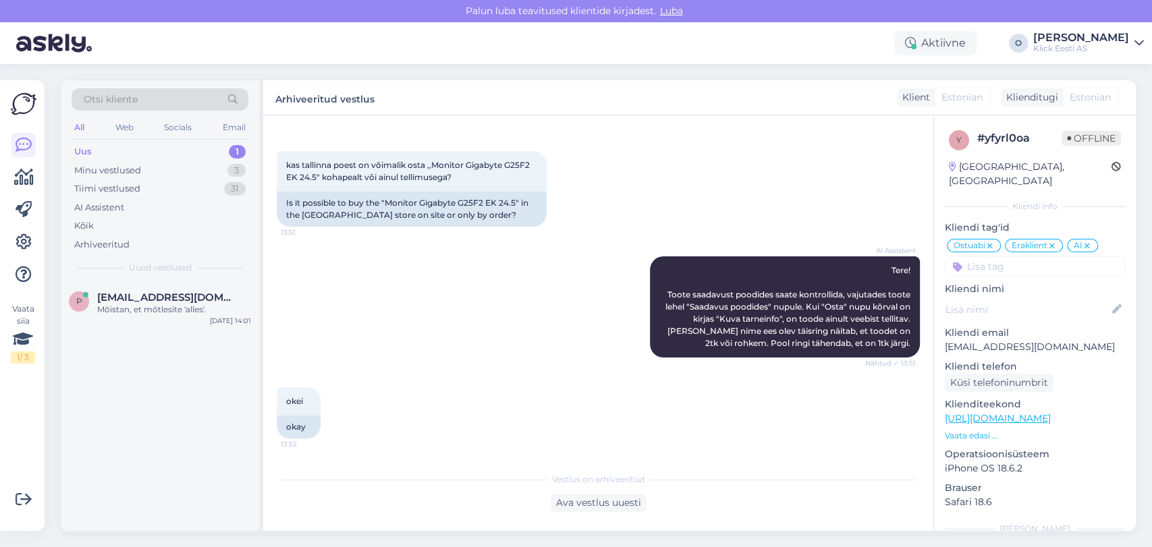
scroll to position [49, 0]
click at [163, 152] on div "Uus 1" at bounding box center [160, 151] width 177 height 19
click at [150, 140] on div "Otsi kliente All Web Socials Email Uus 1 Minu vestlused 3 Tiimi vestlused 31 AI…" at bounding box center [160, 181] width 198 height 202
click at [140, 297] on span "[EMAIL_ADDRESS][DOMAIN_NAME]" at bounding box center [167, 298] width 140 height 12
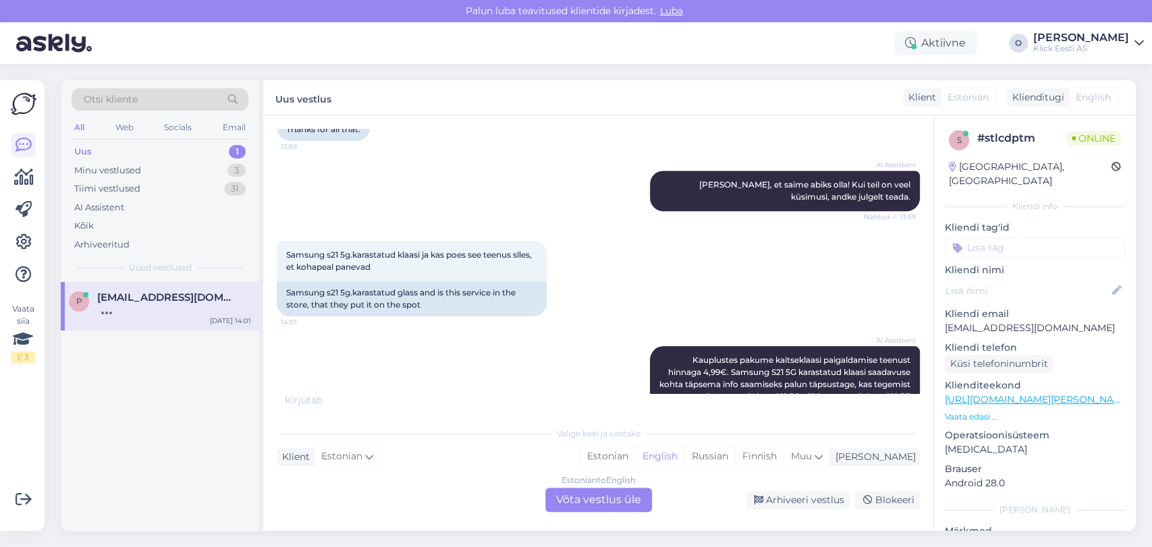
scroll to position [1020, 0]
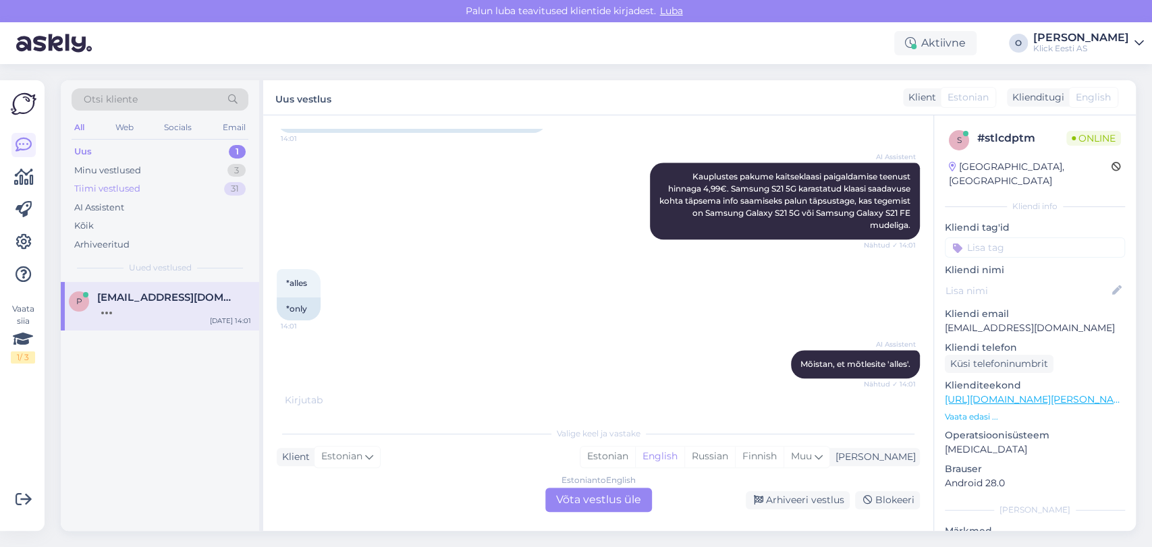
click at [174, 196] on div "Tiimi vestlused 31" at bounding box center [160, 189] width 177 height 19
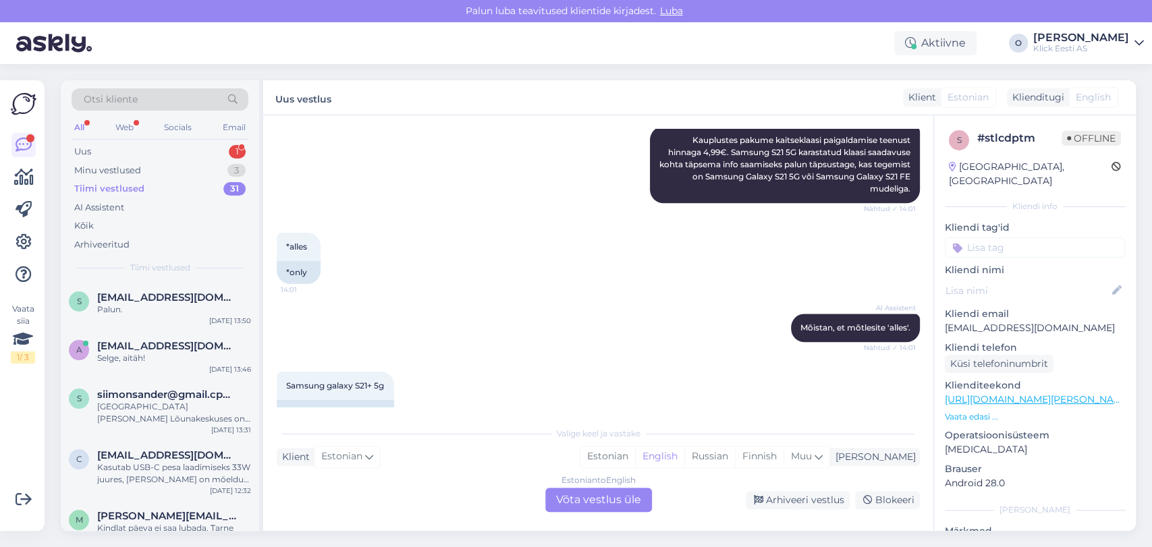
scroll to position [1087, 0]
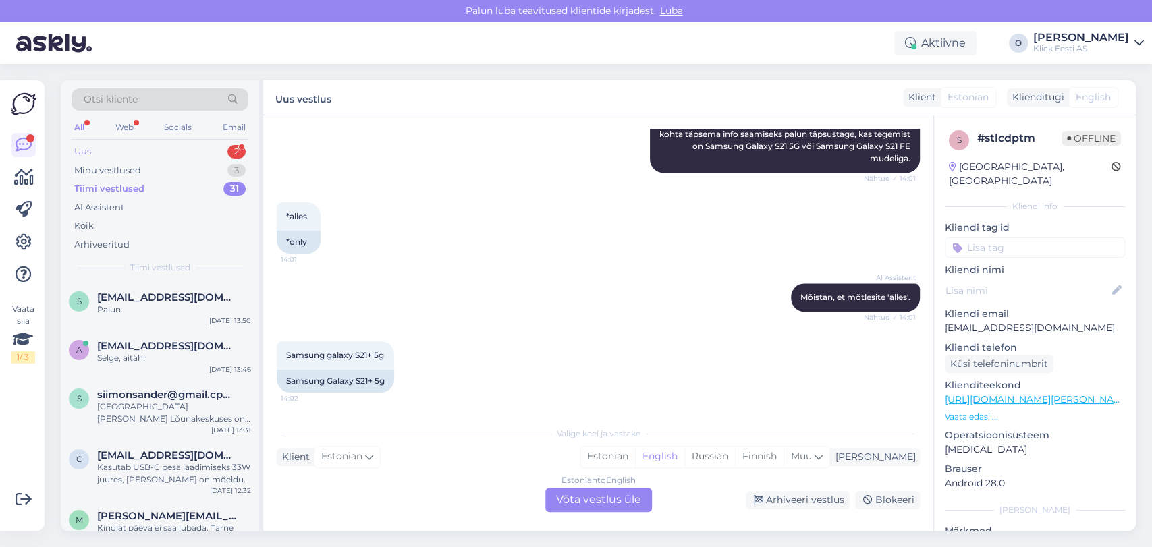
click at [192, 145] on div "Uus 2" at bounding box center [160, 151] width 177 height 19
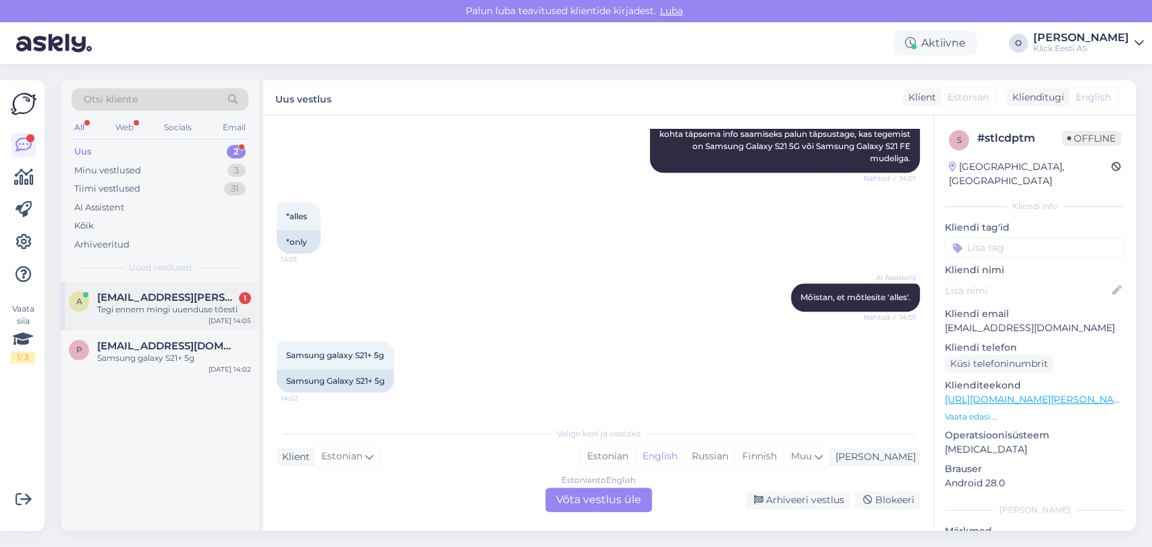
click at [148, 302] on span "[EMAIL_ADDRESS][PERSON_NAME][DOMAIN_NAME]" at bounding box center [167, 298] width 140 height 12
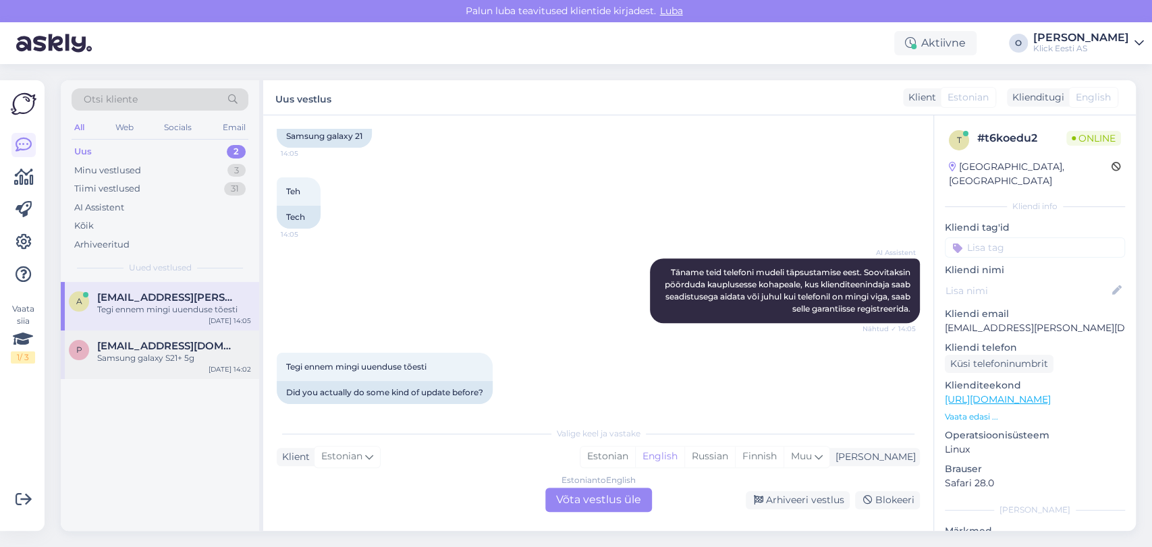
click at [131, 350] on span "[EMAIL_ADDRESS][DOMAIN_NAME]" at bounding box center [167, 346] width 140 height 12
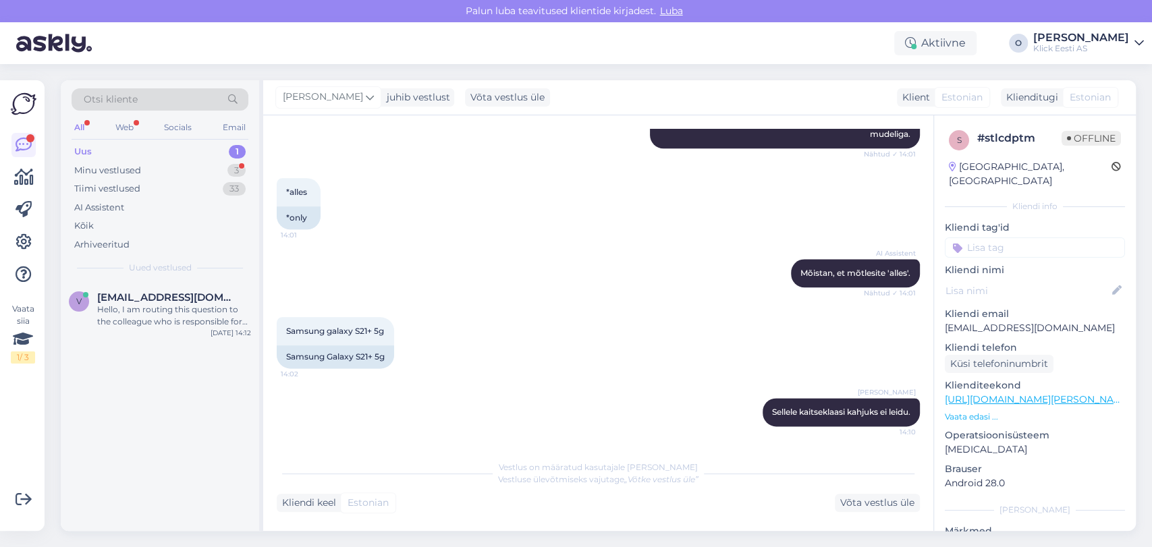
scroll to position [1112, 0]
click at [177, 167] on div "Minu vestlused 3" at bounding box center [160, 170] width 177 height 19
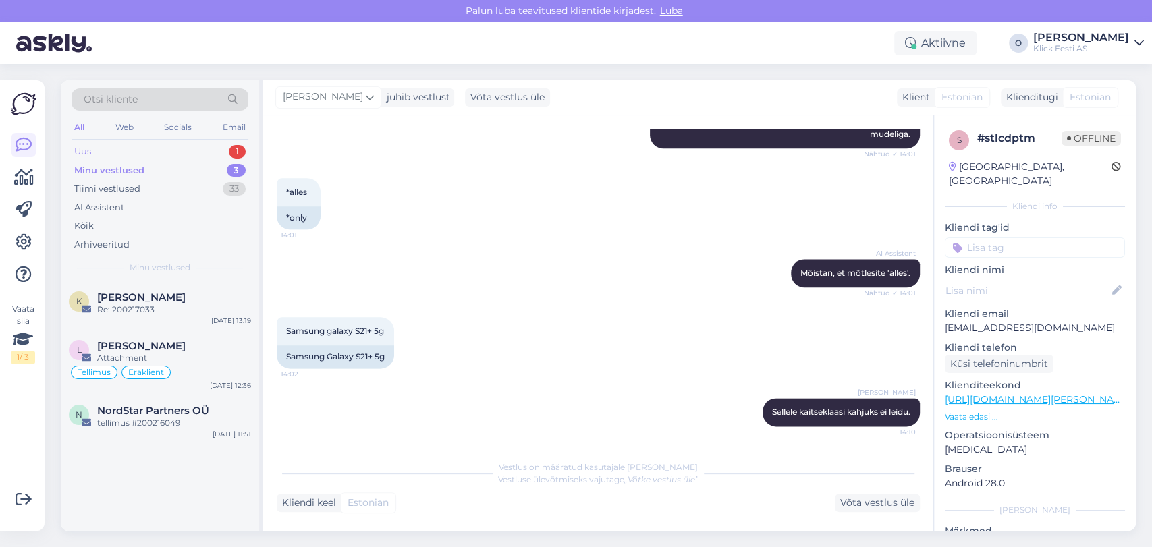
click at [161, 147] on div "Uus 1" at bounding box center [160, 151] width 177 height 19
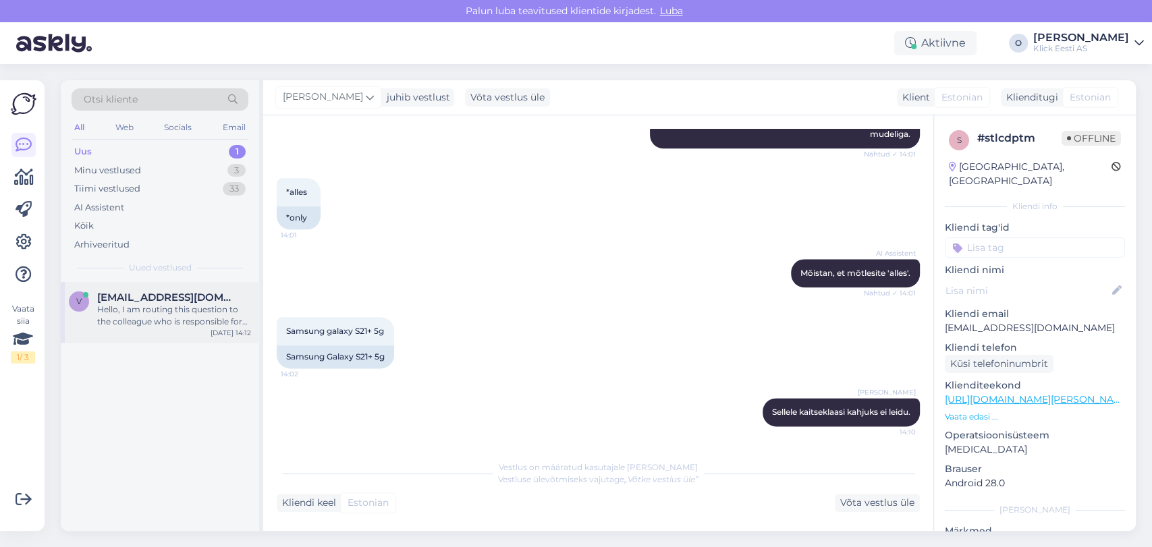
click at [142, 296] on span "[EMAIL_ADDRESS][DOMAIN_NAME]" at bounding box center [167, 298] width 140 height 12
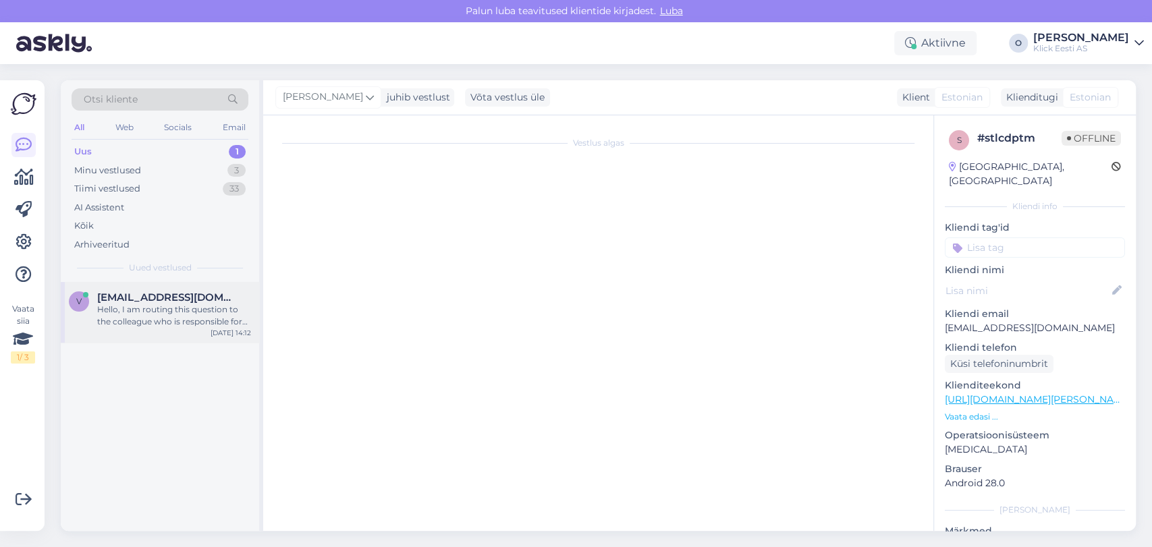
scroll to position [13, 0]
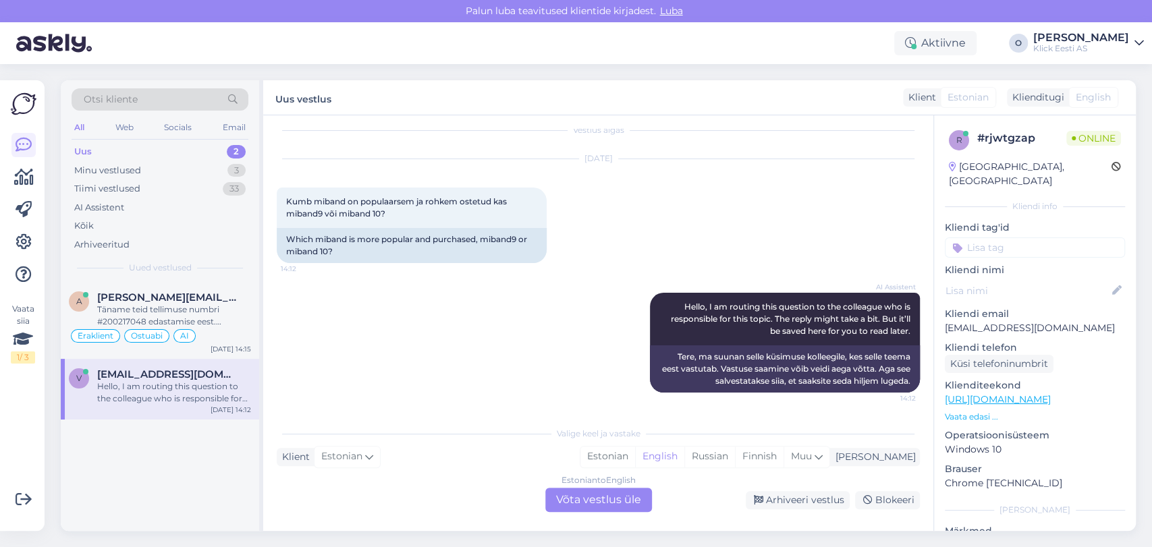
click at [168, 153] on div "Uus 2" at bounding box center [160, 151] width 177 height 19
